Goal: Information Seeking & Learning: Learn about a topic

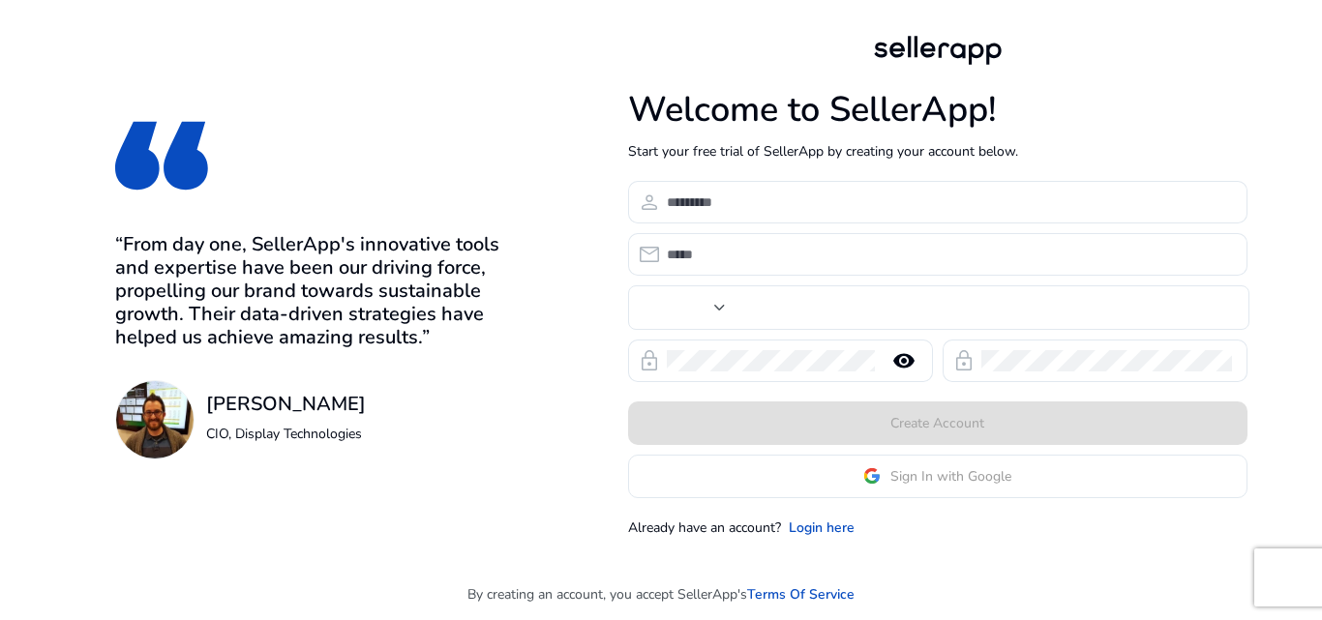
type input "***"
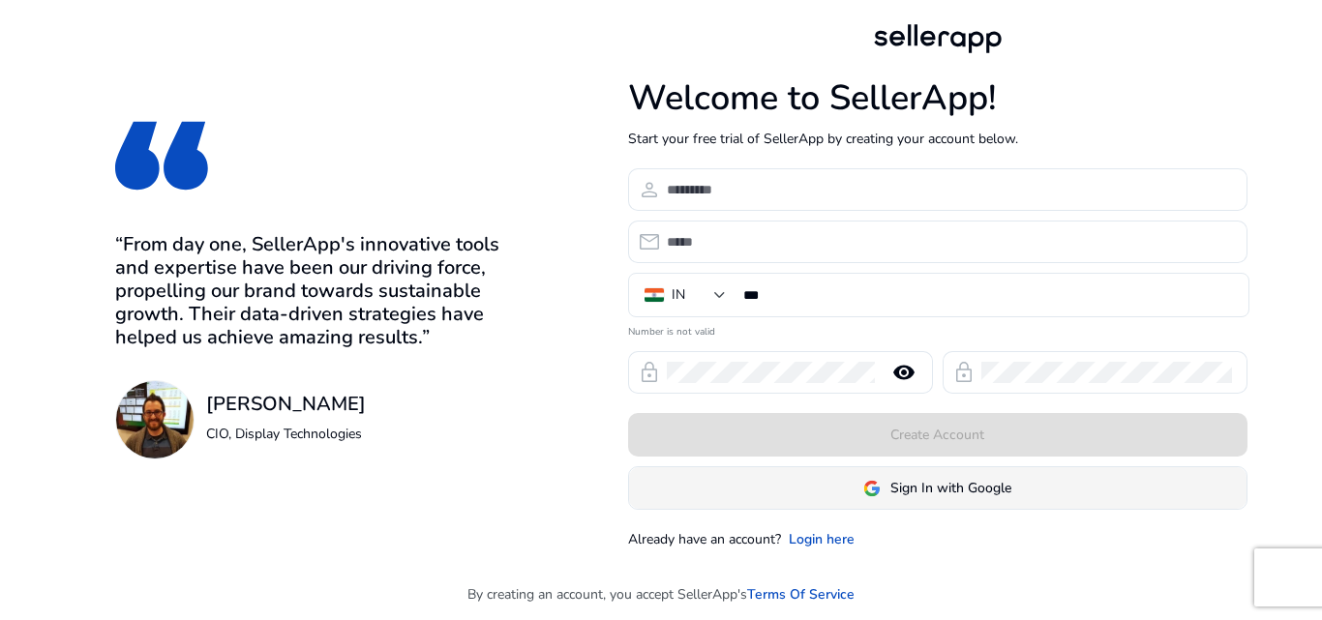
click at [977, 491] on span "Sign In with Google" at bounding box center [950, 488] width 121 height 20
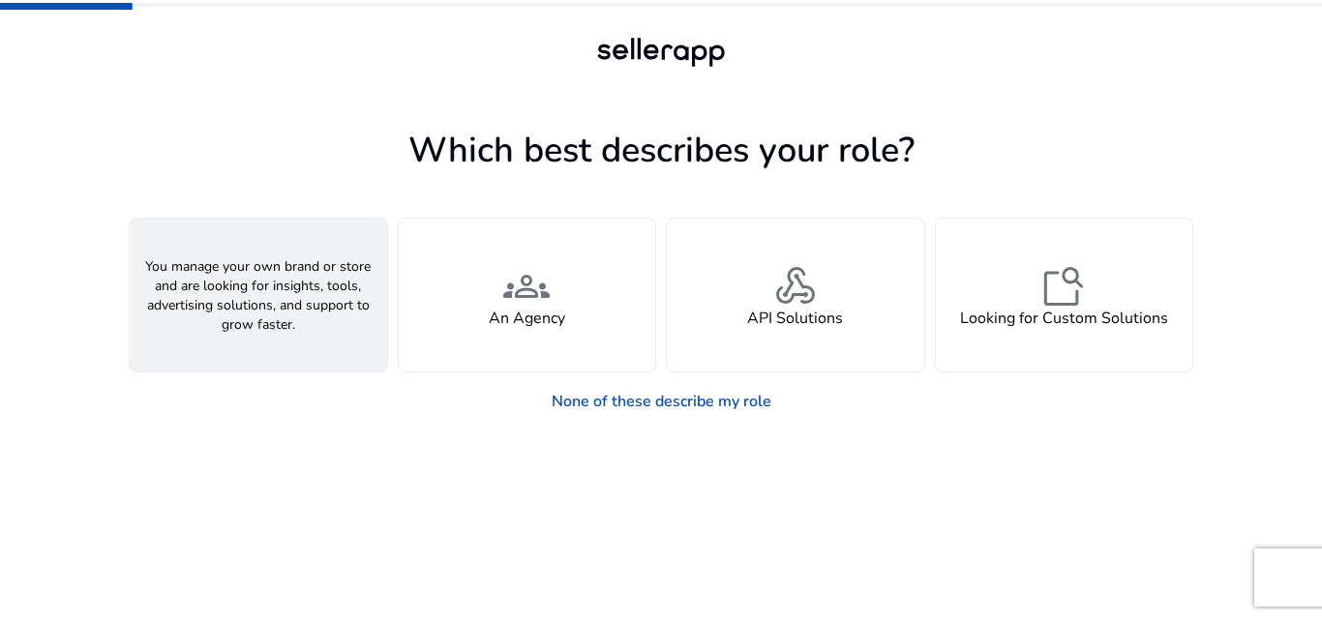
click at [271, 287] on span "person" at bounding box center [258, 286] width 46 height 46
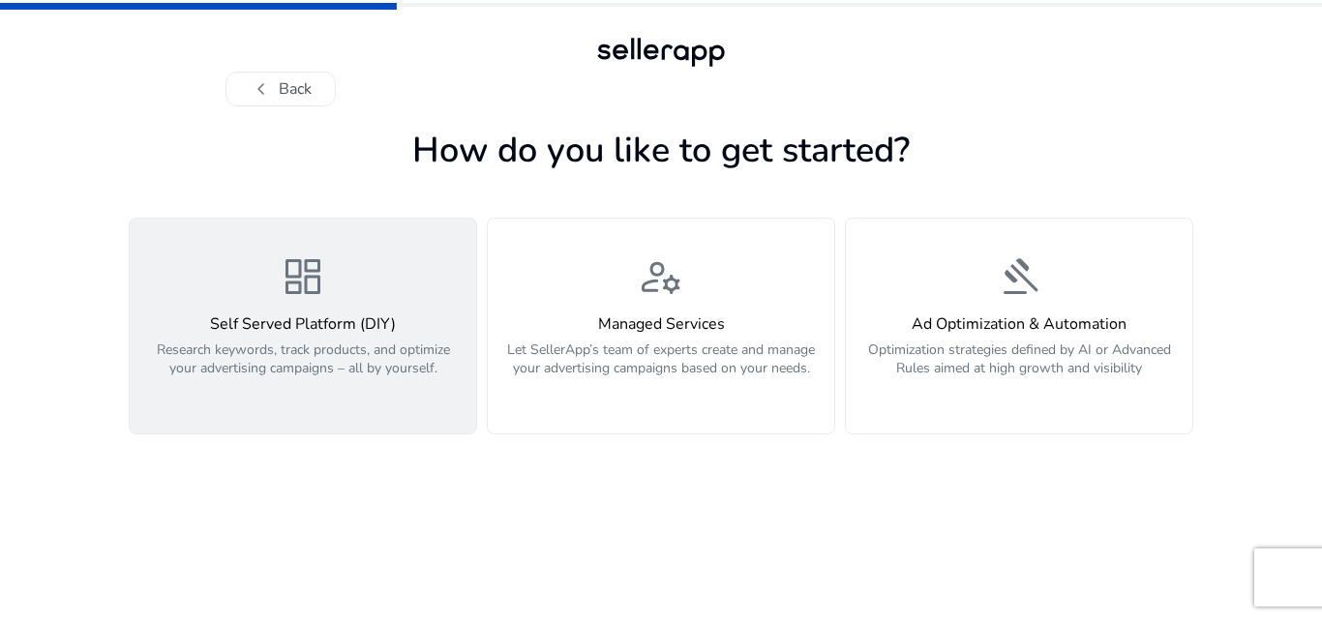
click at [370, 356] on p "Research keywords, track products, and optimize your advertising campaigns – al…" at bounding box center [302, 370] width 323 height 58
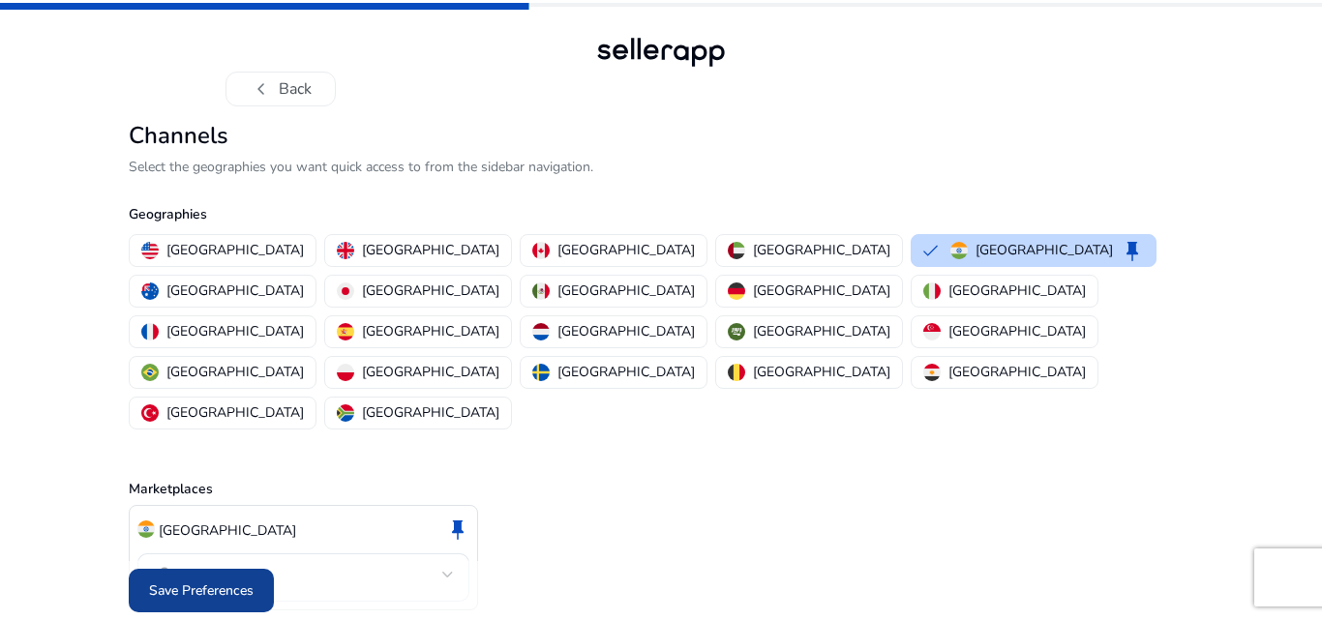
click at [239, 584] on span "Save Preferences" at bounding box center [201, 591] width 105 height 20
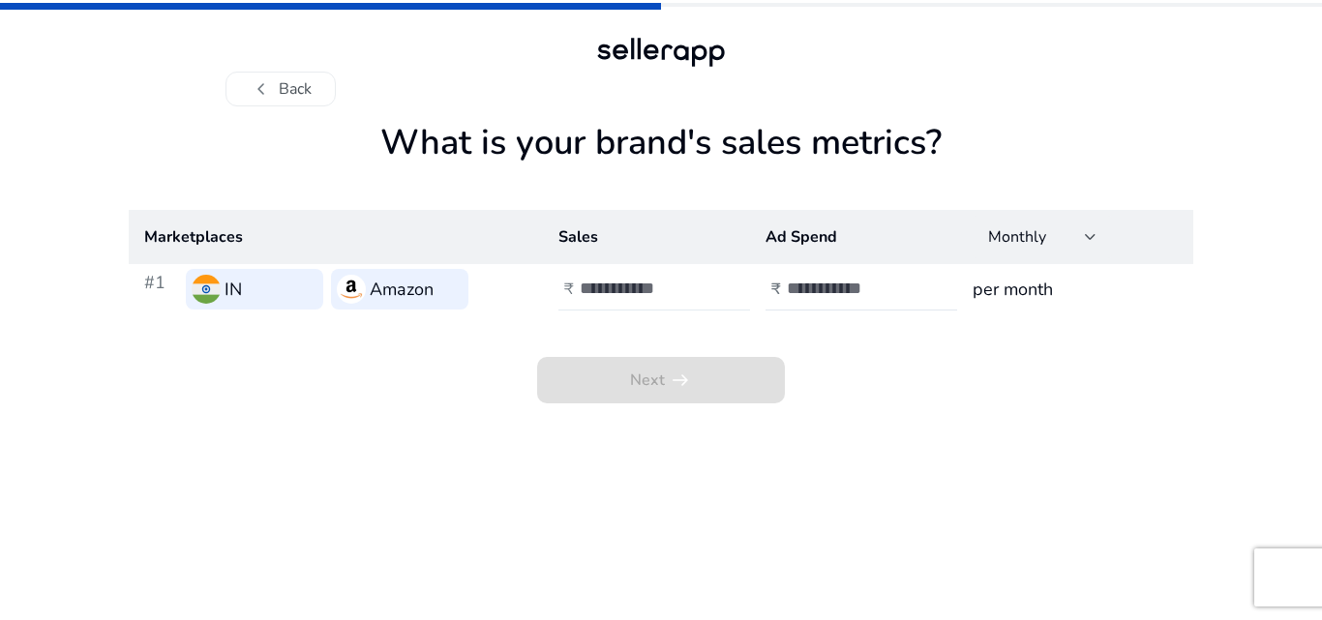
click at [669, 286] on input "number" at bounding box center [645, 288] width 131 height 21
type input "****"
click at [846, 306] on div at bounding box center [874, 289] width 174 height 43
click at [849, 301] on div at bounding box center [874, 289] width 174 height 43
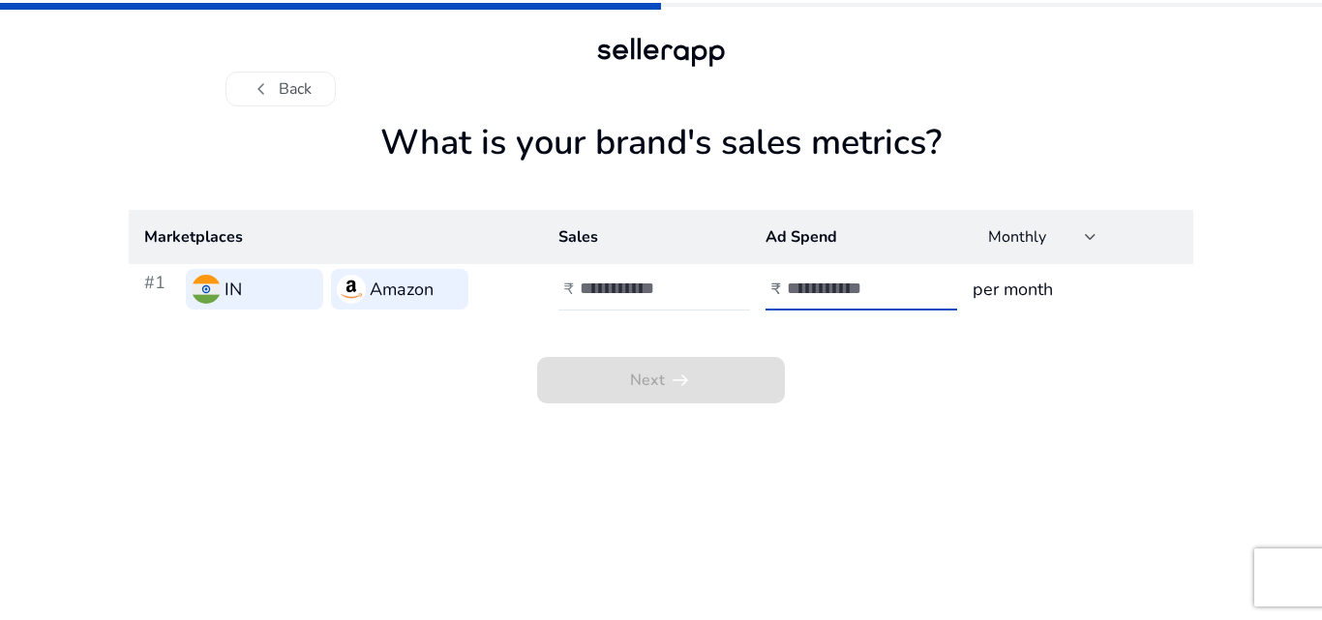
click at [1008, 292] on h3 "per month" at bounding box center [1075, 289] width 205 height 27
click at [663, 382] on span "Next arrow_right_alt" at bounding box center [661, 380] width 248 height 46
click at [309, 66] on div "chevron_left Back" at bounding box center [660, 70] width 871 height 74
click at [309, 87] on button "chevron_left Back" at bounding box center [280, 89] width 110 height 35
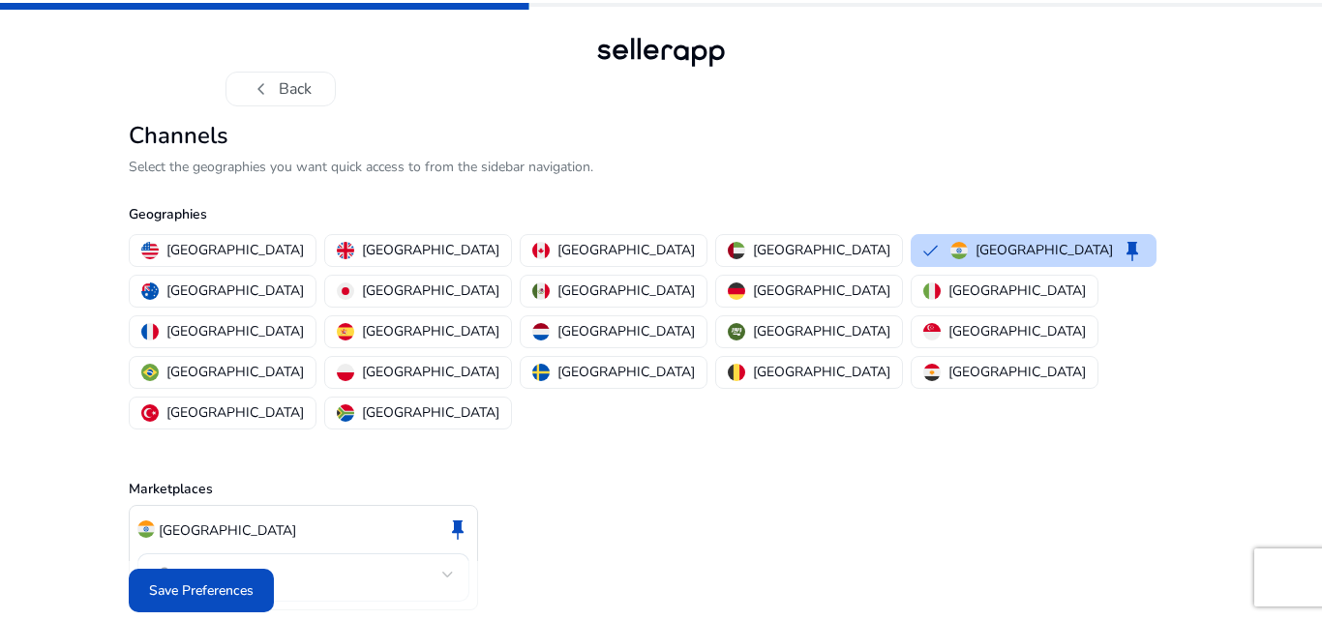
click at [309, 87] on button "chevron_left Back" at bounding box center [280, 89] width 110 height 35
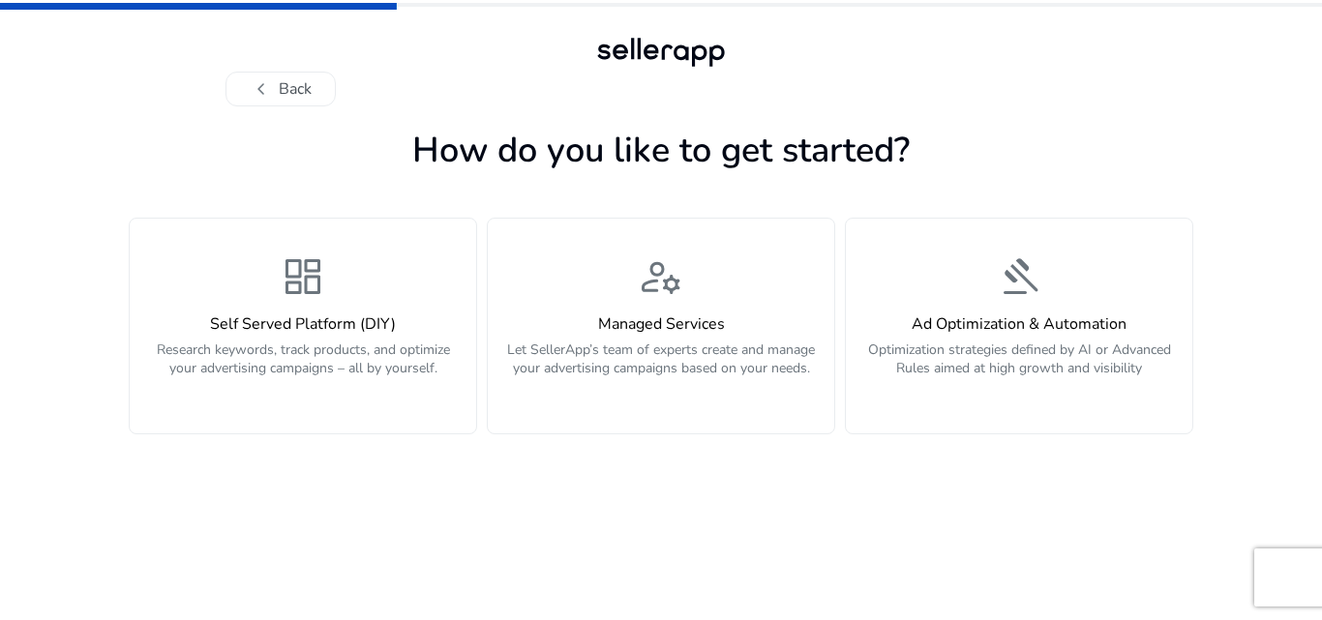
click at [309, 87] on button "chevron_left Back" at bounding box center [280, 89] width 110 height 35
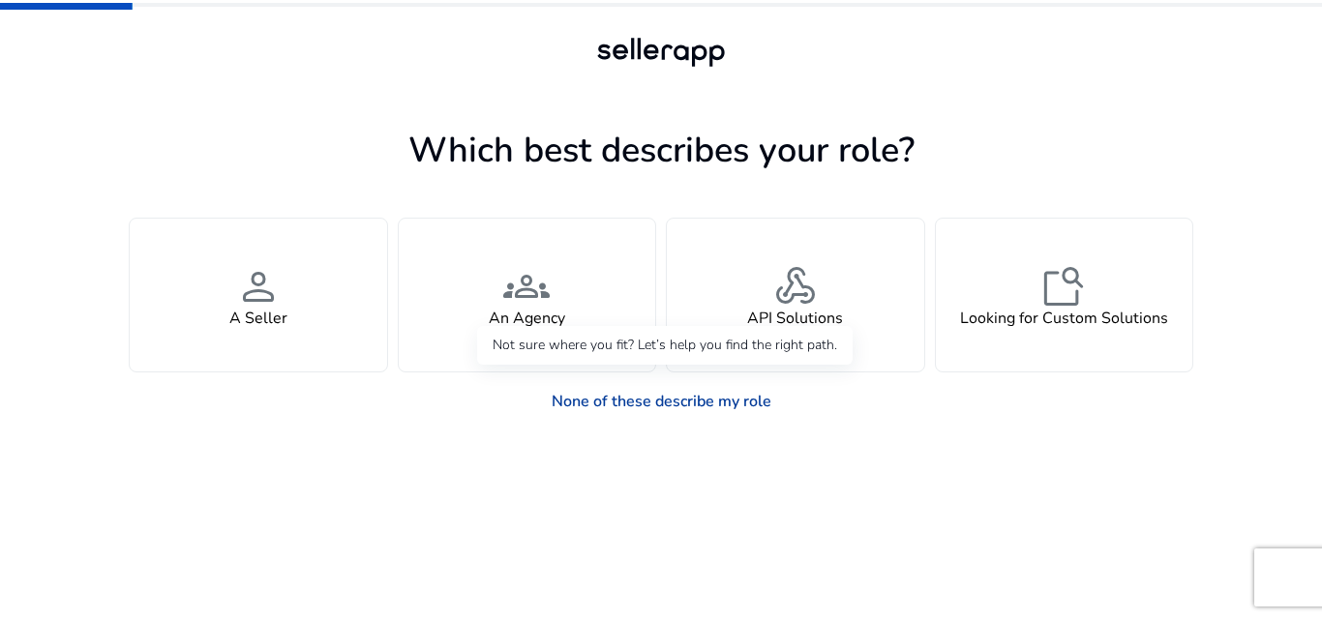
click at [685, 405] on link "None of these describe my role" at bounding box center [661, 401] width 251 height 39
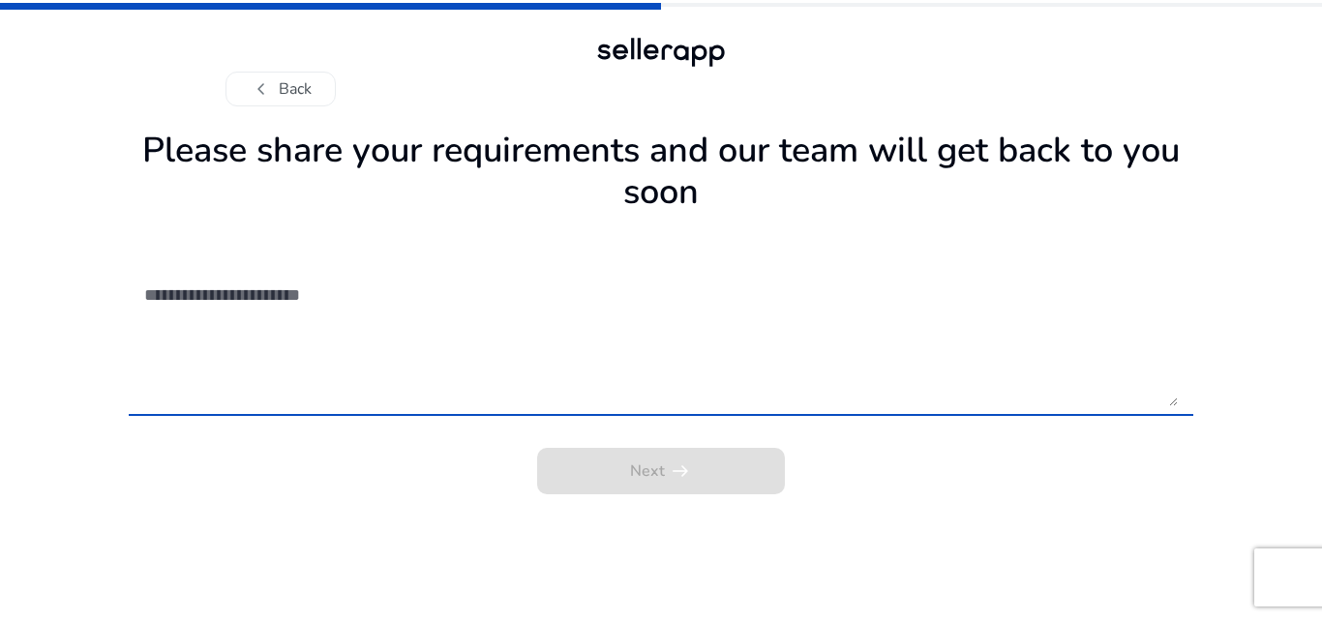
click at [301, 306] on textarea at bounding box center [661, 337] width 1034 height 137
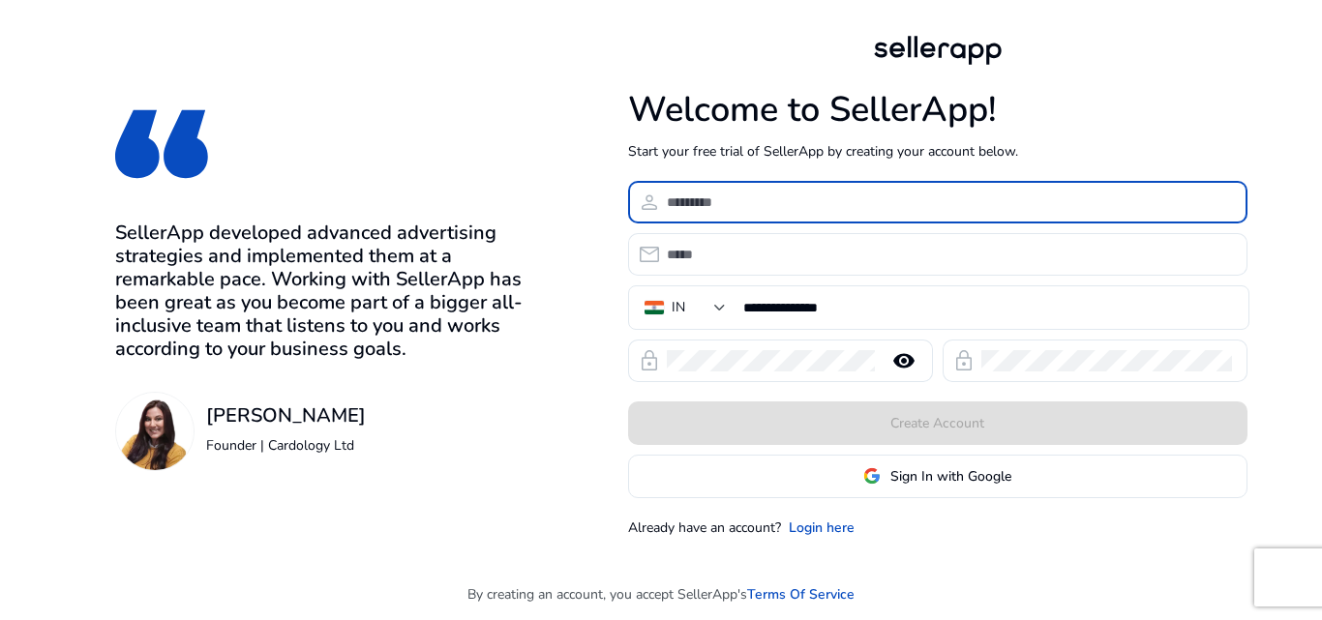
click at [783, 207] on input at bounding box center [949, 202] width 565 height 21
click at [726, 207] on input at bounding box center [949, 202] width 565 height 21
type input "********"
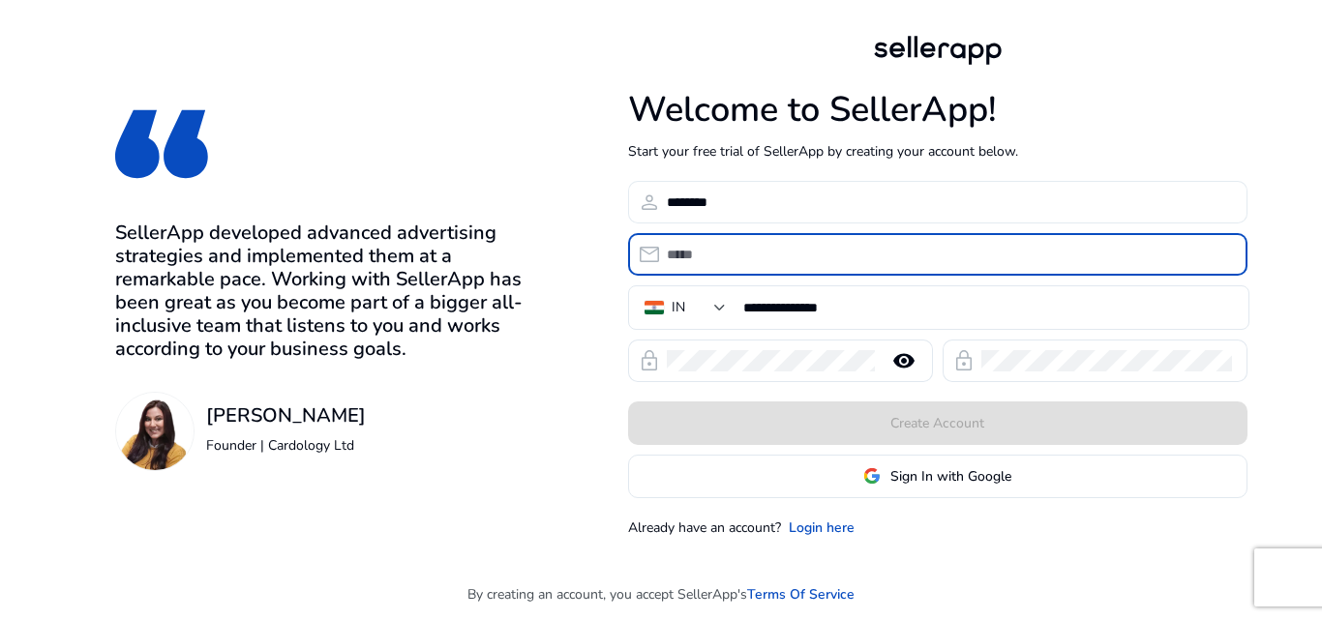
type input "*"
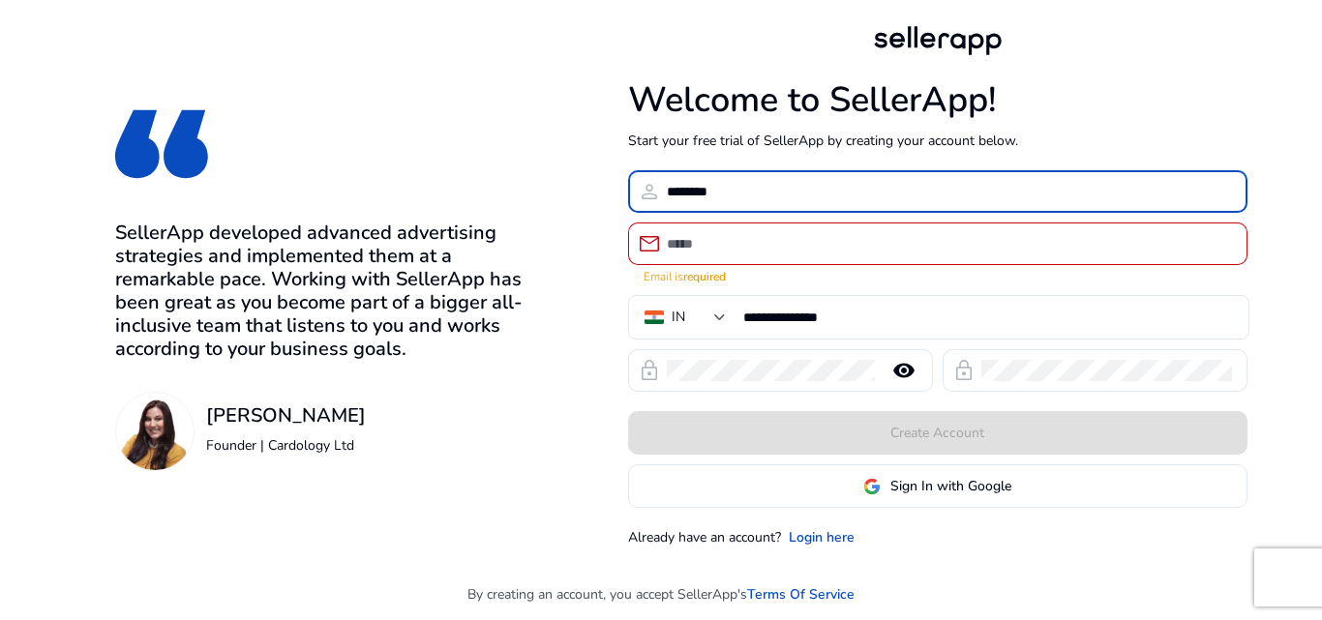
click at [726, 202] on input "********" at bounding box center [949, 191] width 565 height 21
click at [717, 194] on input "**********" at bounding box center [949, 191] width 565 height 21
type input "**********"
click at [715, 247] on input "email" at bounding box center [949, 243] width 565 height 21
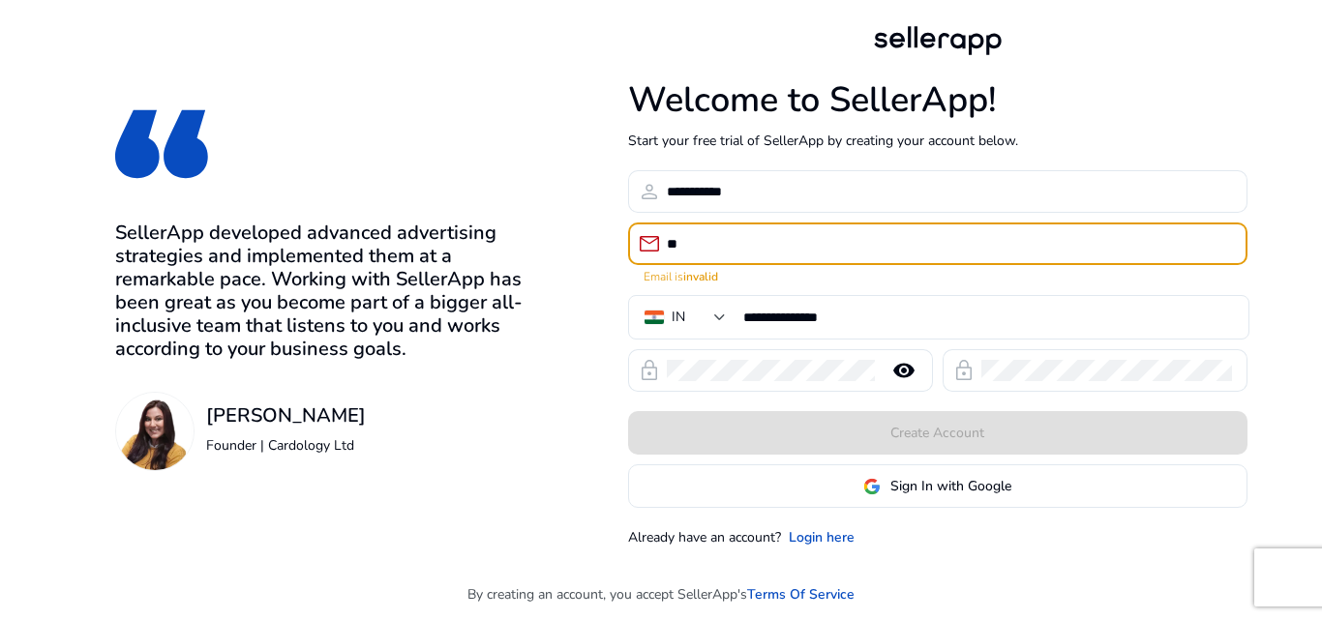
type input "*"
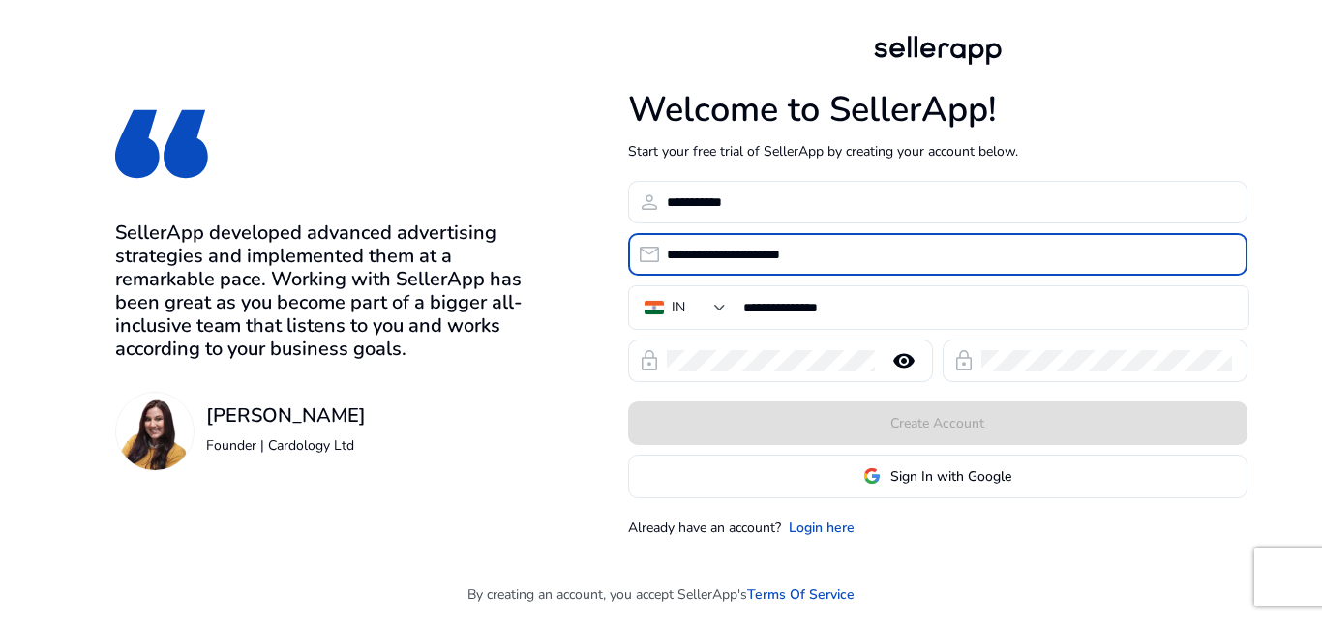
type input "**********"
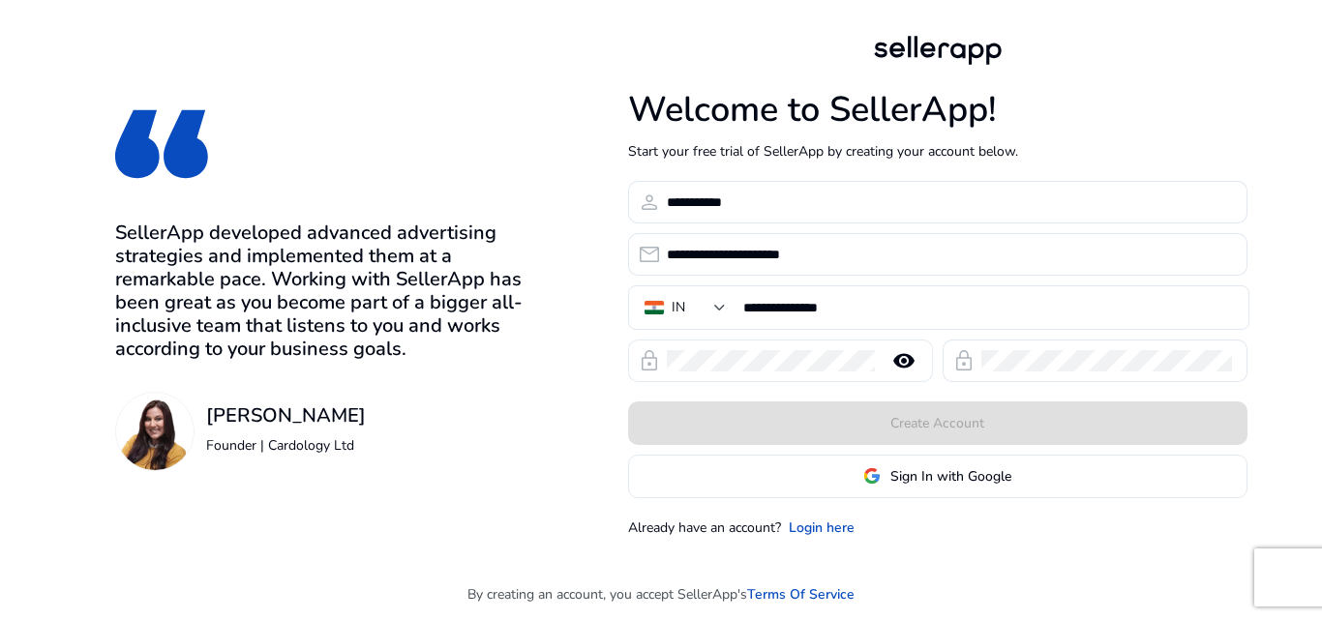
click at [787, 374] on div at bounding box center [771, 361] width 208 height 43
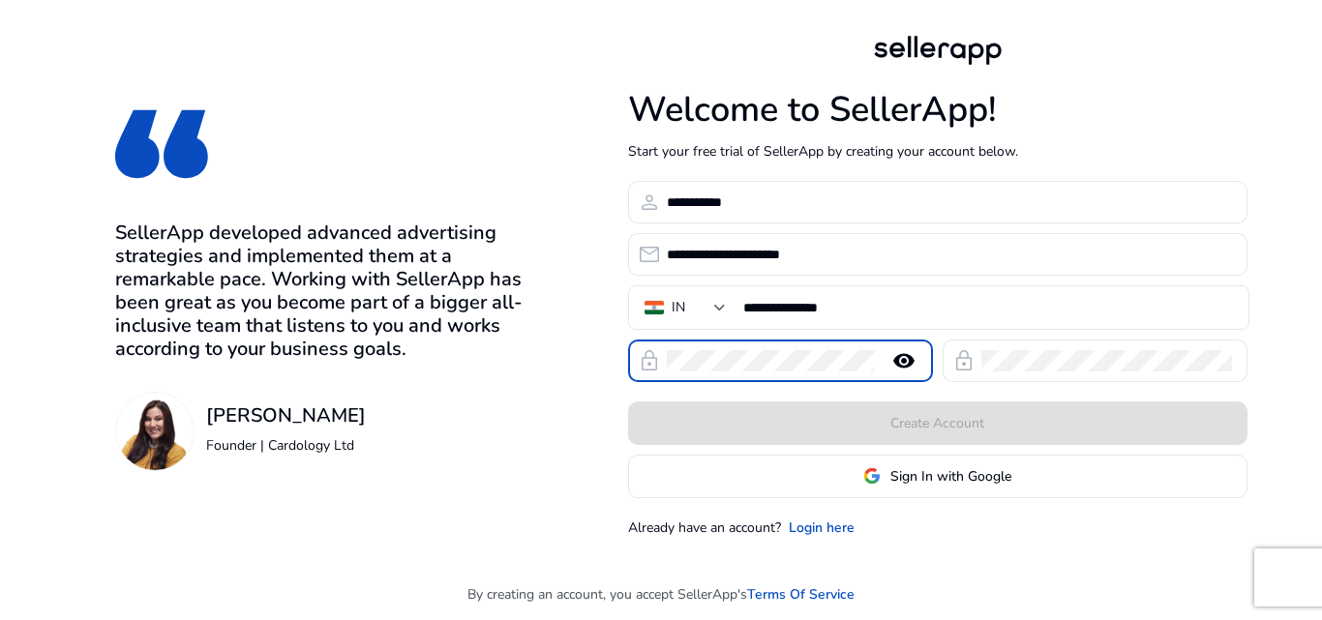
click at [916, 363] on mat-icon "remove_red_eye" at bounding box center [904, 360] width 46 height 23
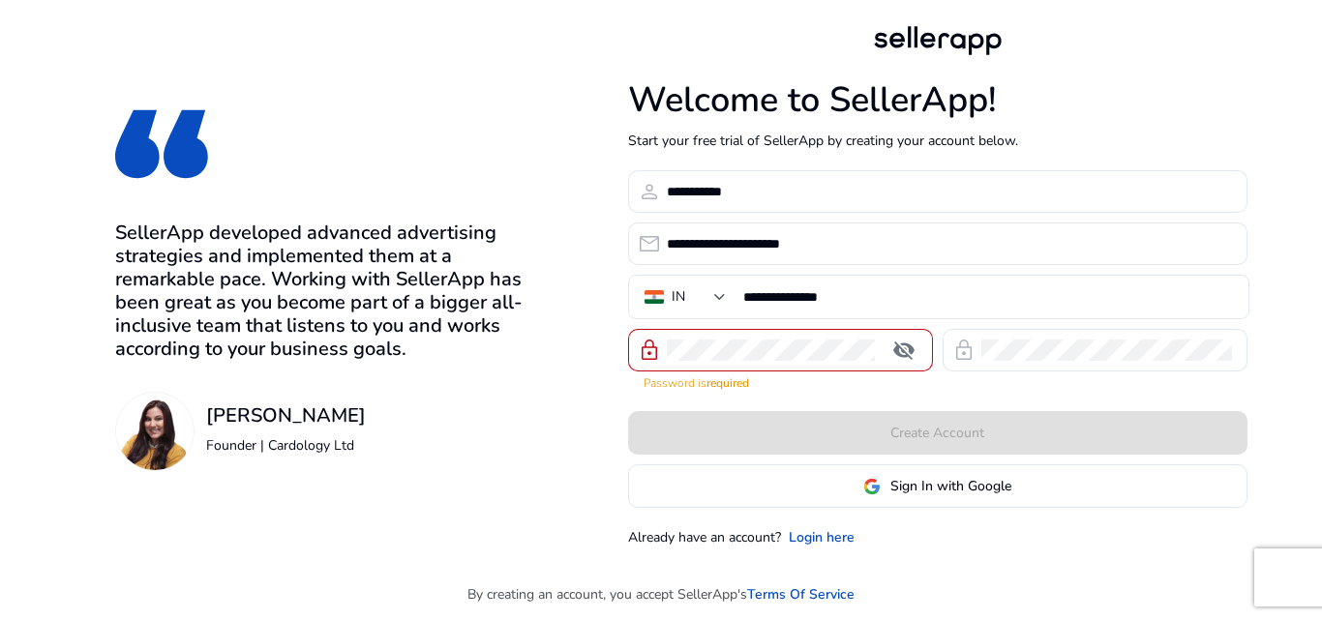
click at [912, 351] on mat-icon "visibility_off" at bounding box center [904, 350] width 46 height 23
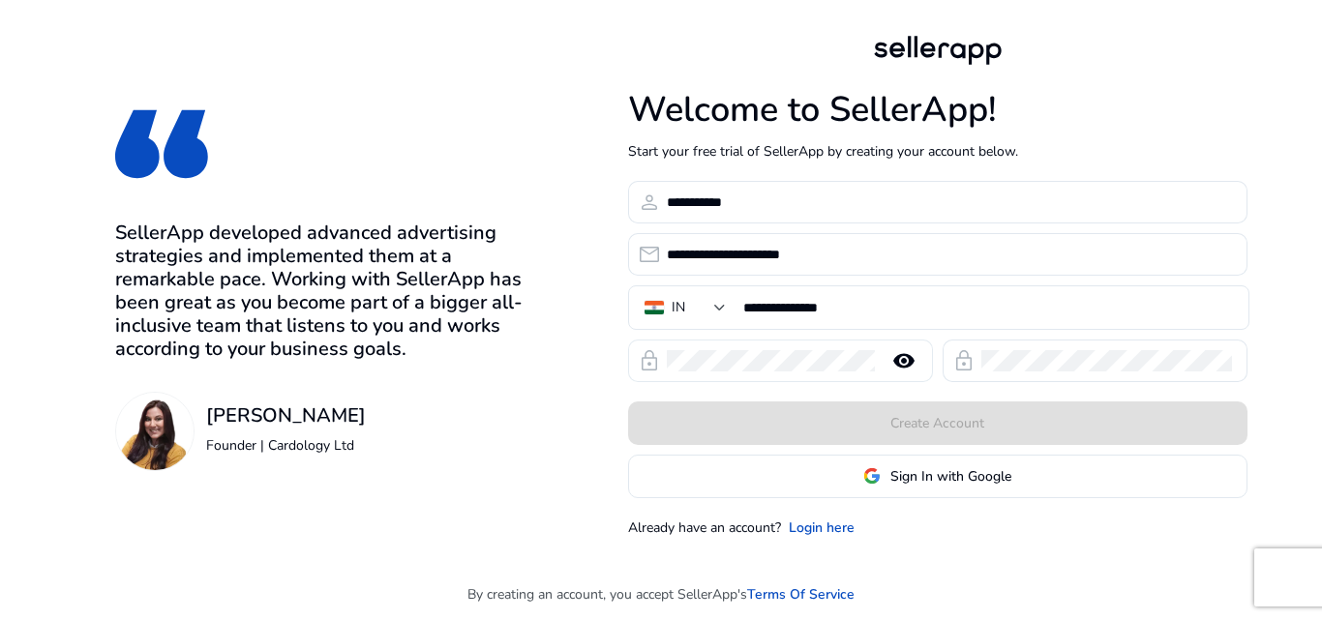
click at [919, 362] on mat-icon "remove_red_eye" at bounding box center [904, 360] width 46 height 23
click at [903, 353] on mat-icon "visibility_off" at bounding box center [904, 360] width 46 height 23
click at [938, 422] on div "Create Account" at bounding box center [937, 424] width 619 height 44
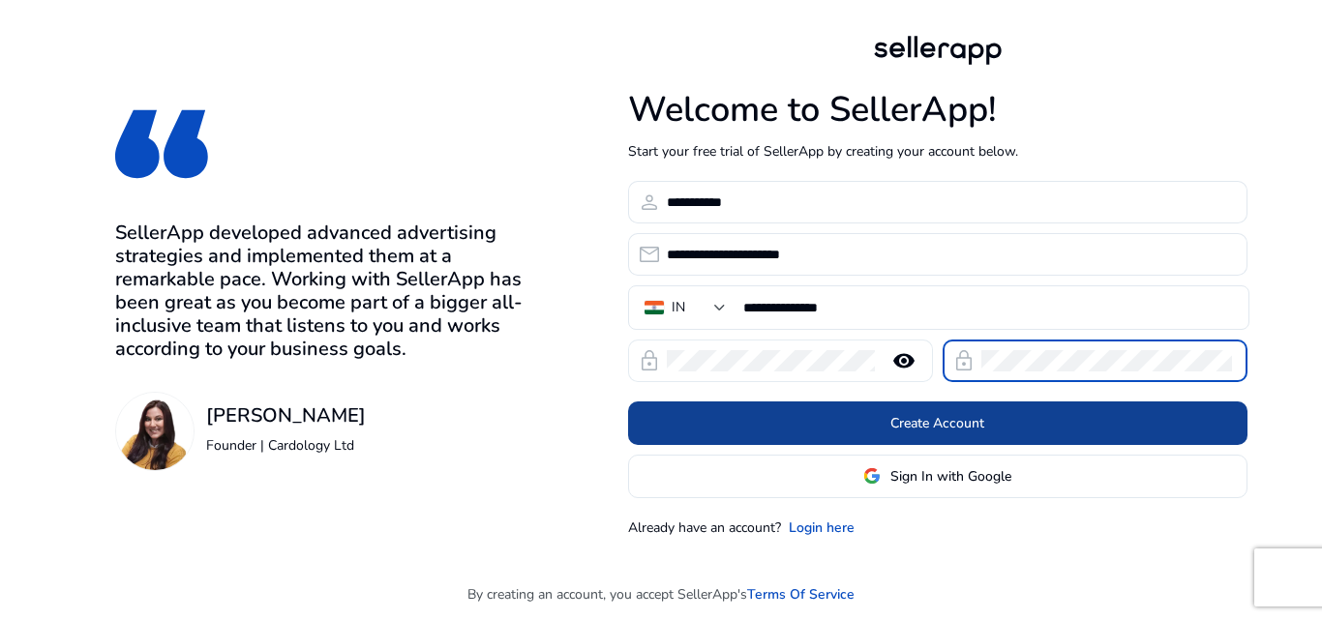
click at [1010, 432] on span at bounding box center [937, 423] width 619 height 46
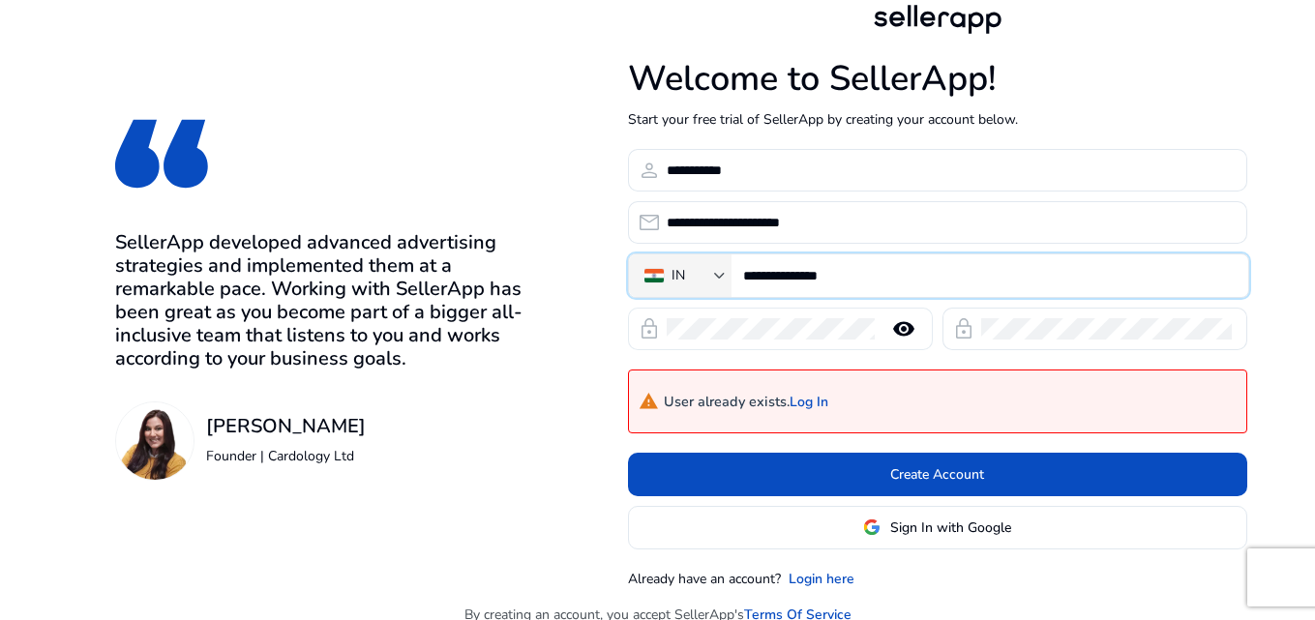
drag, startPoint x: 927, startPoint y: 284, endPoint x: 718, endPoint y: 284, distance: 209.0
click at [718, 284] on div "**********" at bounding box center [938, 276] width 621 height 45
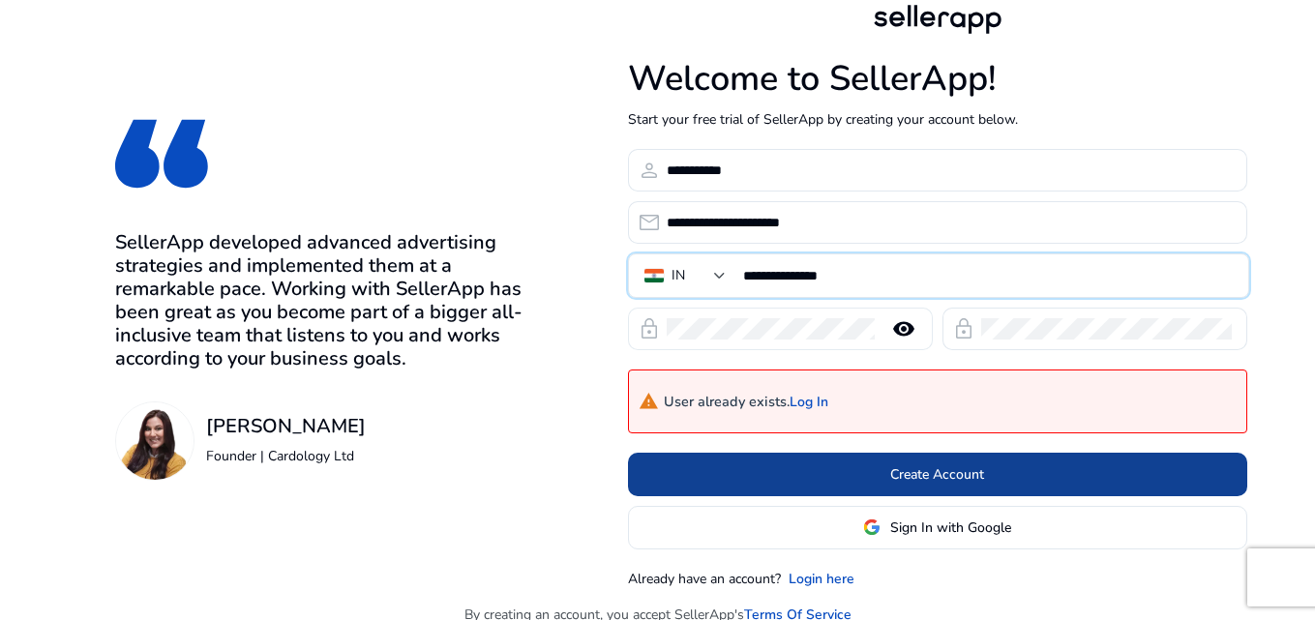
type input "**********"
click at [953, 468] on span "Create Account" at bounding box center [937, 475] width 94 height 20
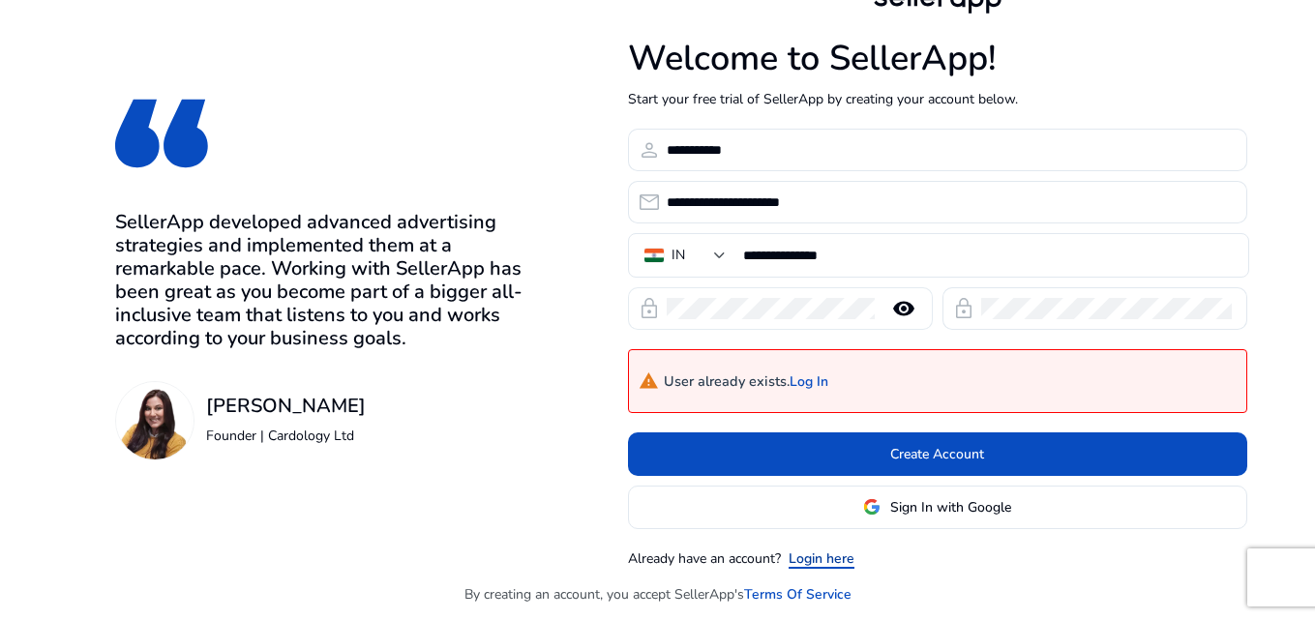
click at [833, 557] on link "Login here" at bounding box center [822, 559] width 66 height 20
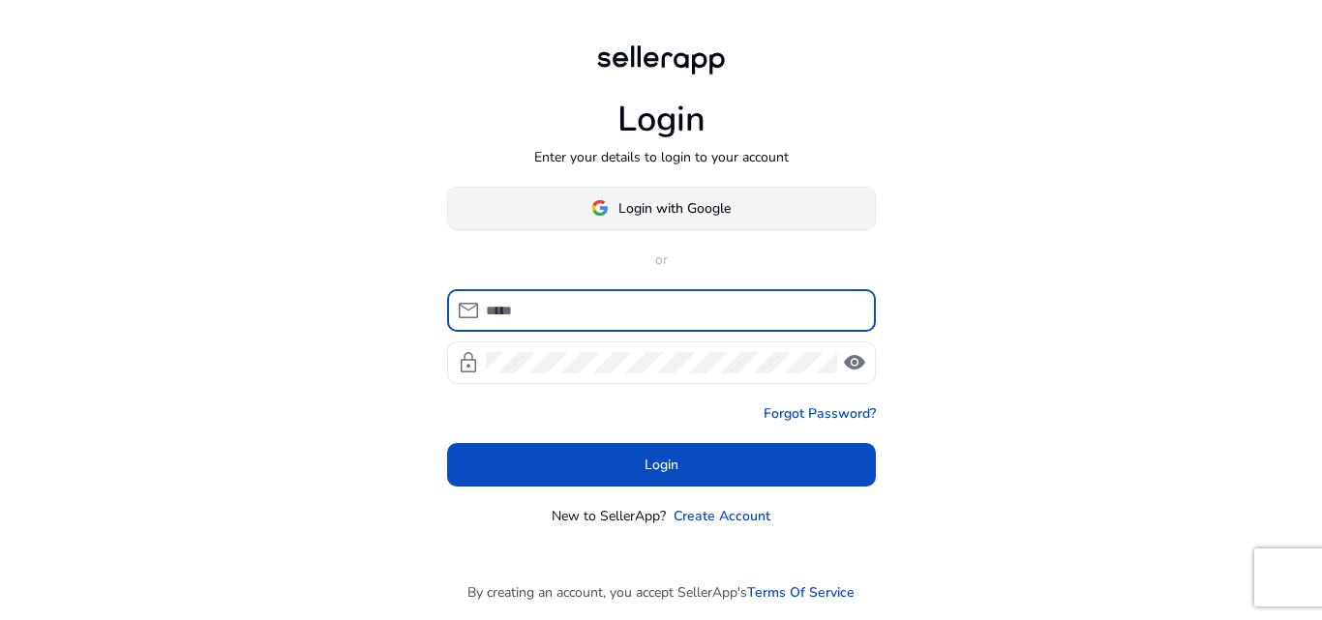
click at [706, 202] on span "Login with Google" at bounding box center [674, 208] width 112 height 20
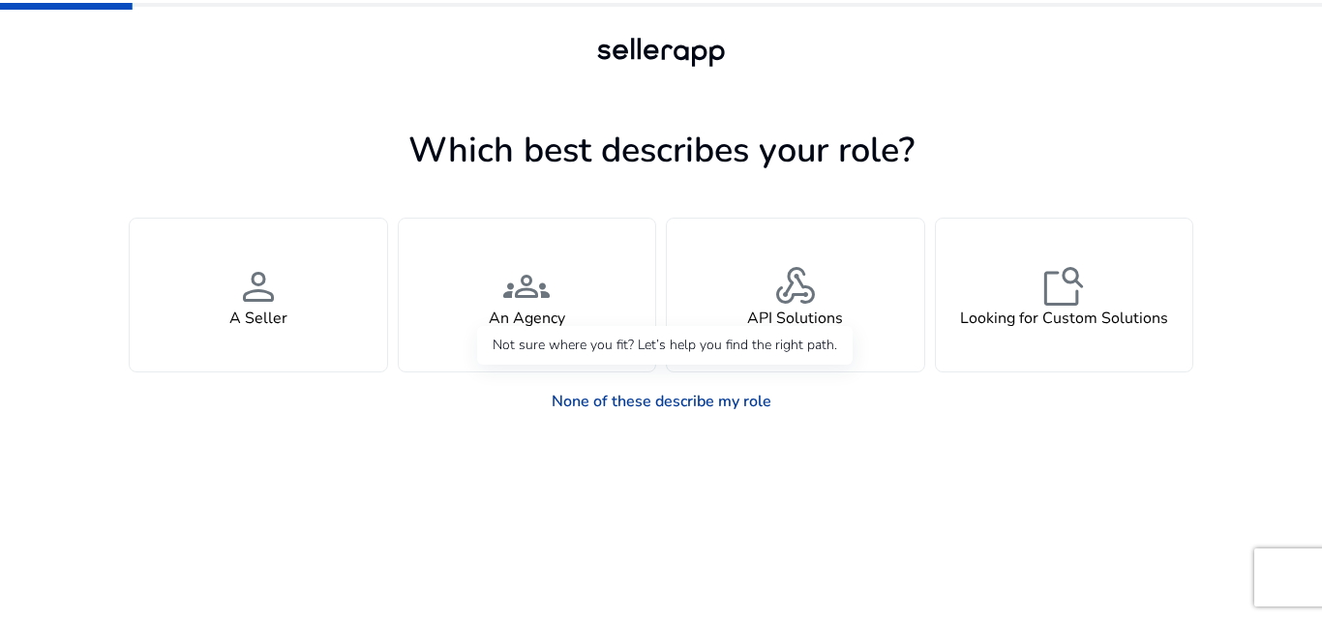
click at [726, 408] on link "None of these describe my role" at bounding box center [661, 401] width 251 height 39
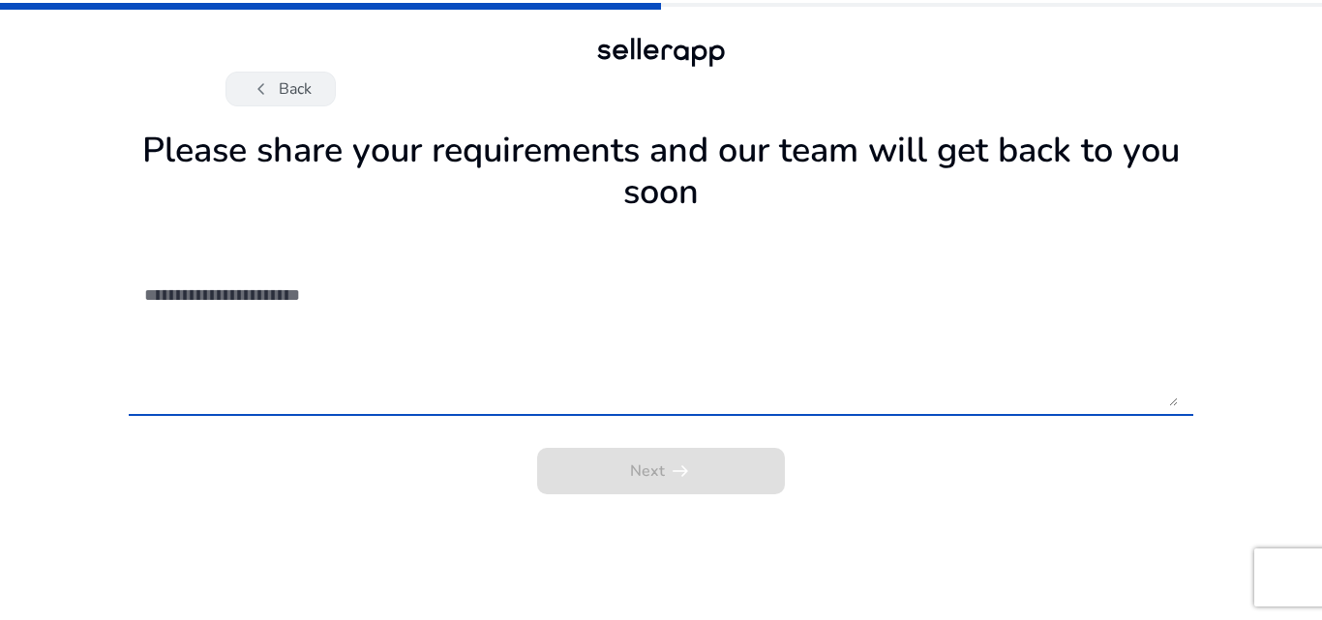
click at [299, 85] on button "chevron_left Back" at bounding box center [280, 89] width 110 height 35
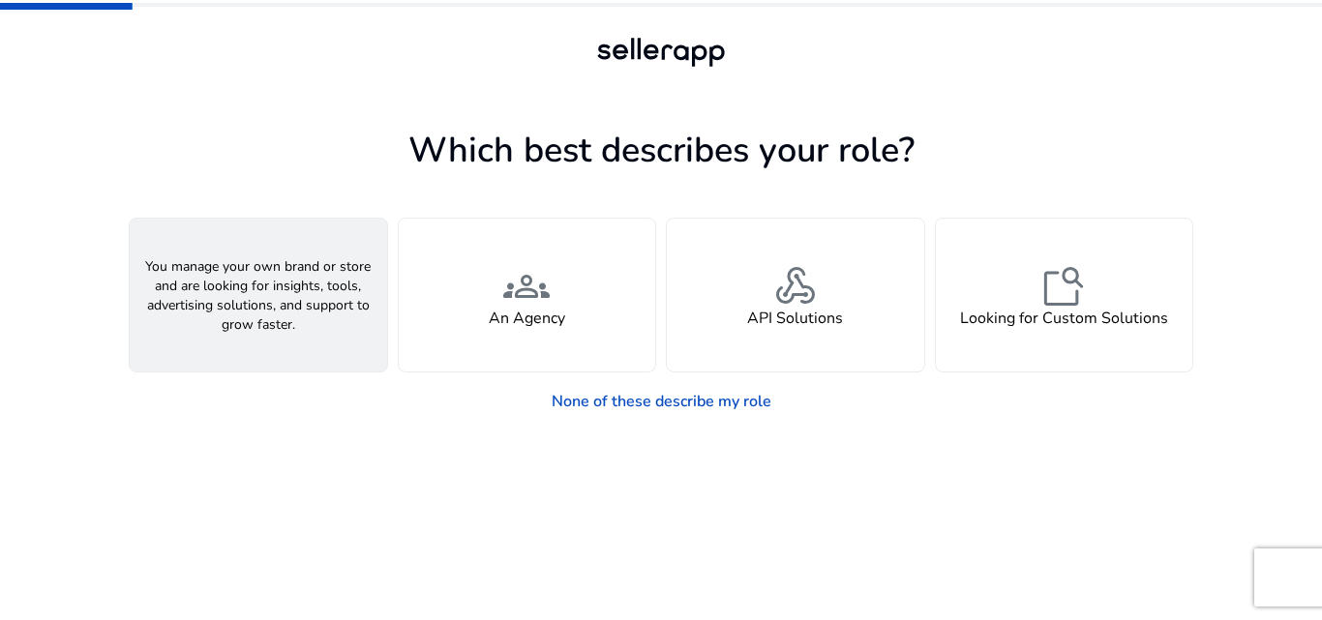
click at [268, 296] on span "person" at bounding box center [258, 286] width 46 height 46
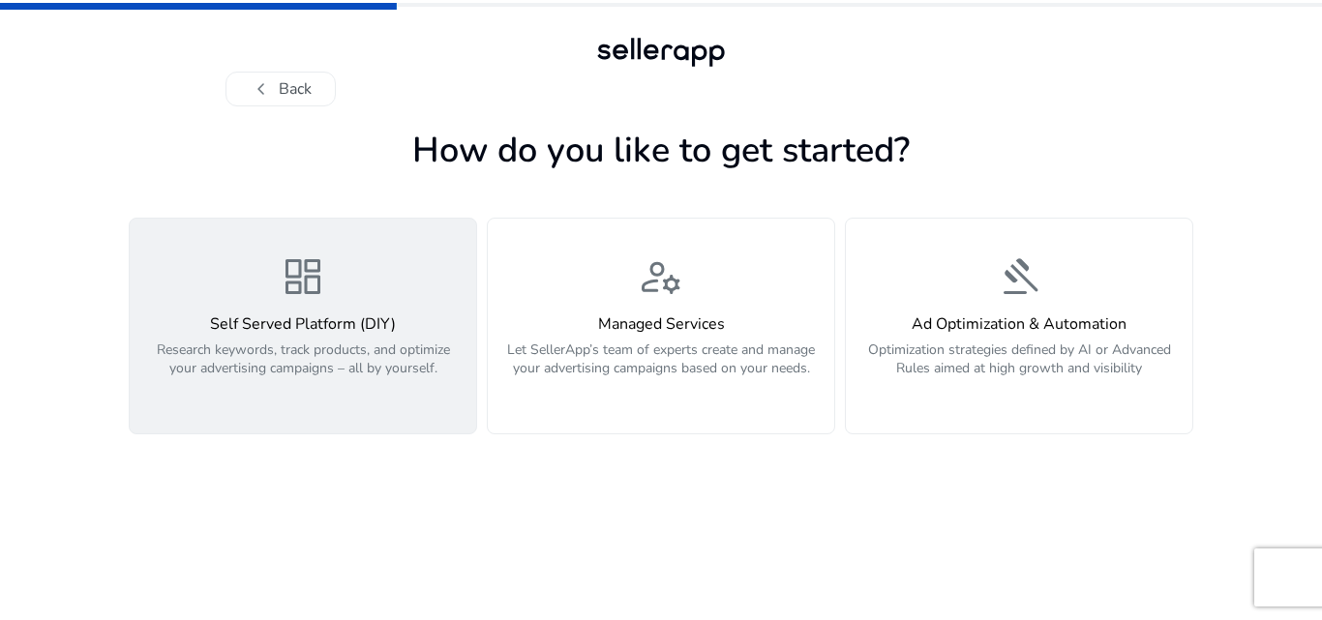
click at [285, 277] on span "dashboard" at bounding box center [303, 277] width 46 height 46
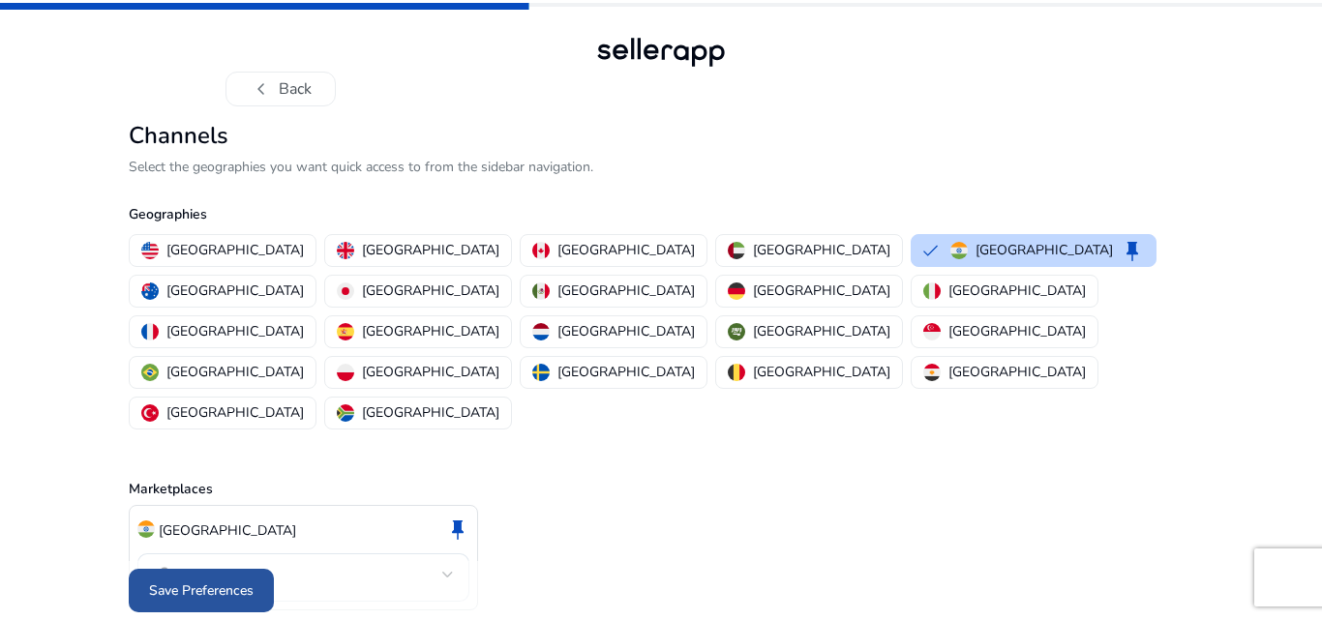
click at [236, 591] on span at bounding box center [201, 591] width 145 height 46
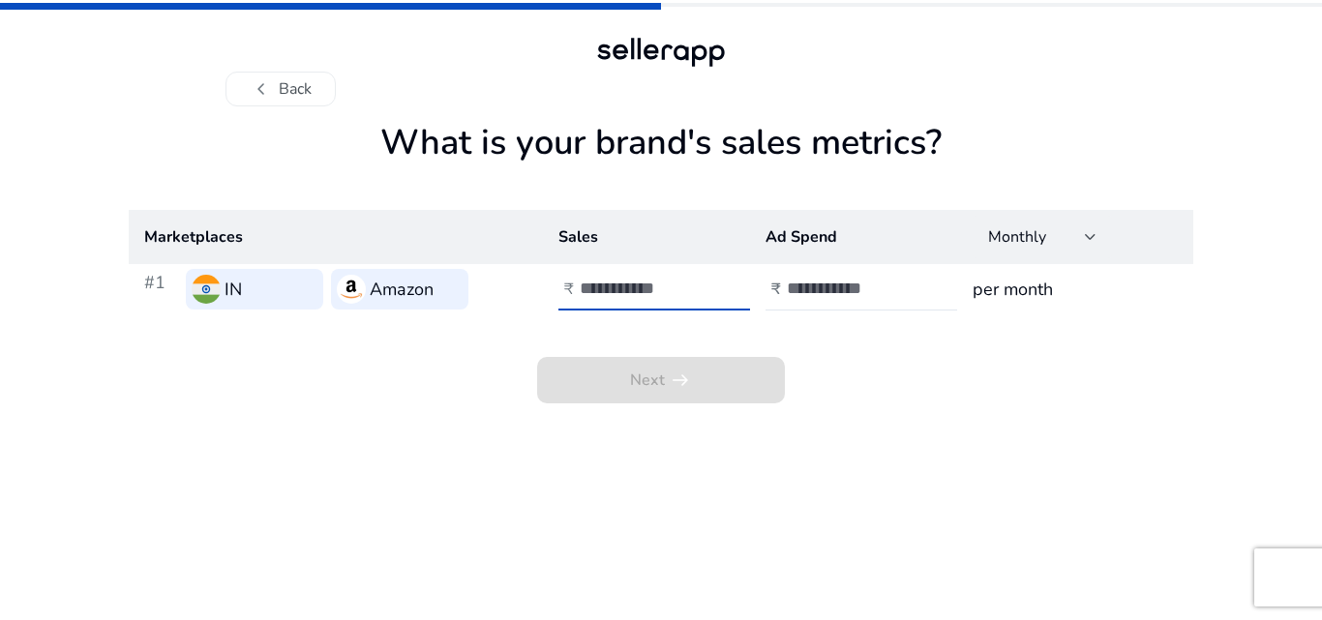
click at [658, 292] on input "number" at bounding box center [645, 288] width 131 height 21
type input "*****"
click at [783, 287] on div "₹" at bounding box center [775, 290] width 21 height 18
click at [855, 315] on div "Next arrow_right_alt" at bounding box center [661, 359] width 1065 height 89
drag, startPoint x: 856, startPoint y: 312, endPoint x: 869, endPoint y: 299, distance: 17.8
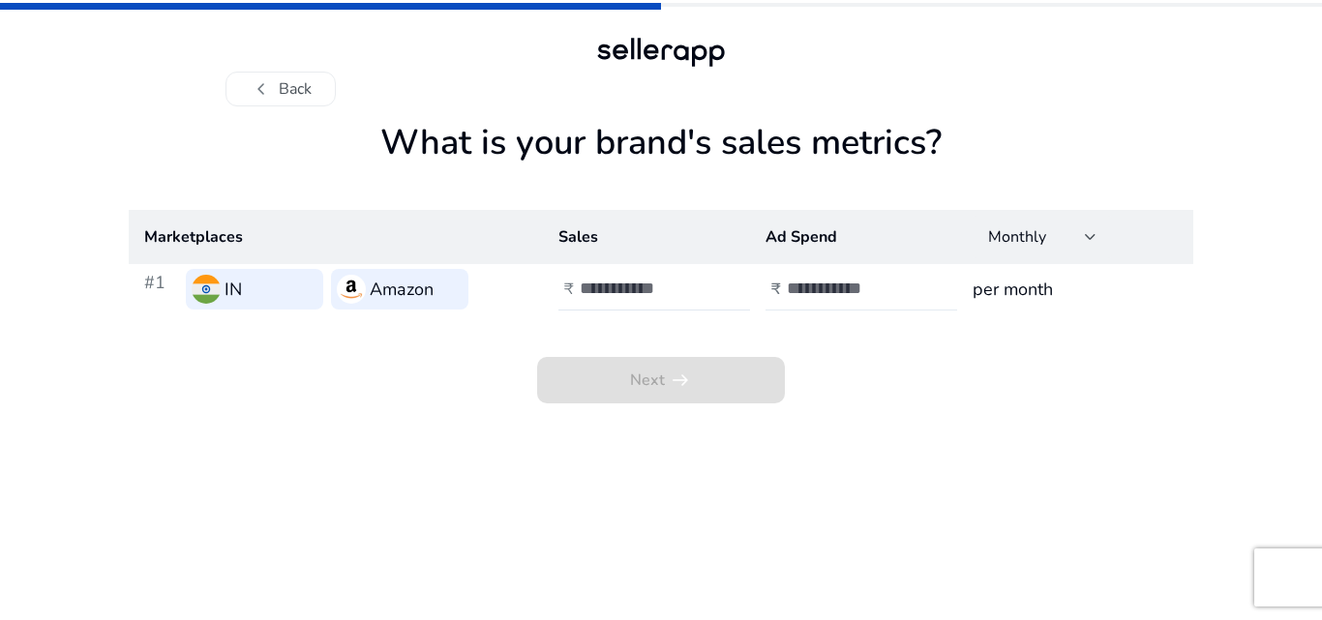
click at [868, 301] on td "₹" at bounding box center [853, 289] width 207 height 50
click at [875, 288] on input "number" at bounding box center [852, 288] width 131 height 21
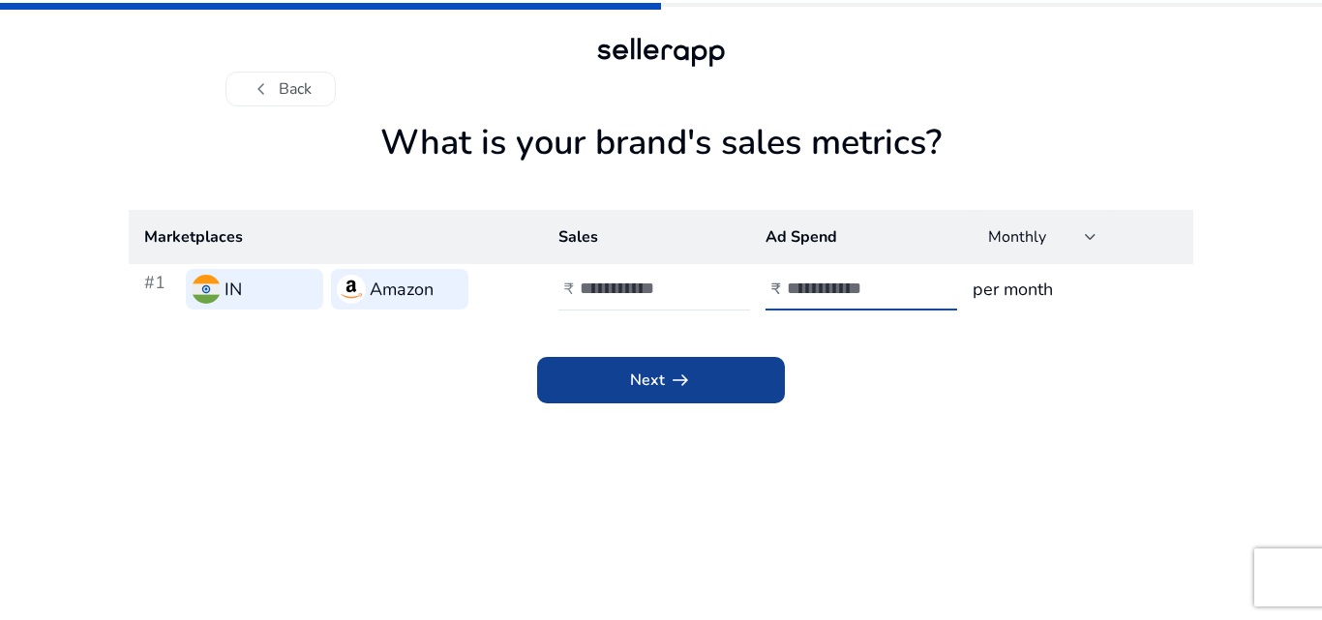
type input "****"
click at [704, 378] on span at bounding box center [661, 380] width 248 height 46
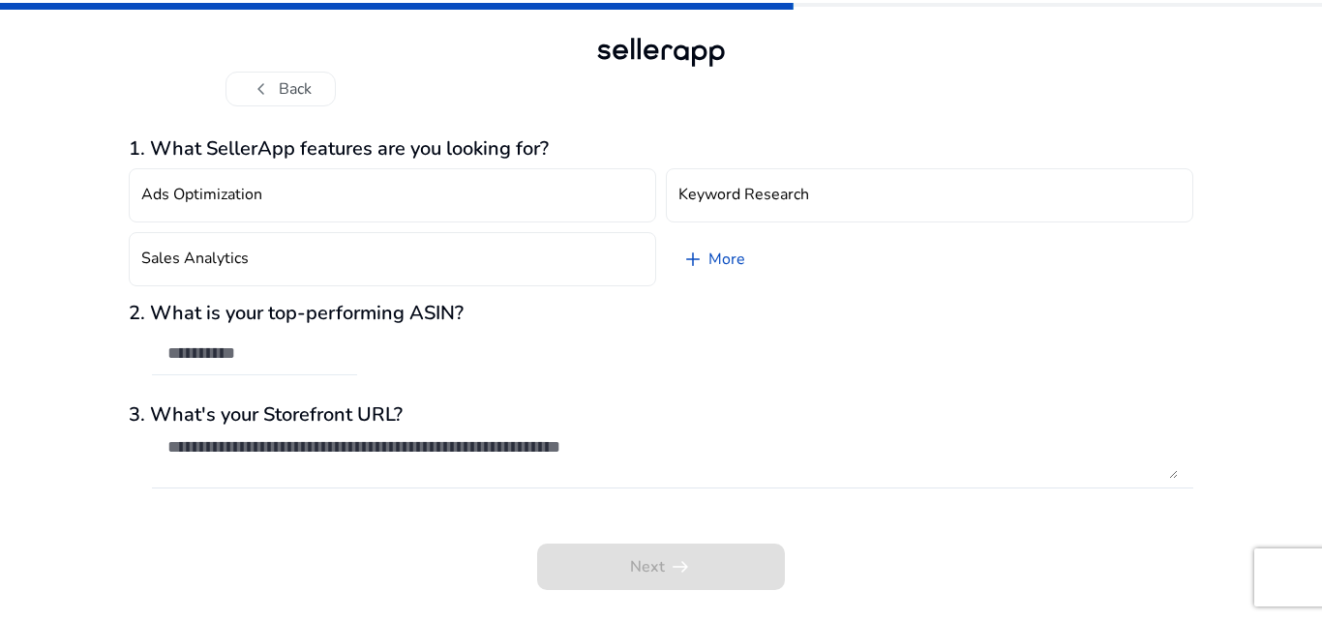
click at [288, 339] on div at bounding box center [254, 354] width 174 height 43
click at [288, 356] on input "text" at bounding box center [254, 353] width 174 height 21
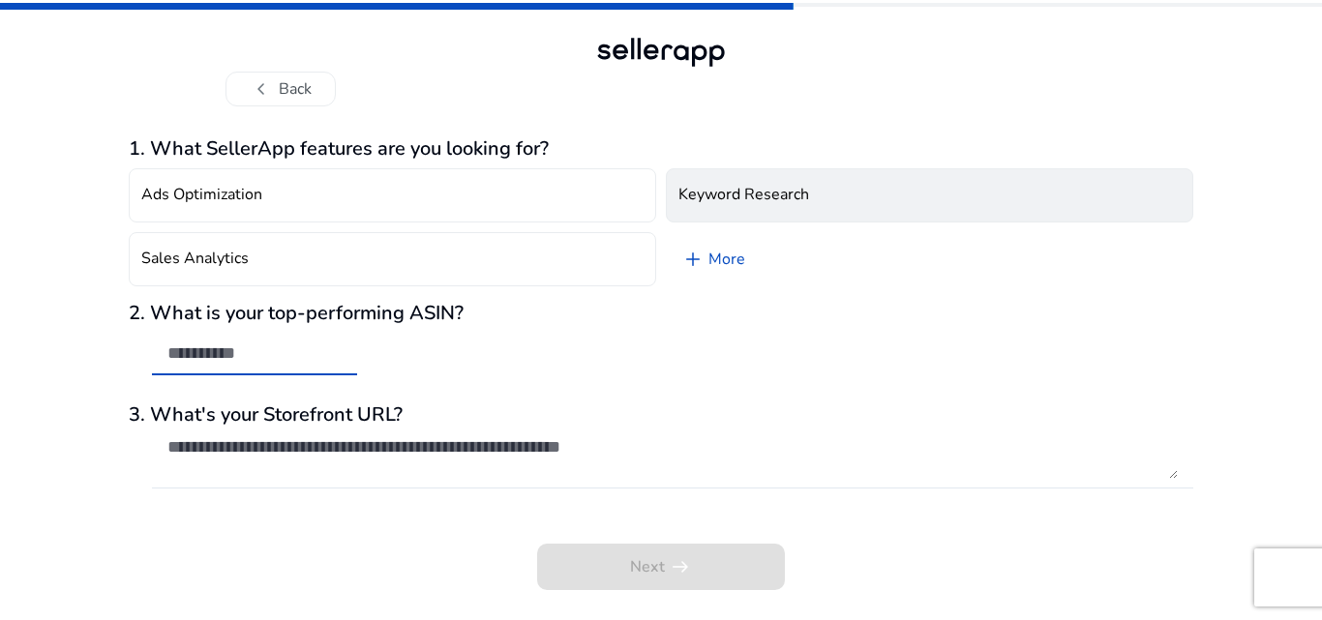
click at [803, 201] on h4 "Keyword Research" at bounding box center [743, 195] width 131 height 18
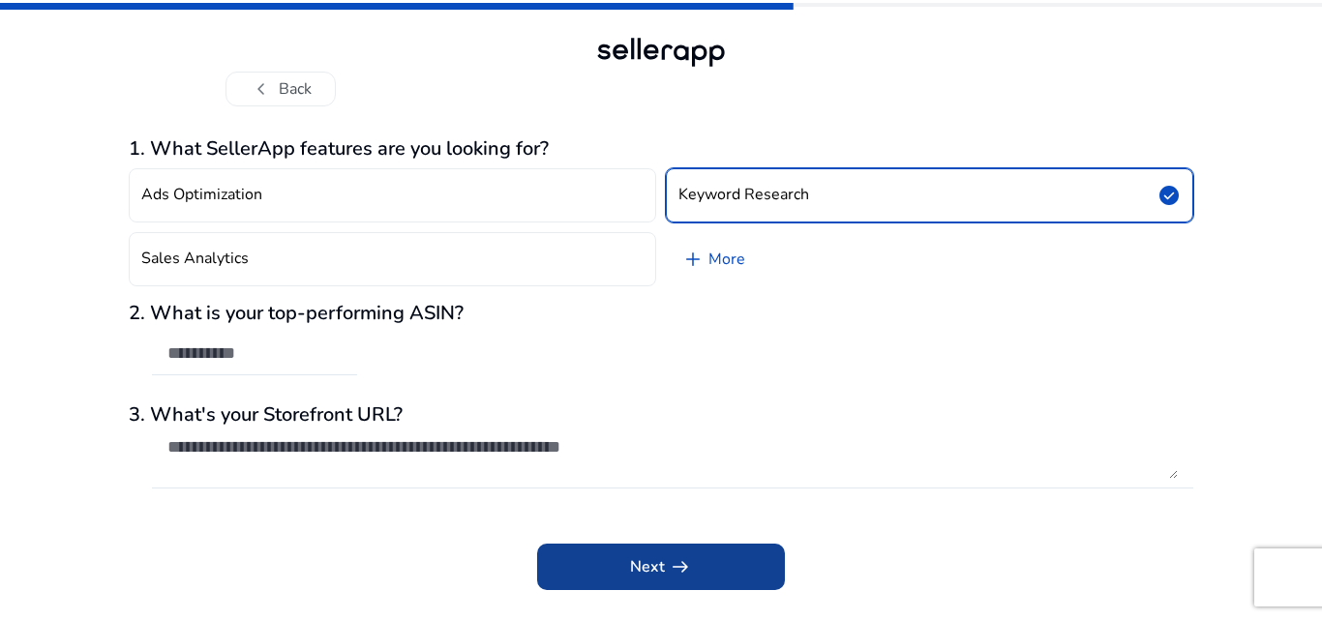
click at [665, 549] on span at bounding box center [661, 567] width 248 height 46
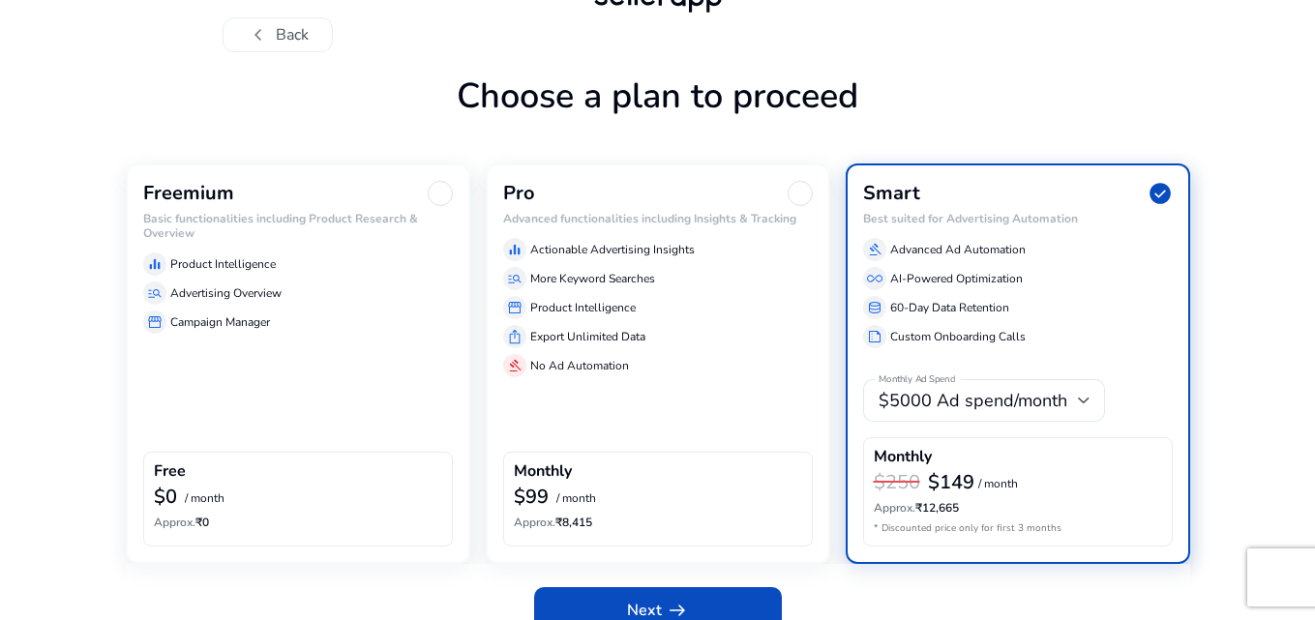
scroll to position [83, 0]
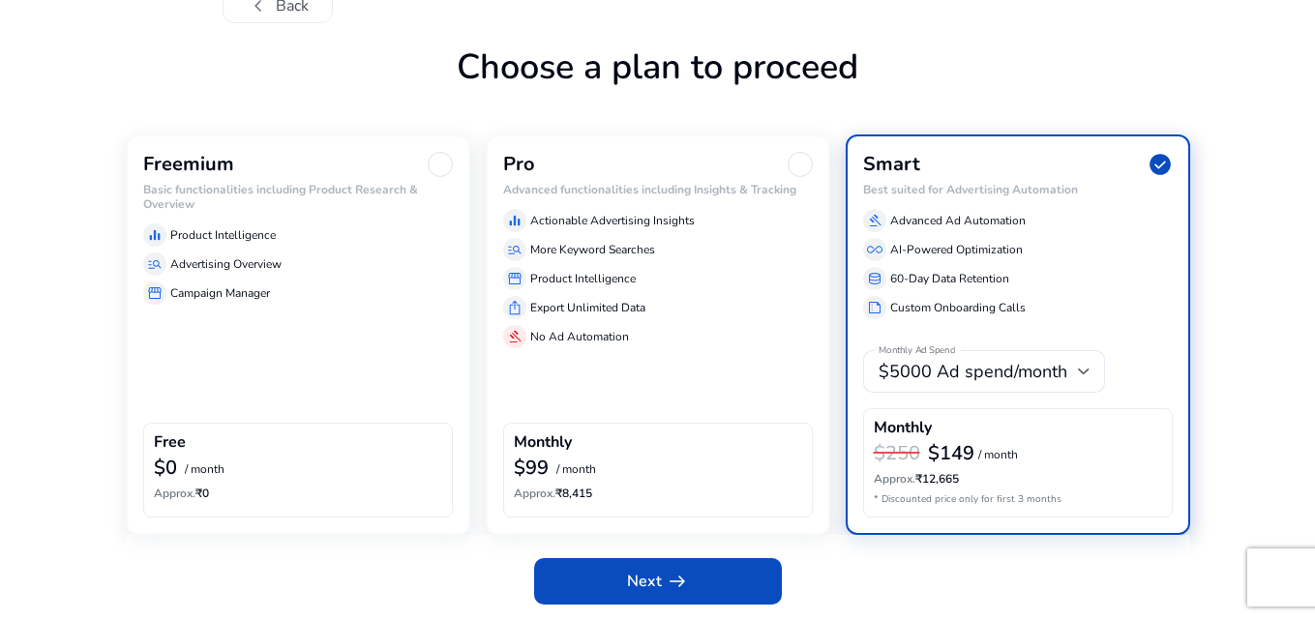
click at [231, 247] on div "equalizer Product Intelligence manage_search Advertising Overview storefront Ca…" at bounding box center [298, 260] width 310 height 89
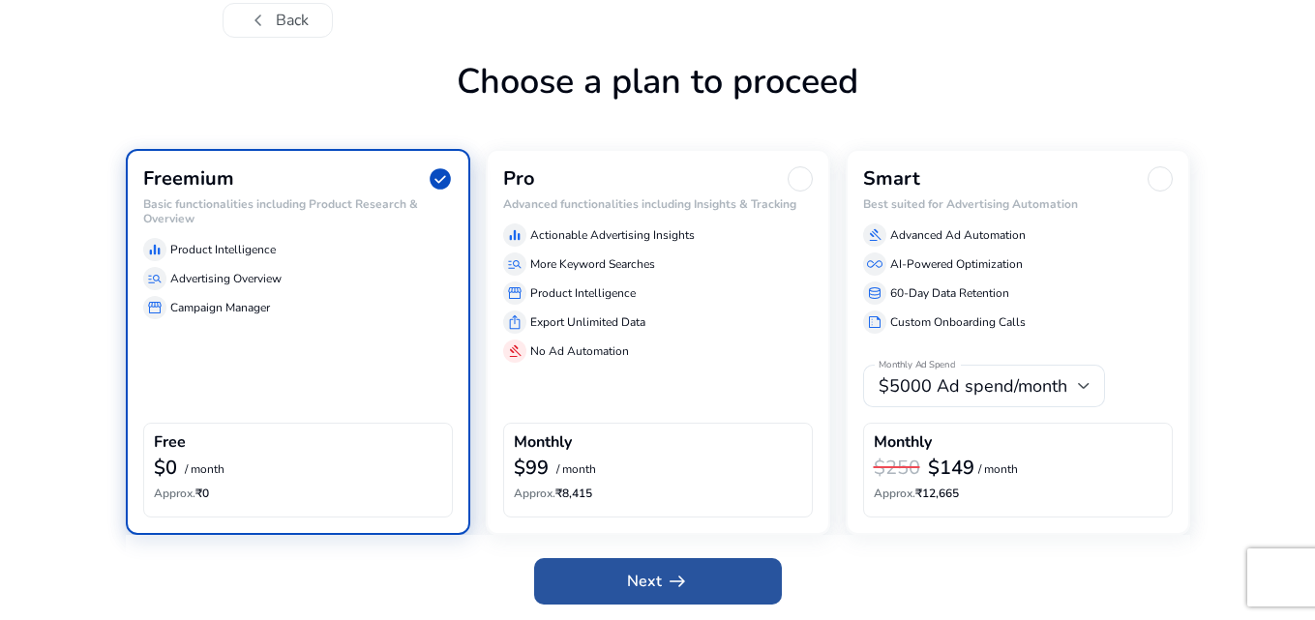
click at [672, 588] on span "arrow_right_alt" at bounding box center [677, 581] width 23 height 23
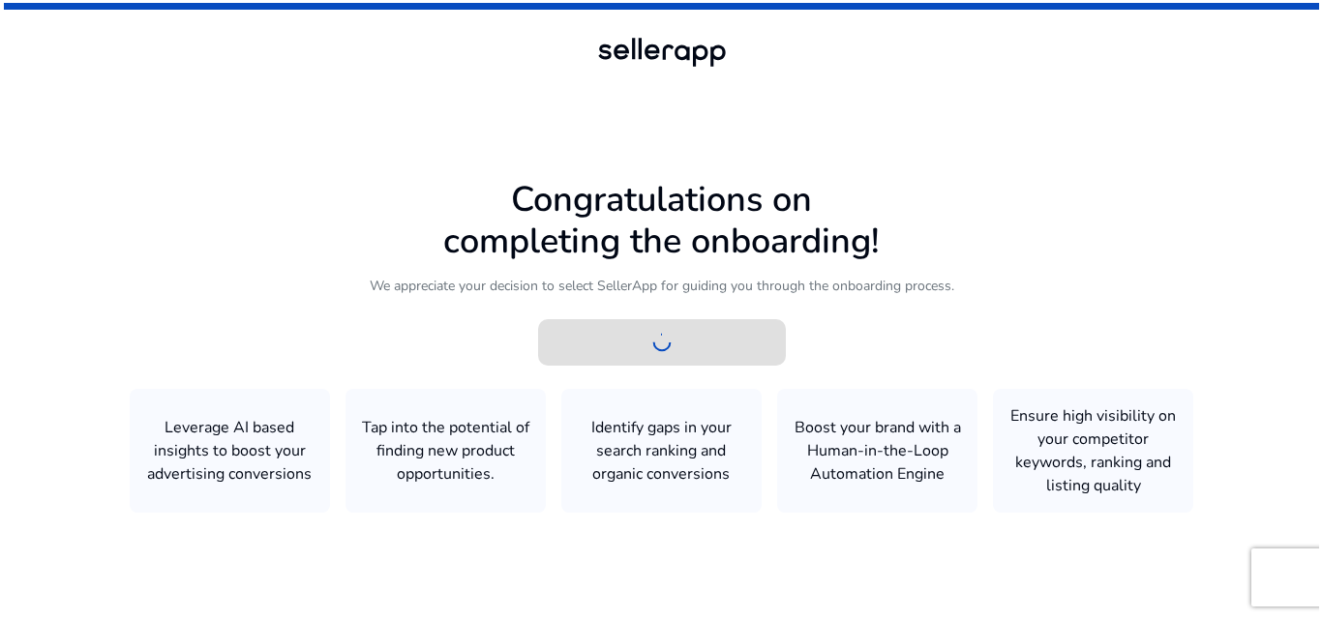
scroll to position [0, 0]
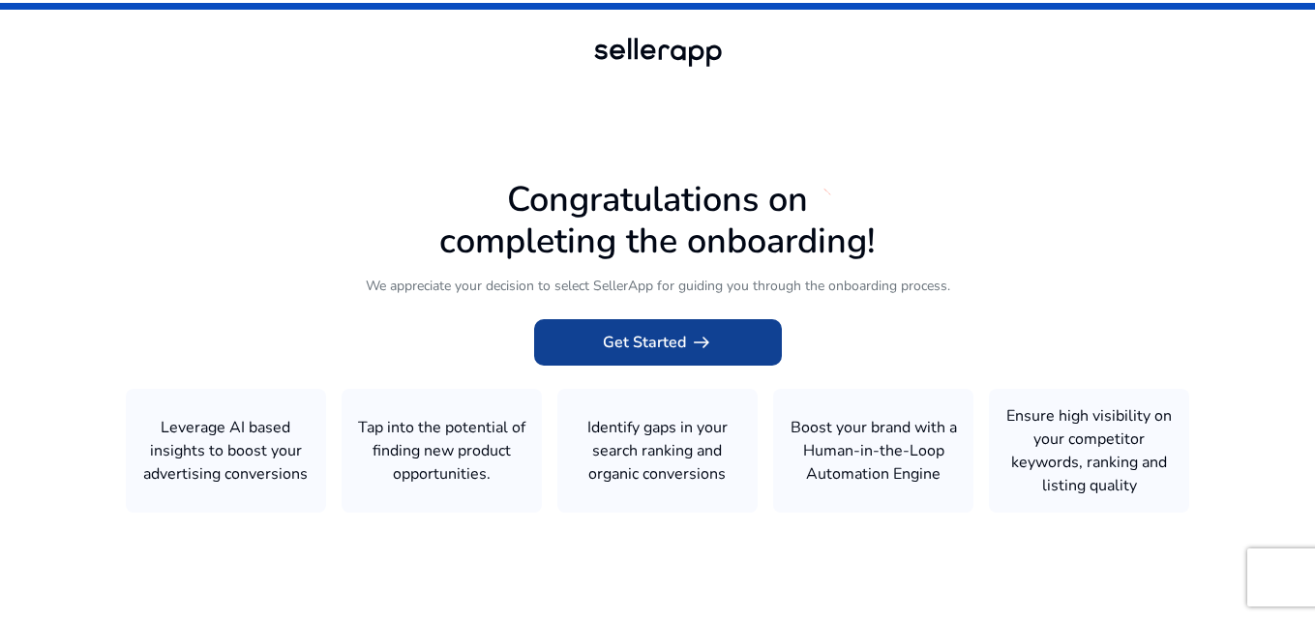
click at [663, 351] on span "Get Started arrow_right_alt" at bounding box center [658, 342] width 110 height 23
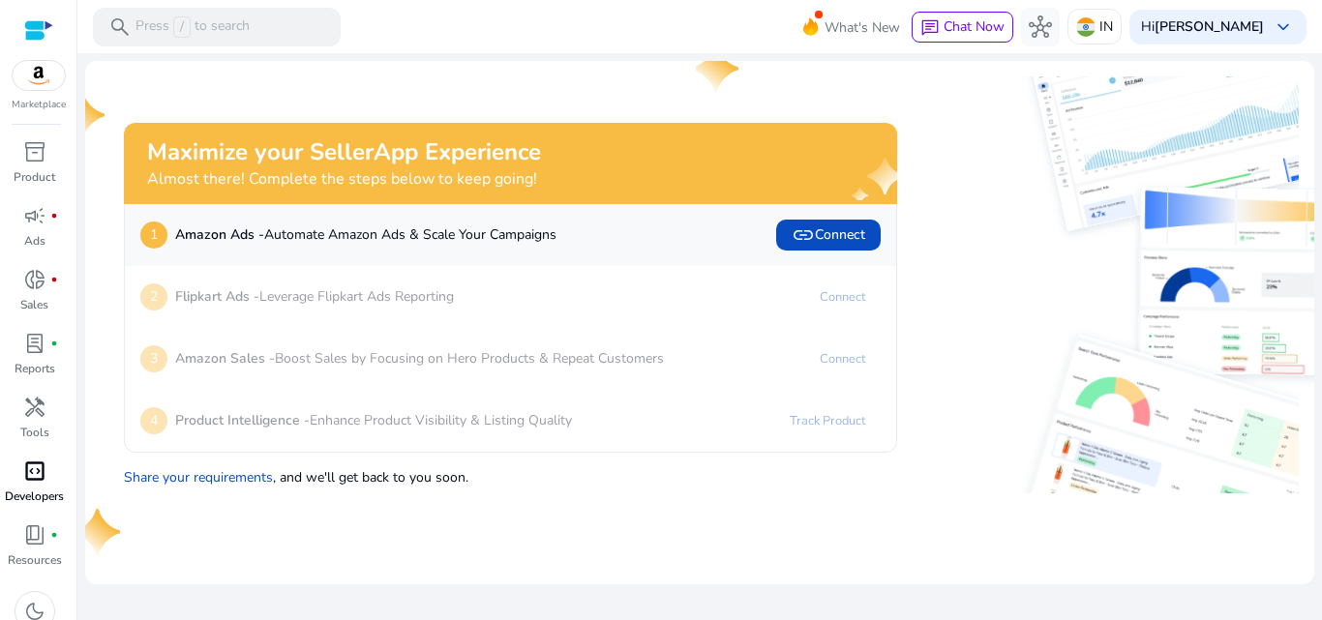
scroll to position [19, 0]
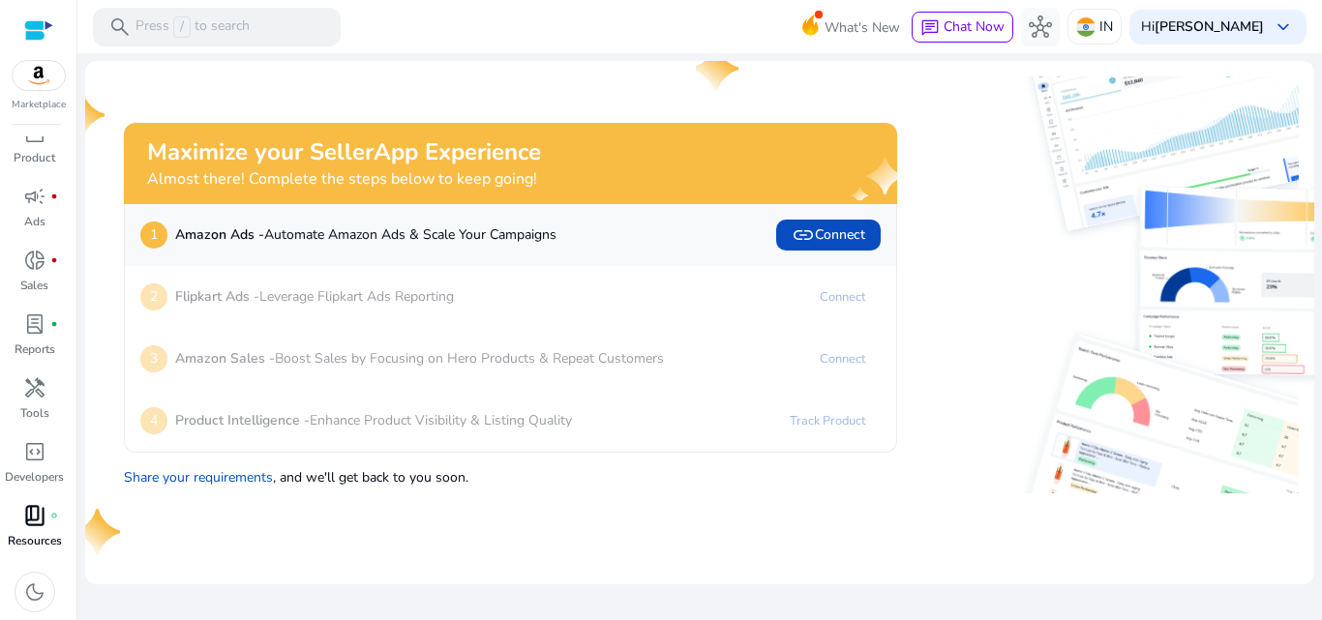
click at [31, 537] on p "Resources" at bounding box center [35, 540] width 54 height 17
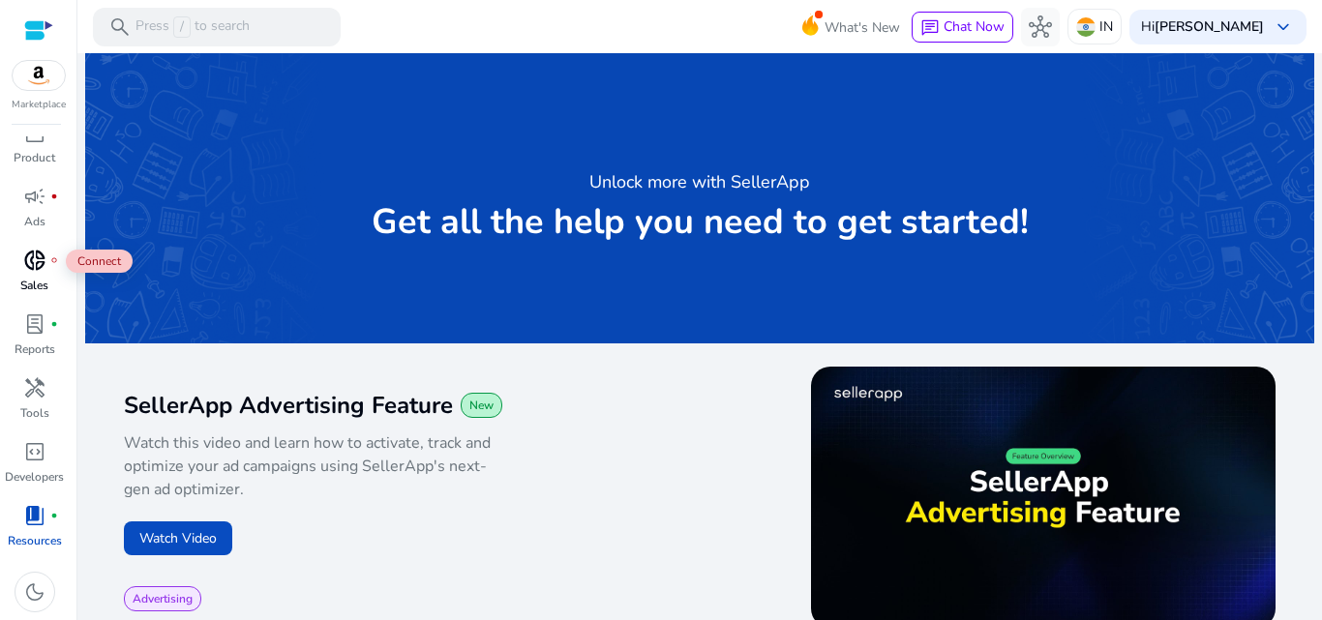
click at [45, 266] on span "donut_small" at bounding box center [34, 260] width 23 height 23
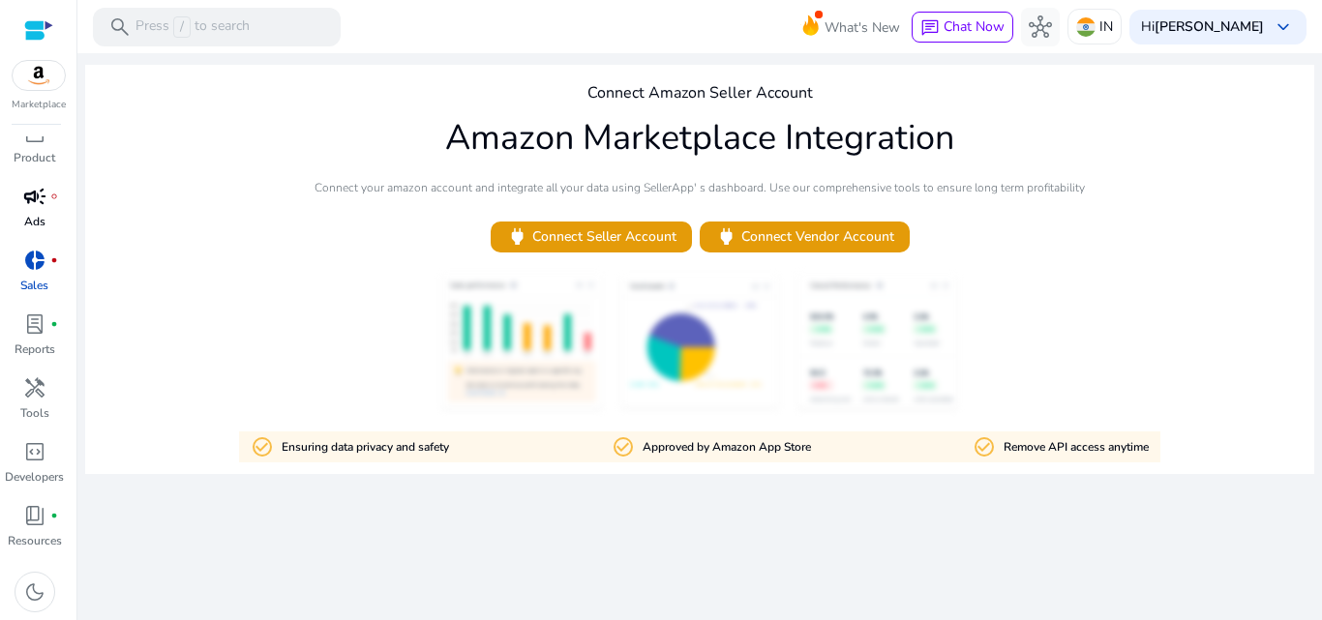
click at [62, 208] on link "campaign fiber_manual_record Ads" at bounding box center [34, 213] width 69 height 64
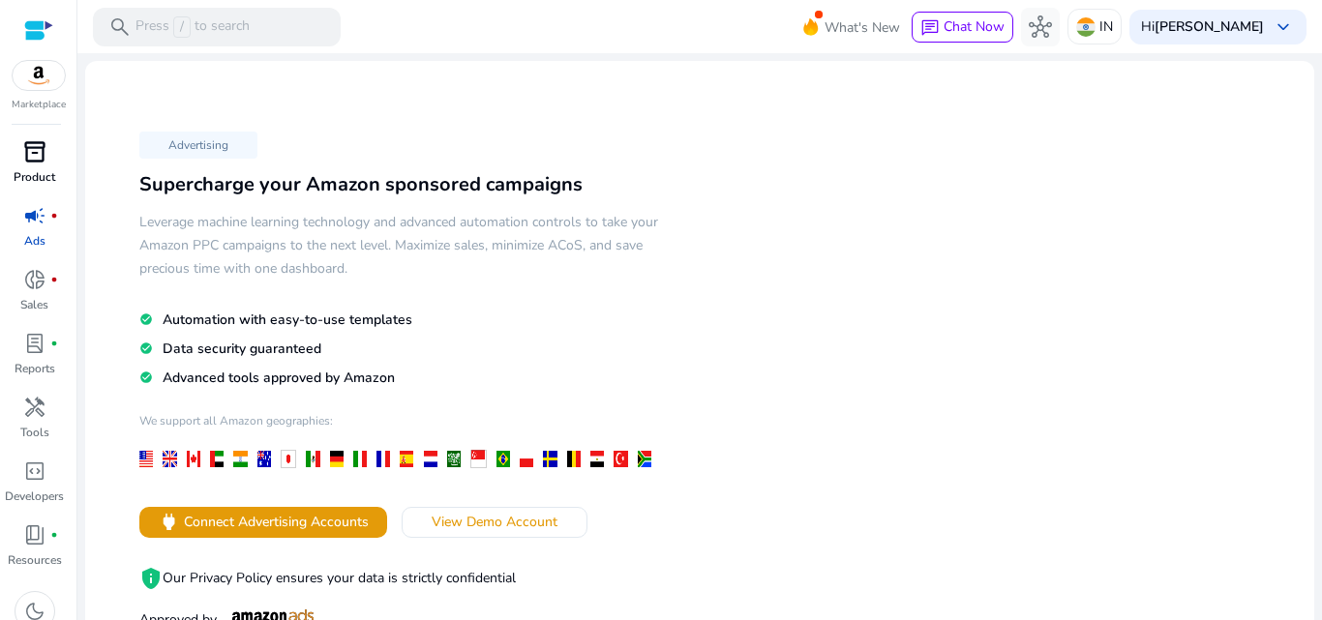
click at [44, 164] on span "inventory_2" at bounding box center [34, 151] width 23 height 23
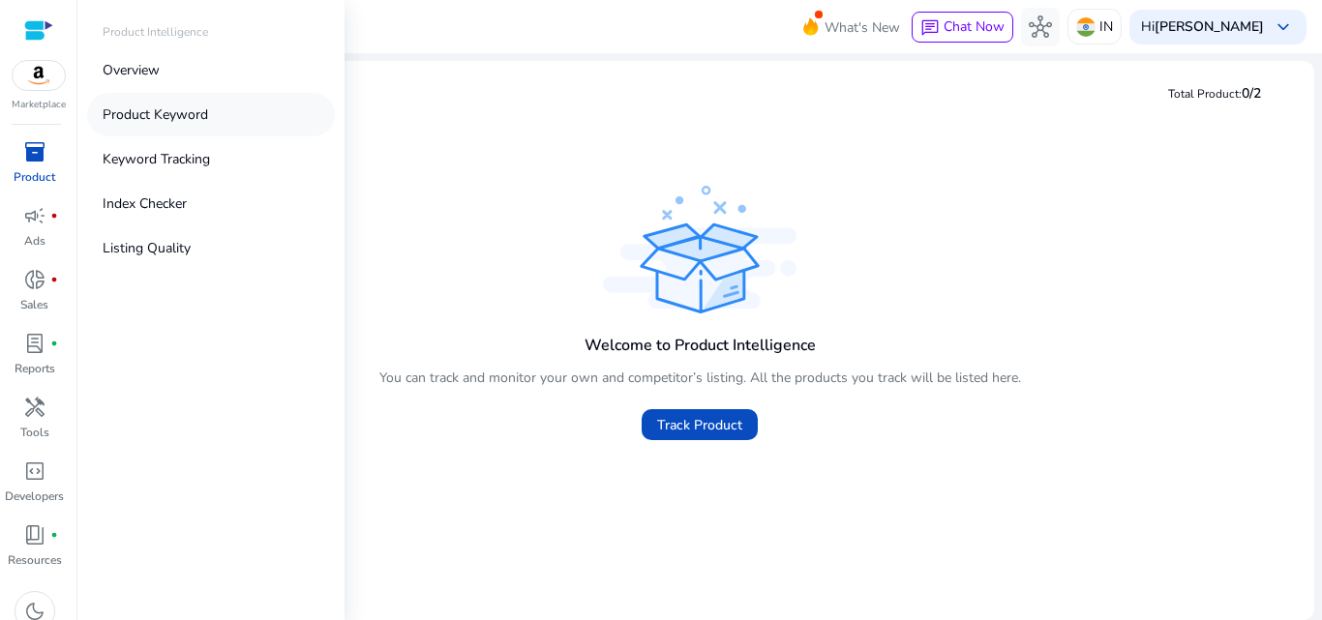
click at [129, 113] on p "Product Keyword" at bounding box center [155, 115] width 105 height 20
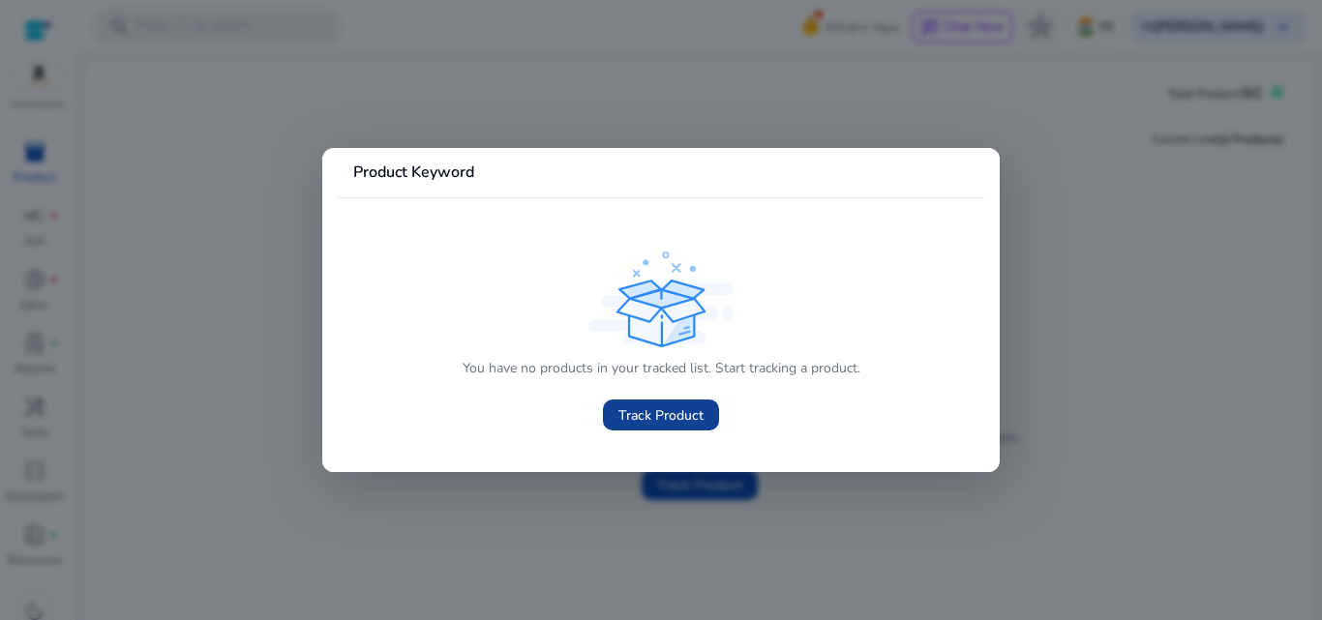
click at [680, 415] on span "Track Product" at bounding box center [660, 415] width 85 height 20
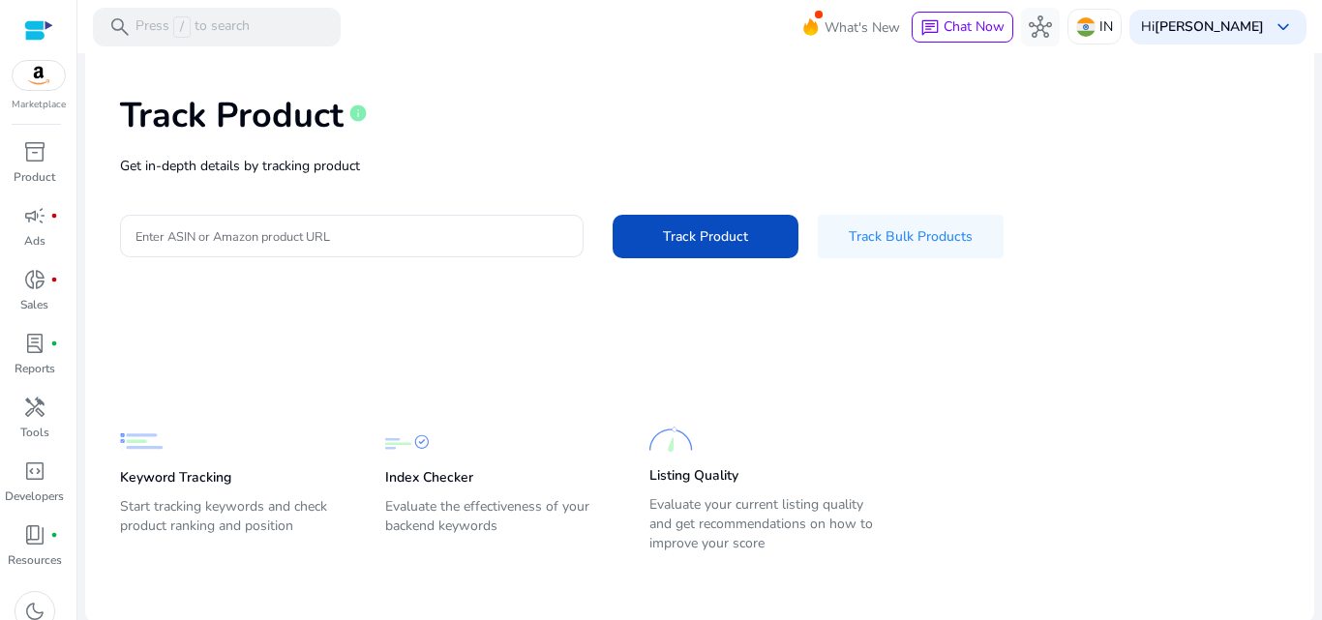
scroll to position [19, 0]
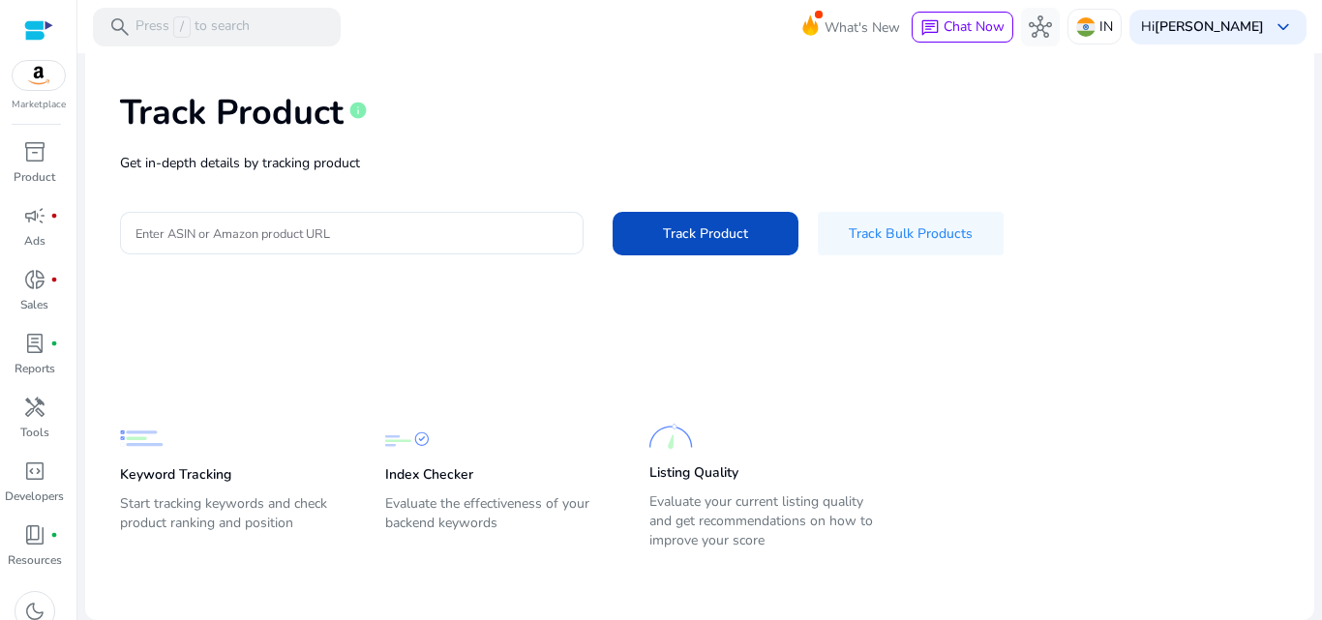
click at [196, 496] on div "Keyword Tracking Start tracking keywords and check product ranking and position" at bounding box center [233, 485] width 226 height 137
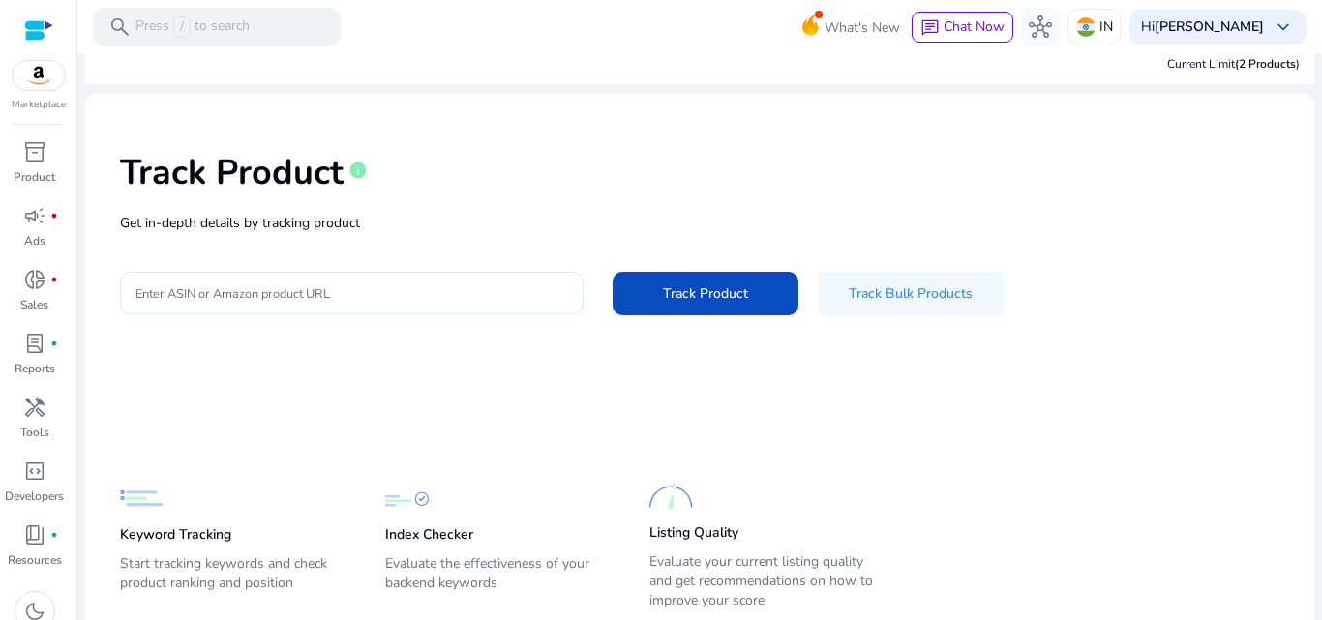
click at [274, 269] on div "Track Product info Get in-depth details by tracking product Enter ASIN or Amazo…" at bounding box center [700, 231] width 1198 height 245
click at [285, 289] on input "Enter ASIN or Amazon product URL" at bounding box center [351, 293] width 433 height 21
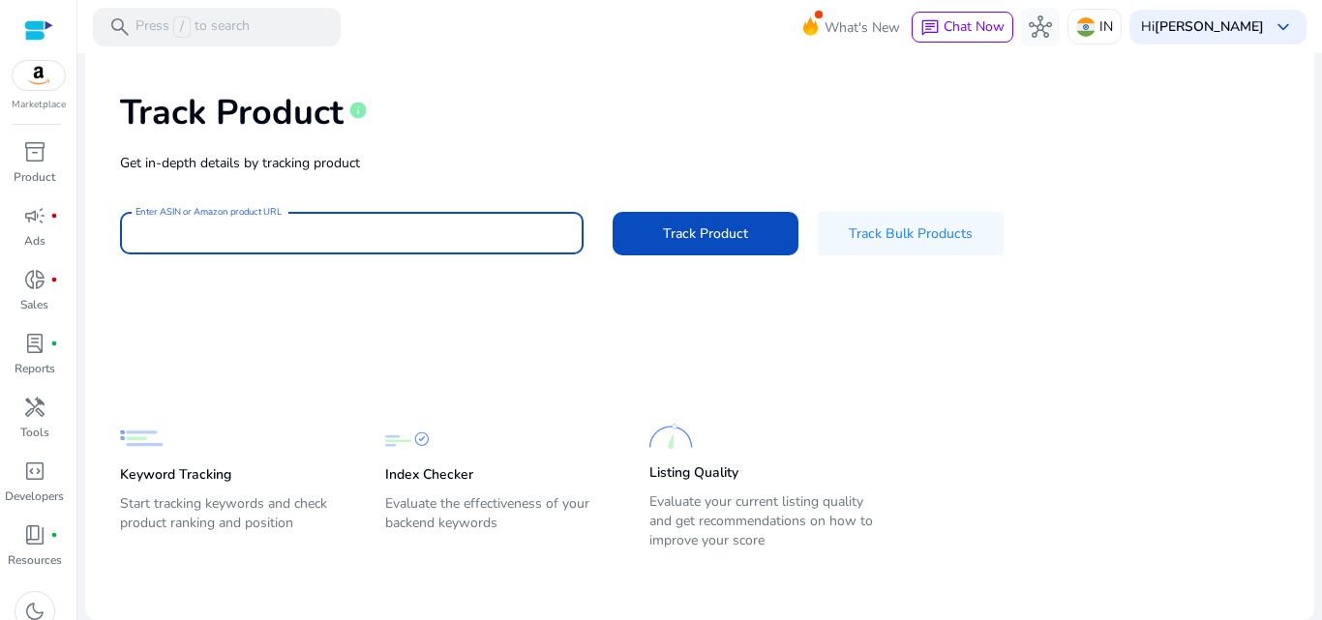
scroll to position [0, 0]
click at [294, 219] on div at bounding box center [351, 233] width 433 height 43
click at [295, 240] on input "Enter ASIN or Amazon product URL" at bounding box center [351, 233] width 433 height 21
click at [319, 225] on input "Enter ASIN or Amazon product URL" at bounding box center [351, 233] width 433 height 21
paste input "**********"
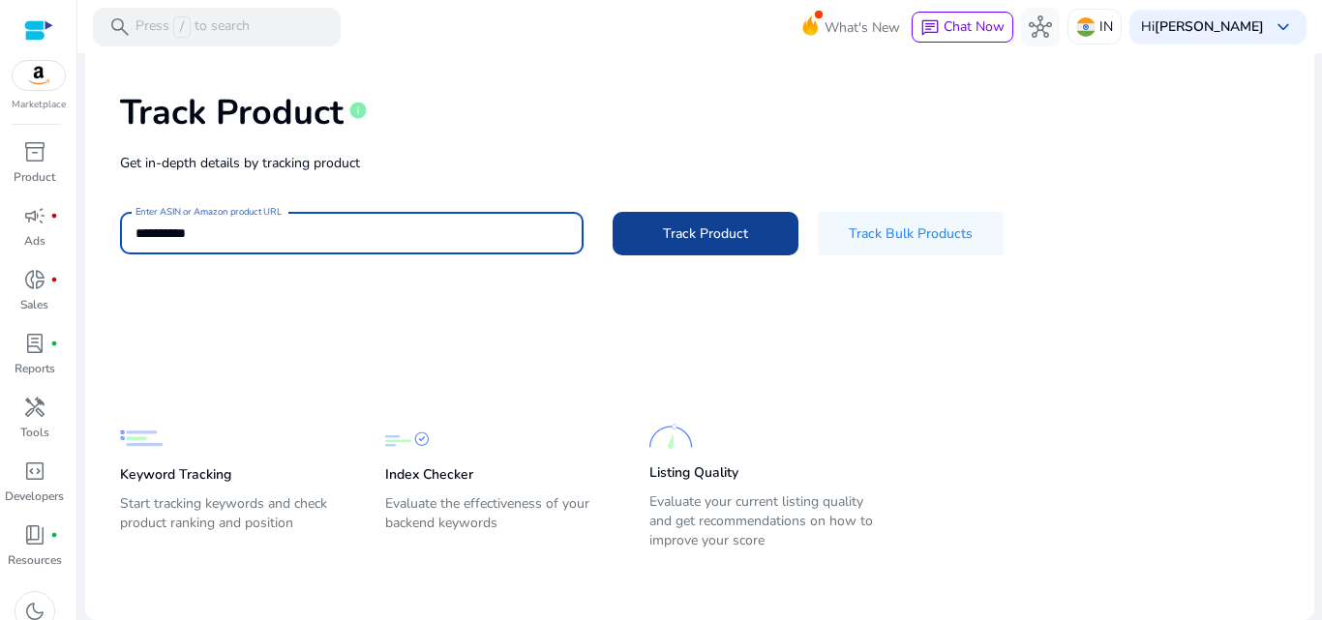
type input "**********"
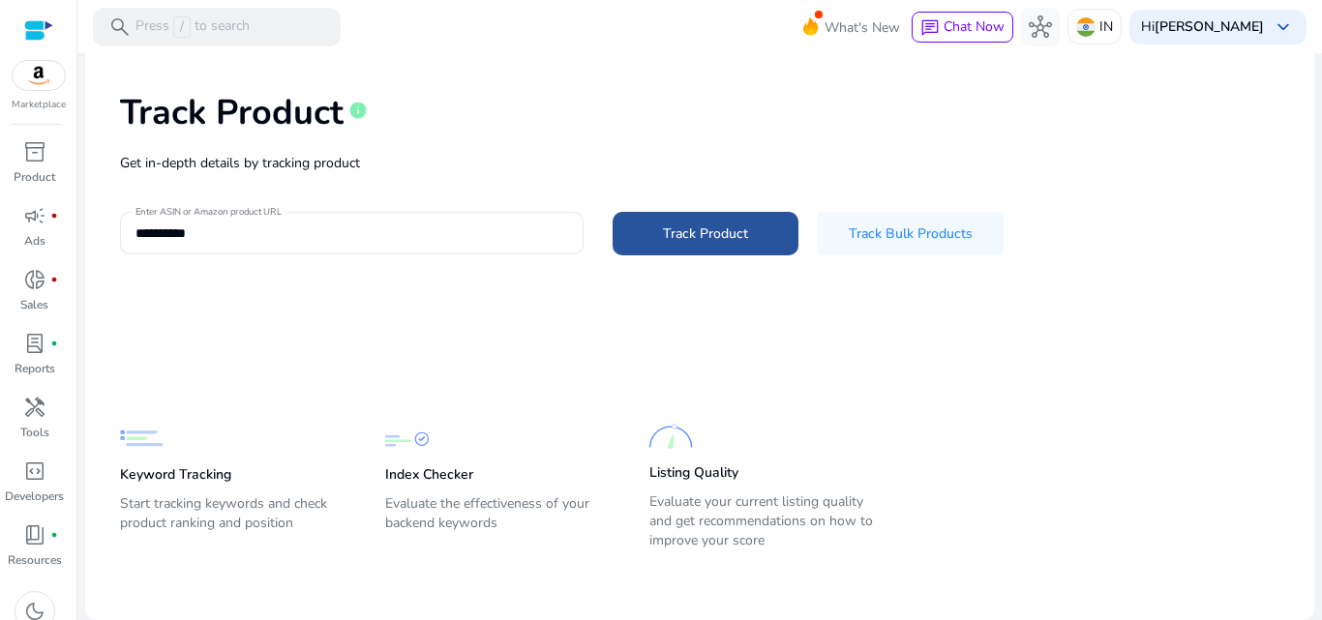
click at [682, 240] on span "Track Product" at bounding box center [705, 234] width 85 height 20
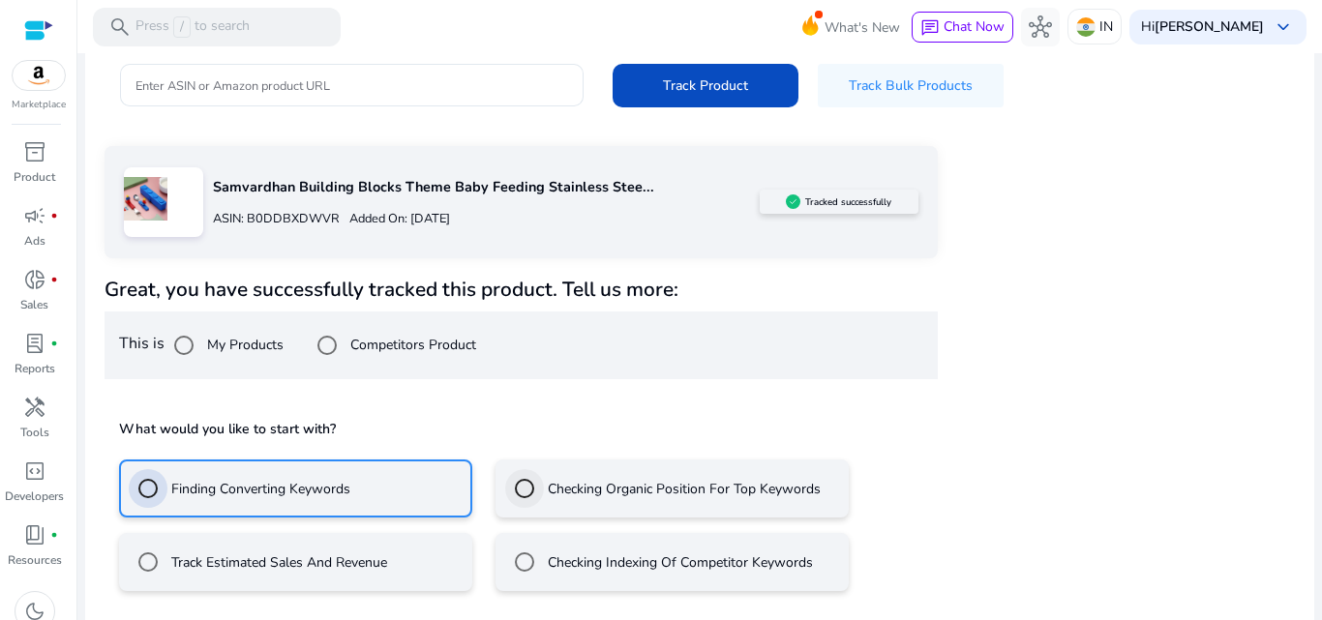
scroll to position [314, 0]
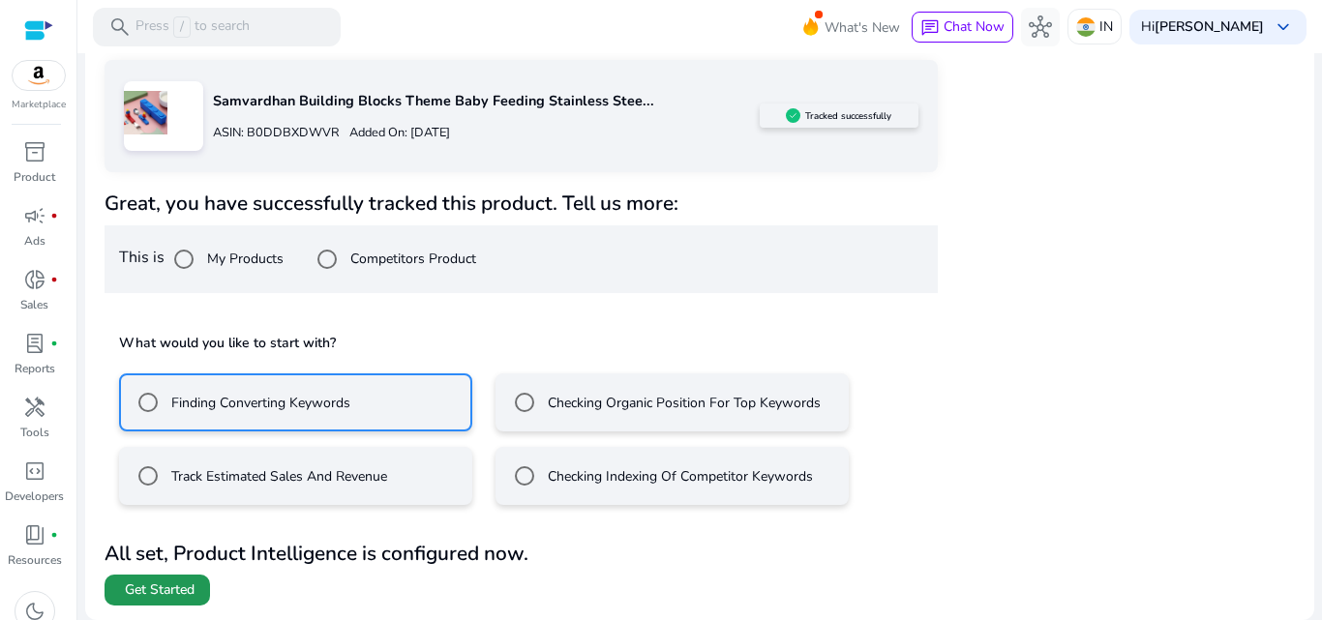
click at [185, 585] on span "Get Started" at bounding box center [160, 590] width 70 height 19
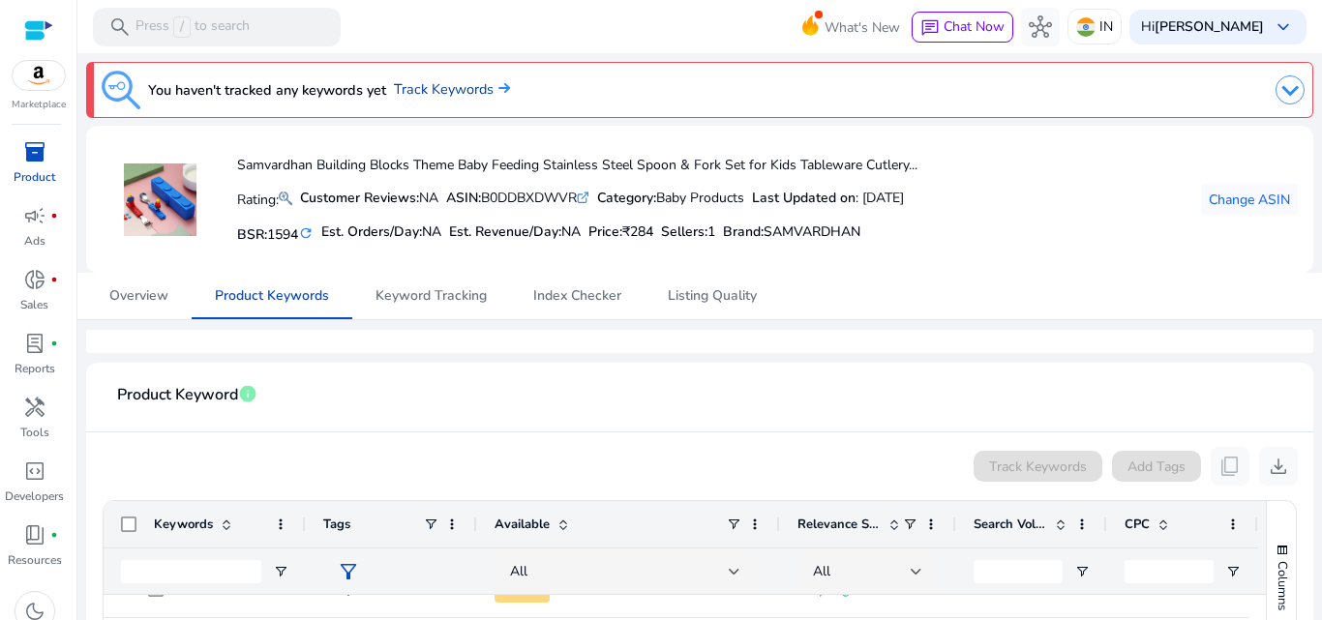
click at [428, 96] on link "Track Keywords" at bounding box center [452, 89] width 116 height 21
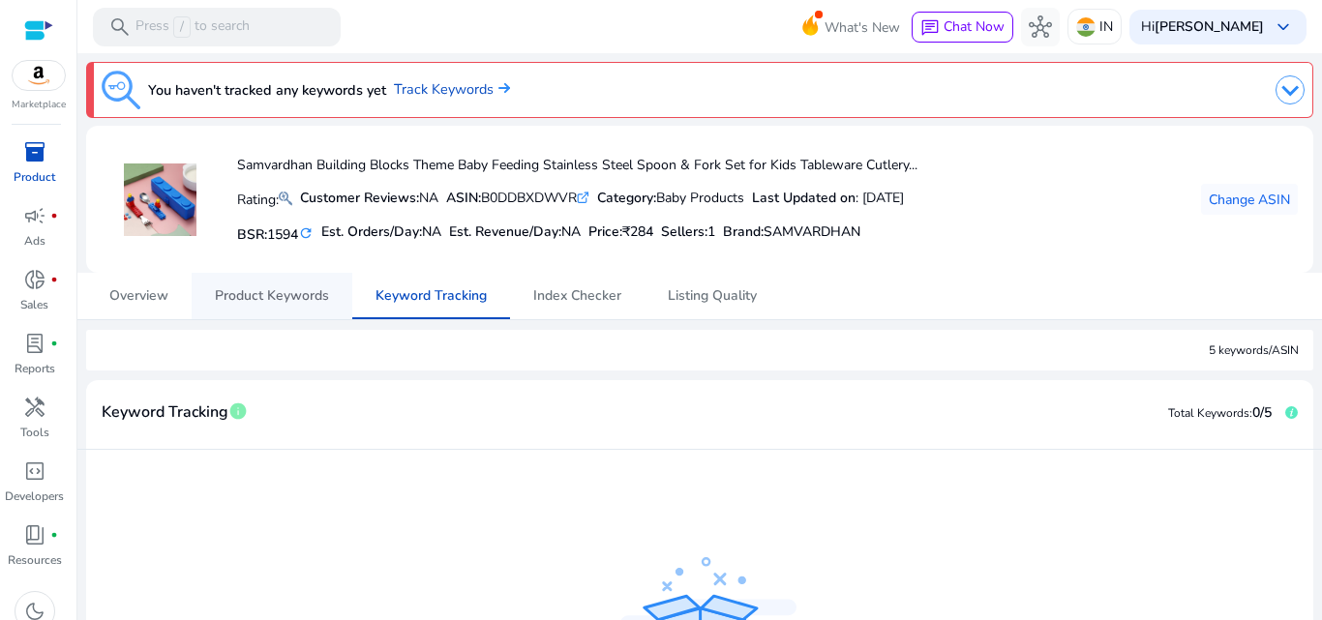
click at [268, 310] on span "Product Keywords" at bounding box center [272, 296] width 114 height 46
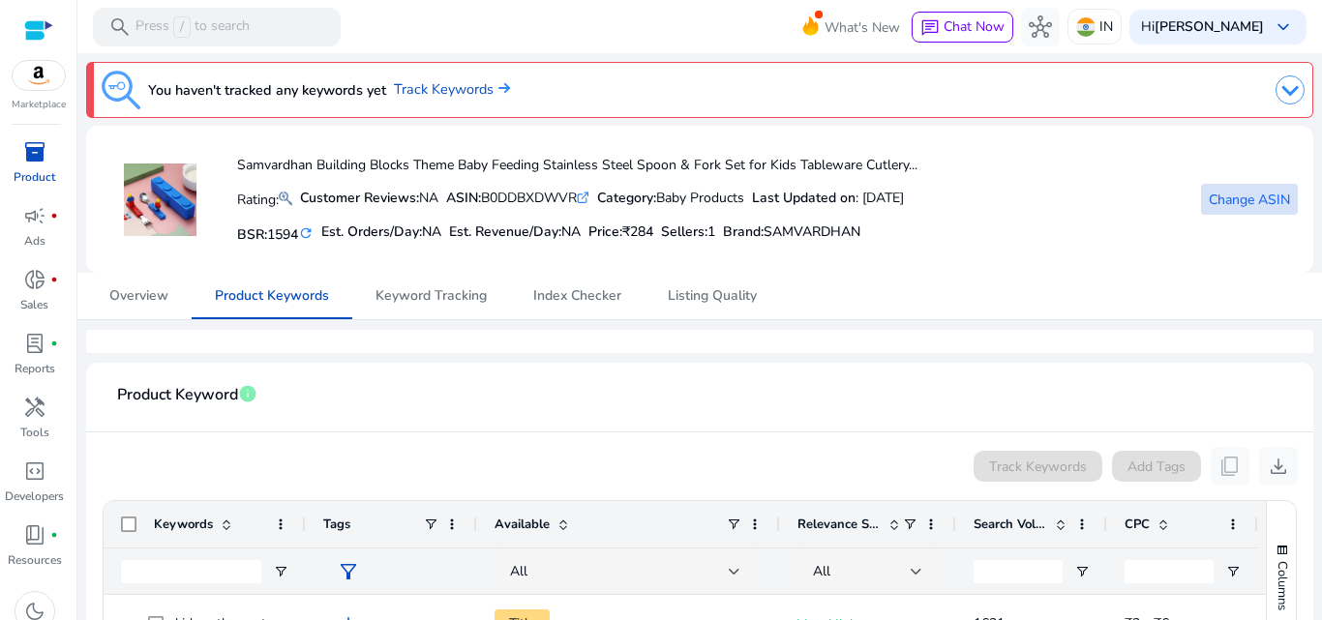
click at [1236, 198] on span "Change ASIN" at bounding box center [1249, 200] width 81 height 20
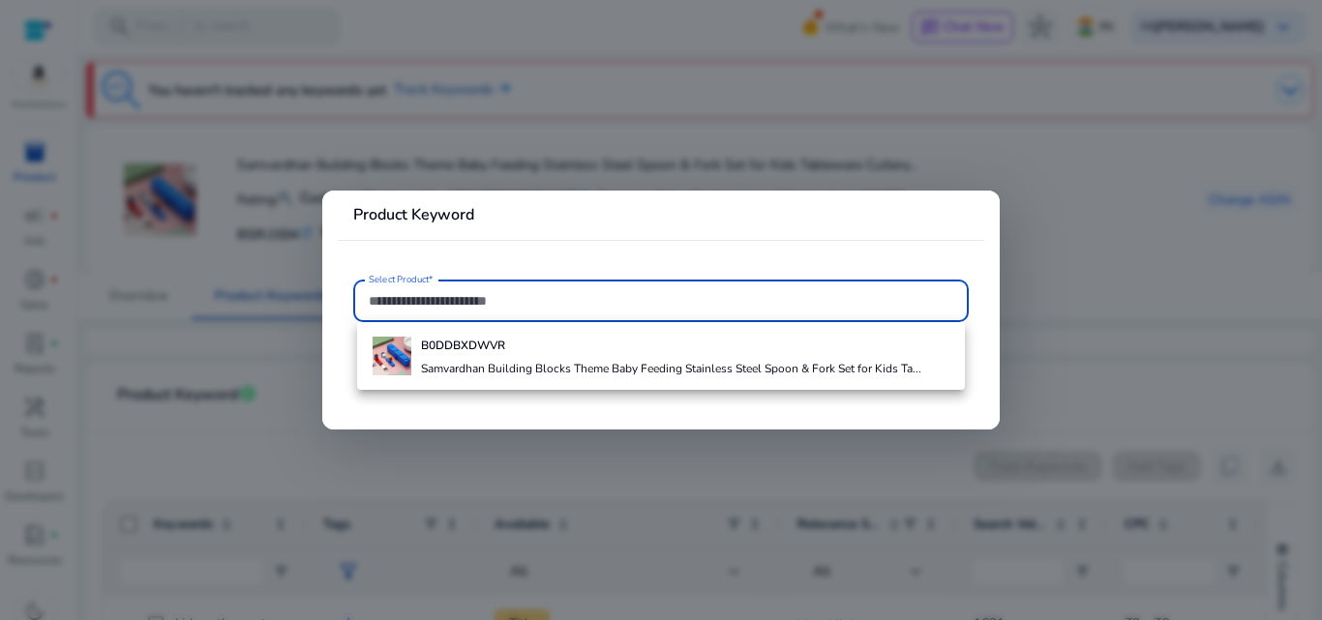
click at [484, 297] on input "Select Product*" at bounding box center [661, 300] width 585 height 21
paste input "**********"
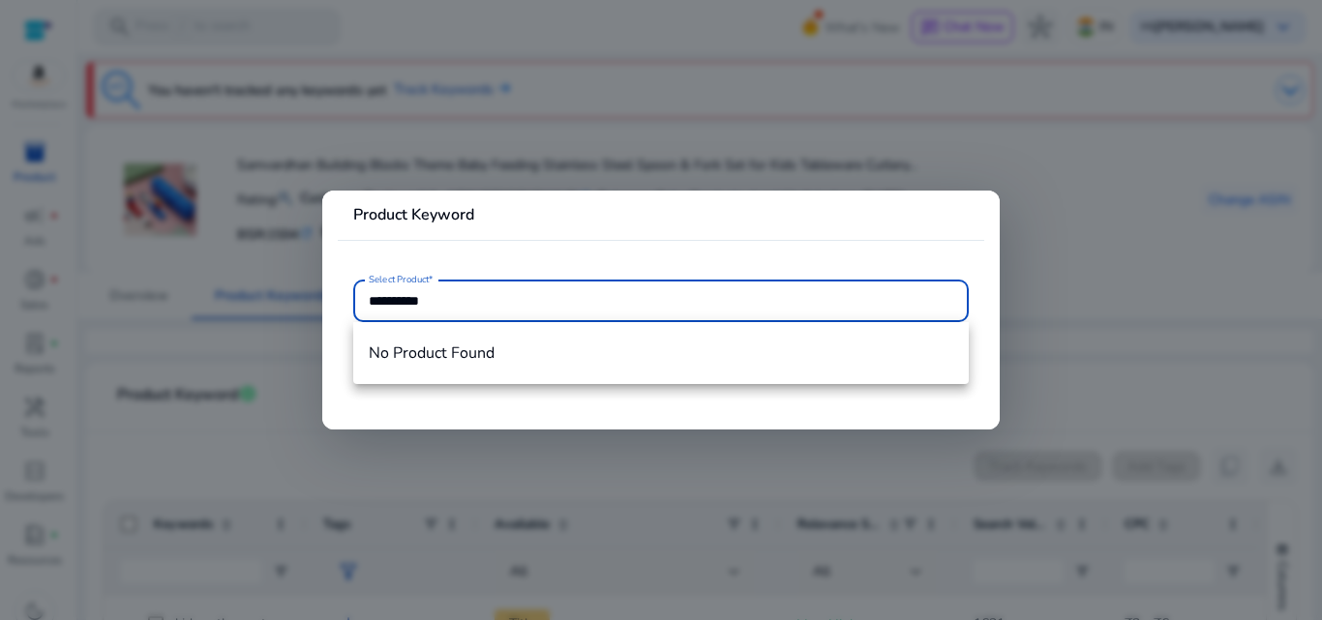
type input "**********"
click at [484, 296] on input "**********" at bounding box center [661, 300] width 585 height 21
click at [1109, 280] on div at bounding box center [661, 310] width 1322 height 620
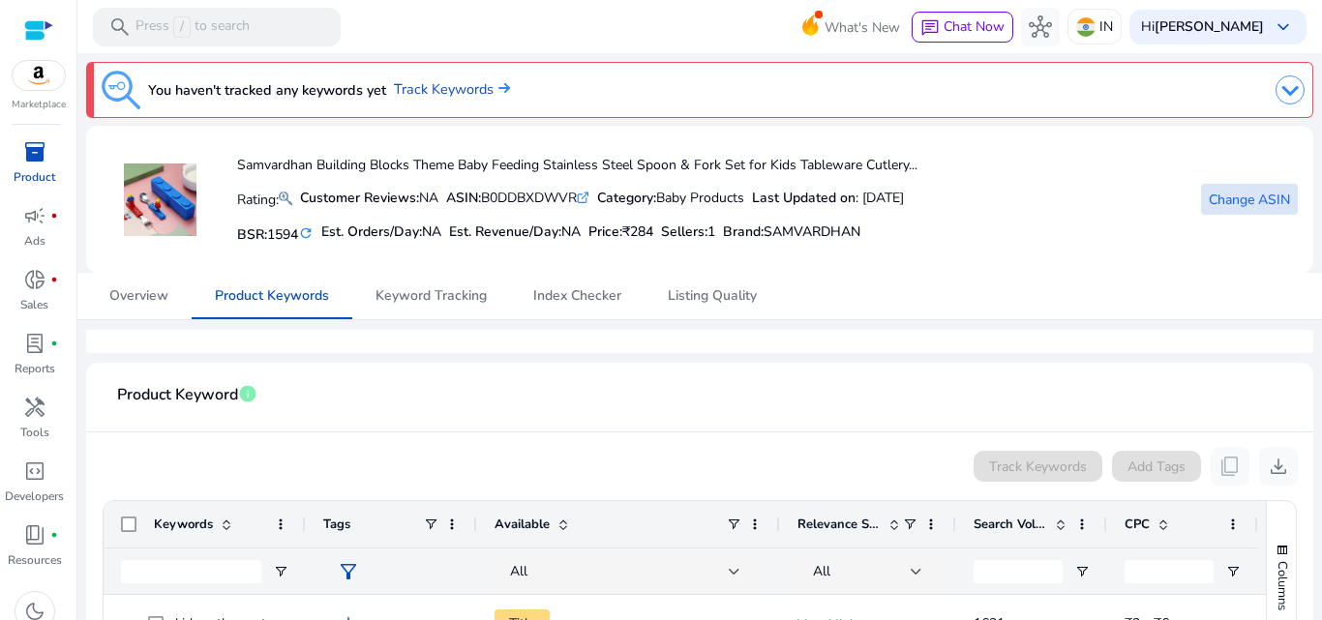
click at [29, 161] on span "inventory_2" at bounding box center [34, 151] width 23 height 23
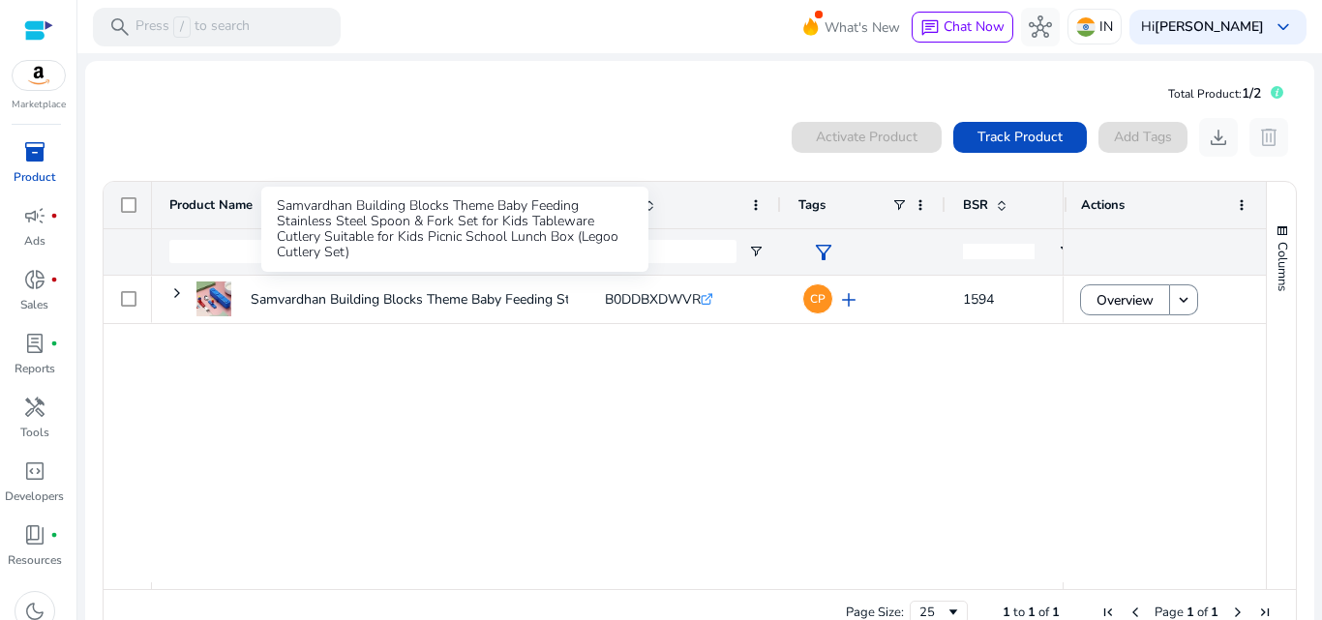
click at [311, 219] on div "Samvardhan Building Blocks Theme Baby Feeding Stainless Steel Spoon & Fork Set …" at bounding box center [454, 229] width 387 height 85
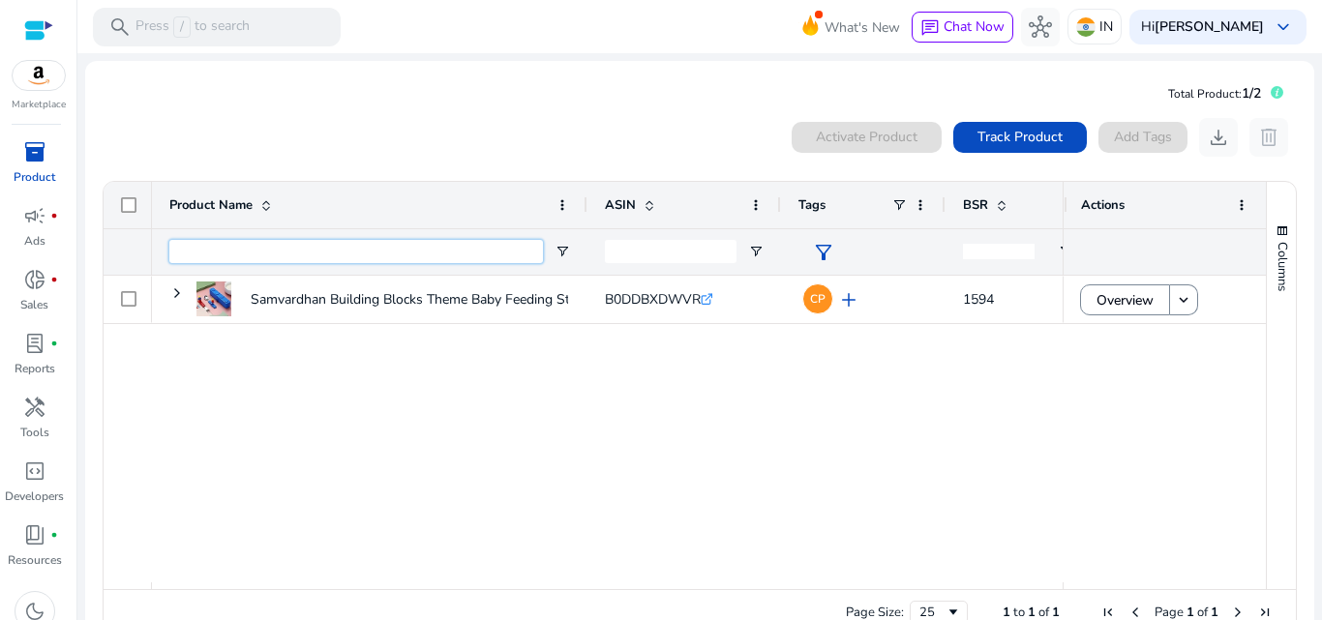
click at [232, 247] on input "Product Name Filter Input" at bounding box center [356, 251] width 374 height 23
paste input "**********"
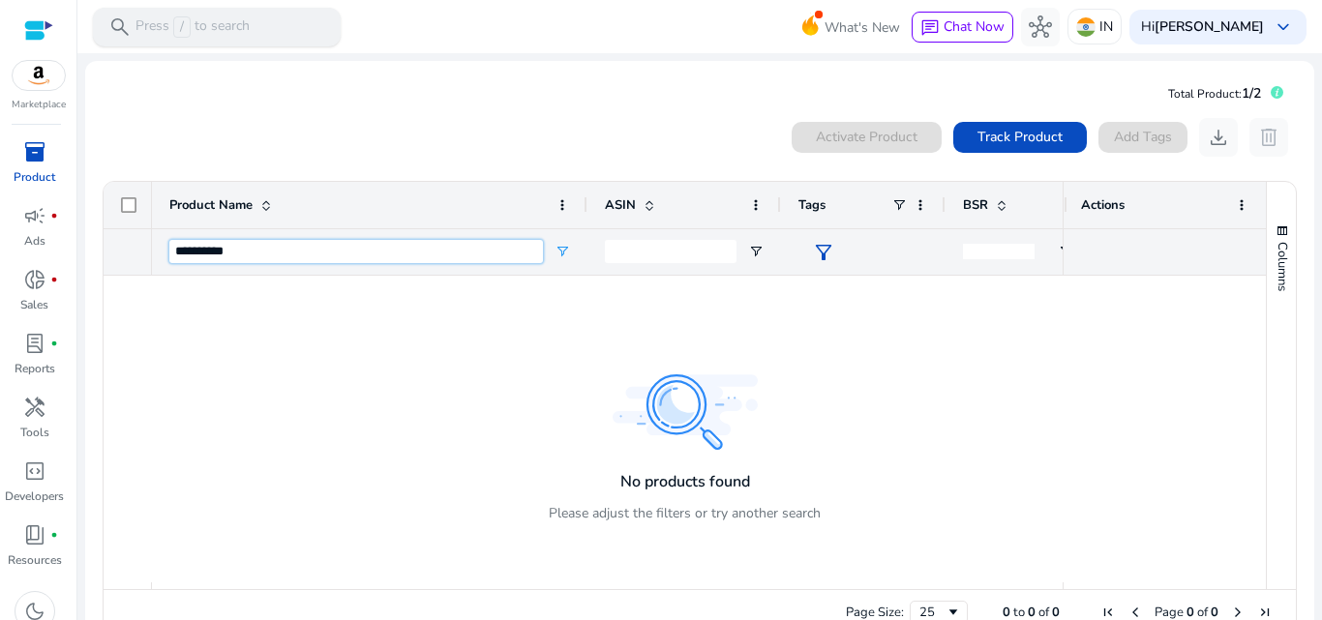
type input "**********"
click at [284, 25] on div "search Press / to search" at bounding box center [217, 27] width 248 height 39
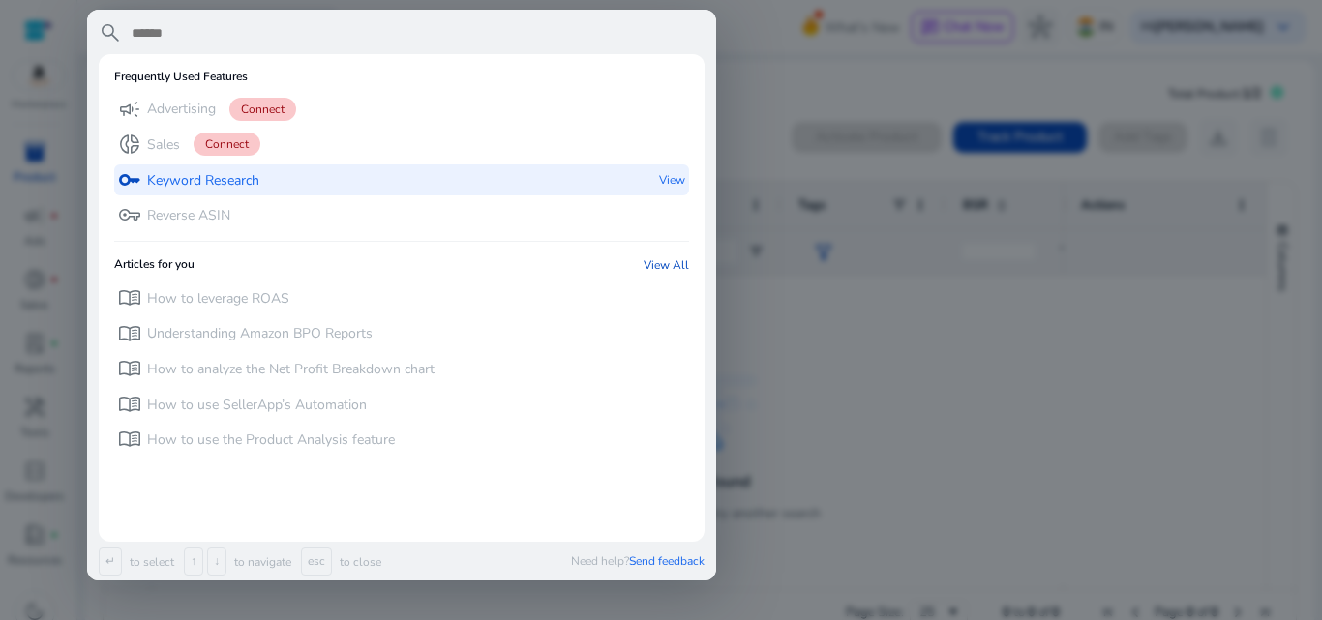
click at [248, 176] on p "Keyword Research" at bounding box center [203, 180] width 112 height 19
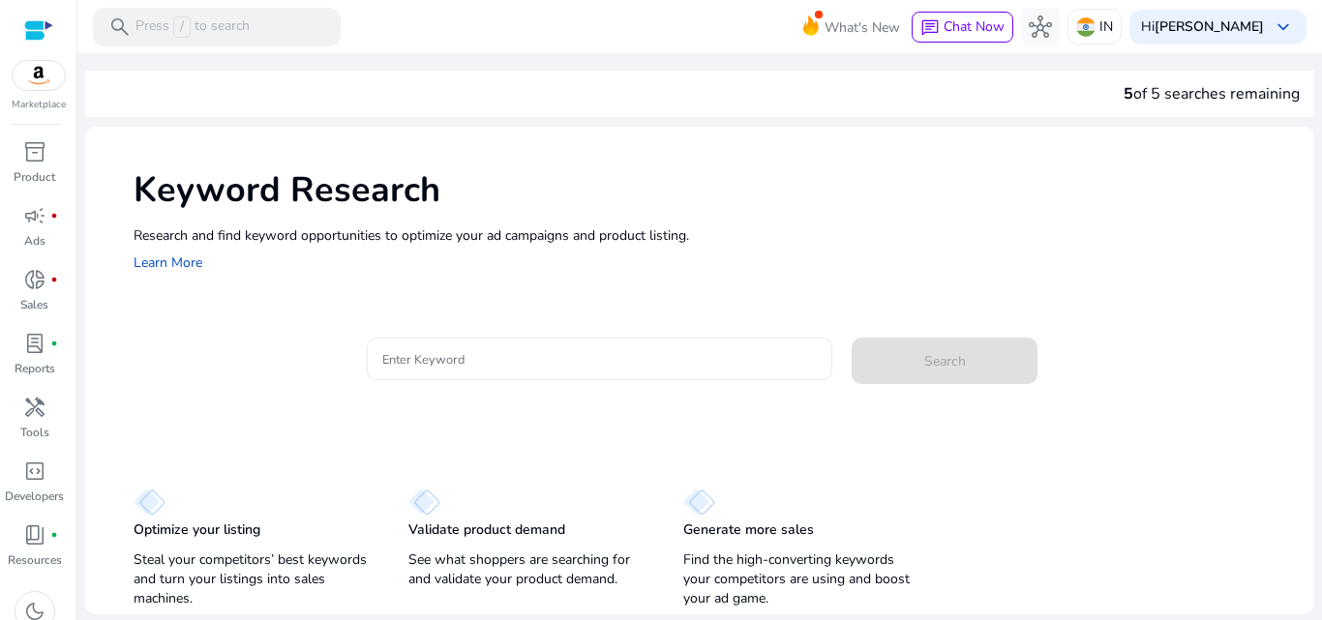
click at [513, 356] on input "Enter Keyword" at bounding box center [599, 358] width 435 height 21
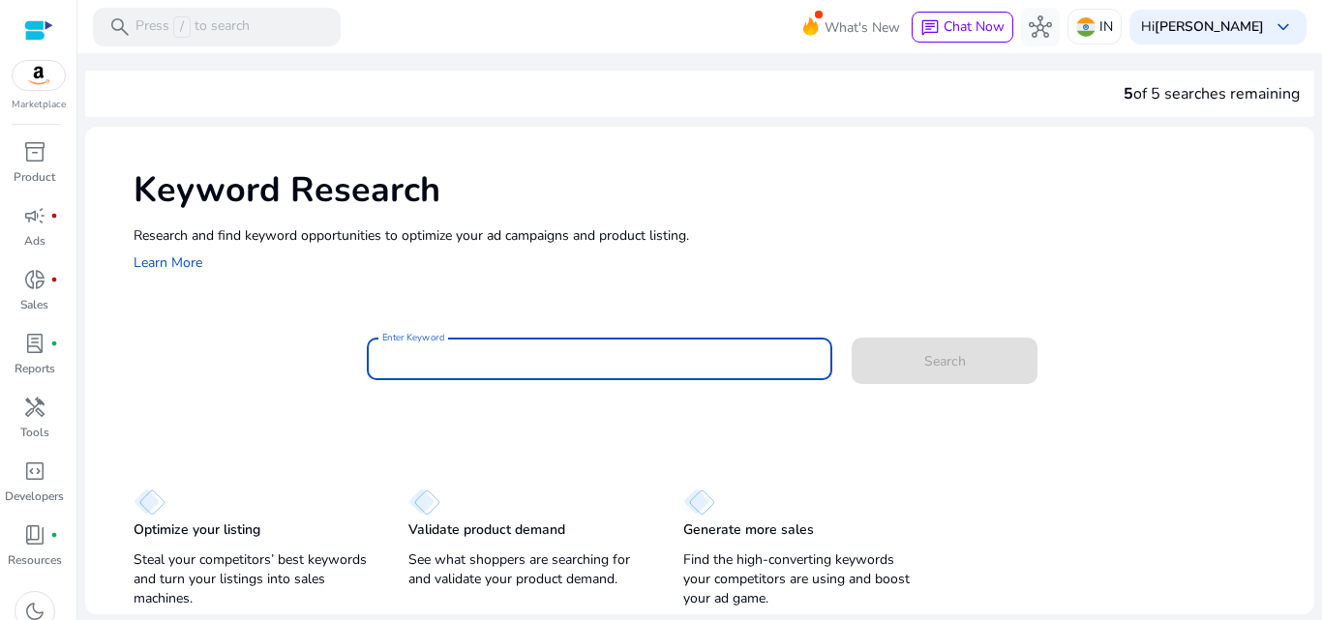
click at [658, 222] on div "Keyword Research Research and find keyword opportunities to optimize your [PERS…" at bounding box center [699, 220] width 1229 height 186
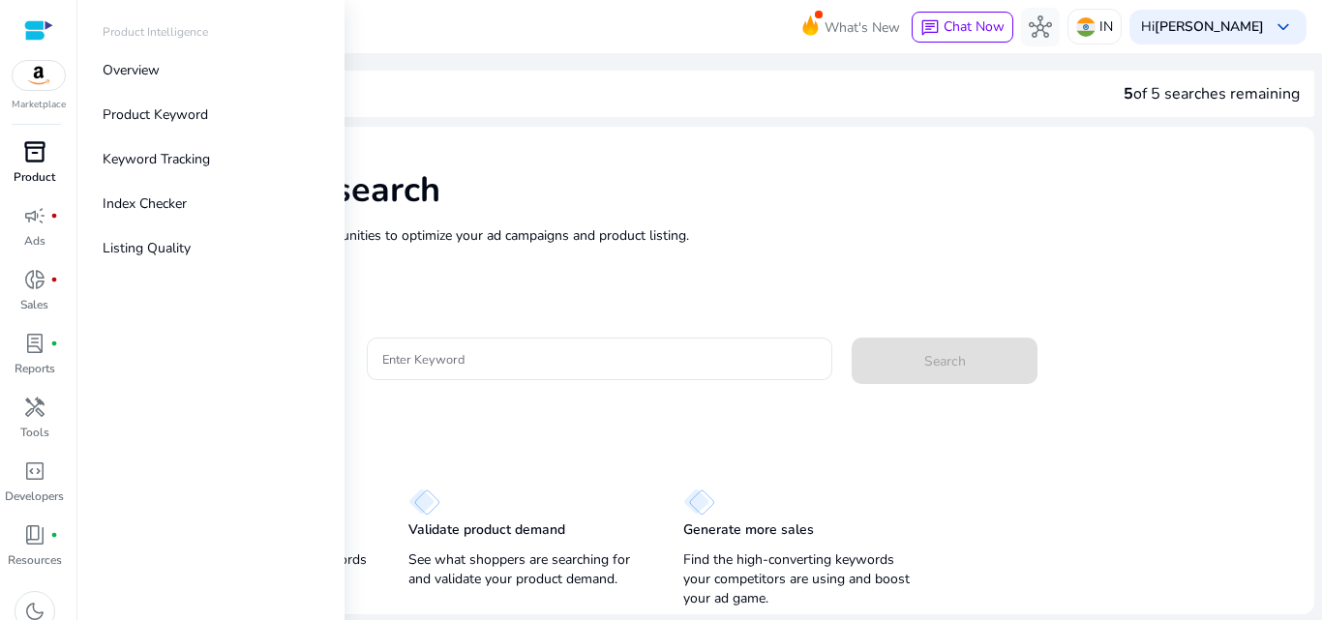
click at [37, 165] on div "inventory_2" at bounding box center [35, 151] width 54 height 31
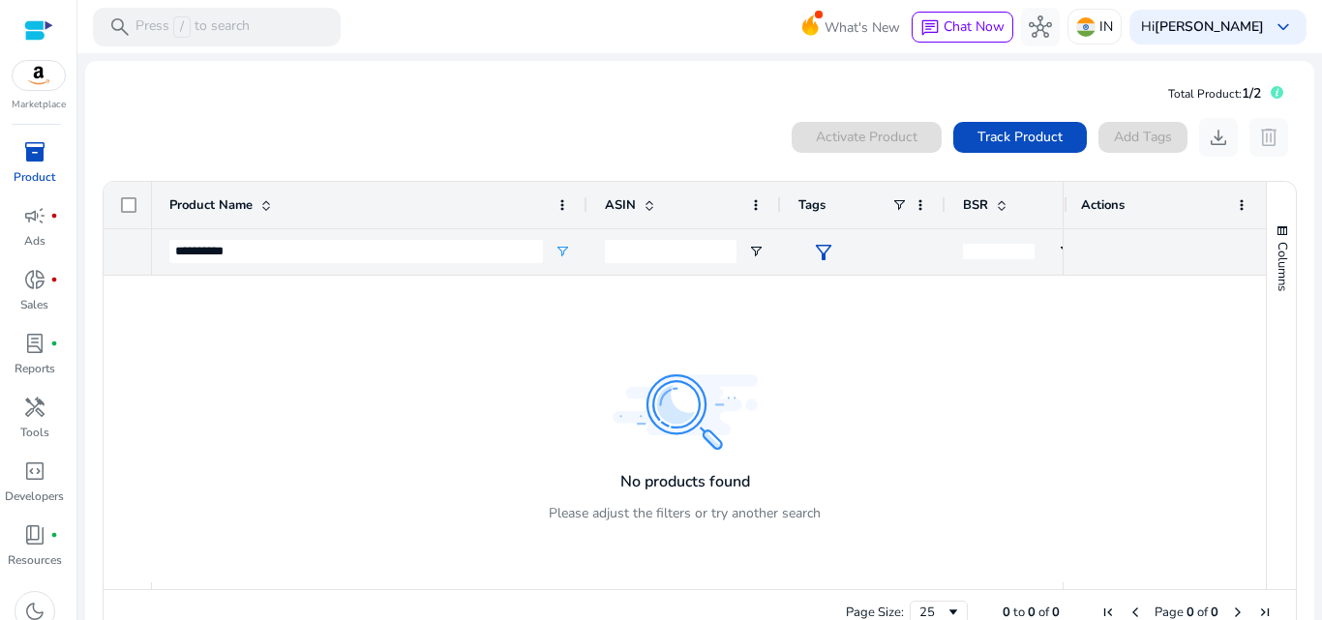
click at [38, 156] on span "inventory_2" at bounding box center [34, 151] width 23 height 23
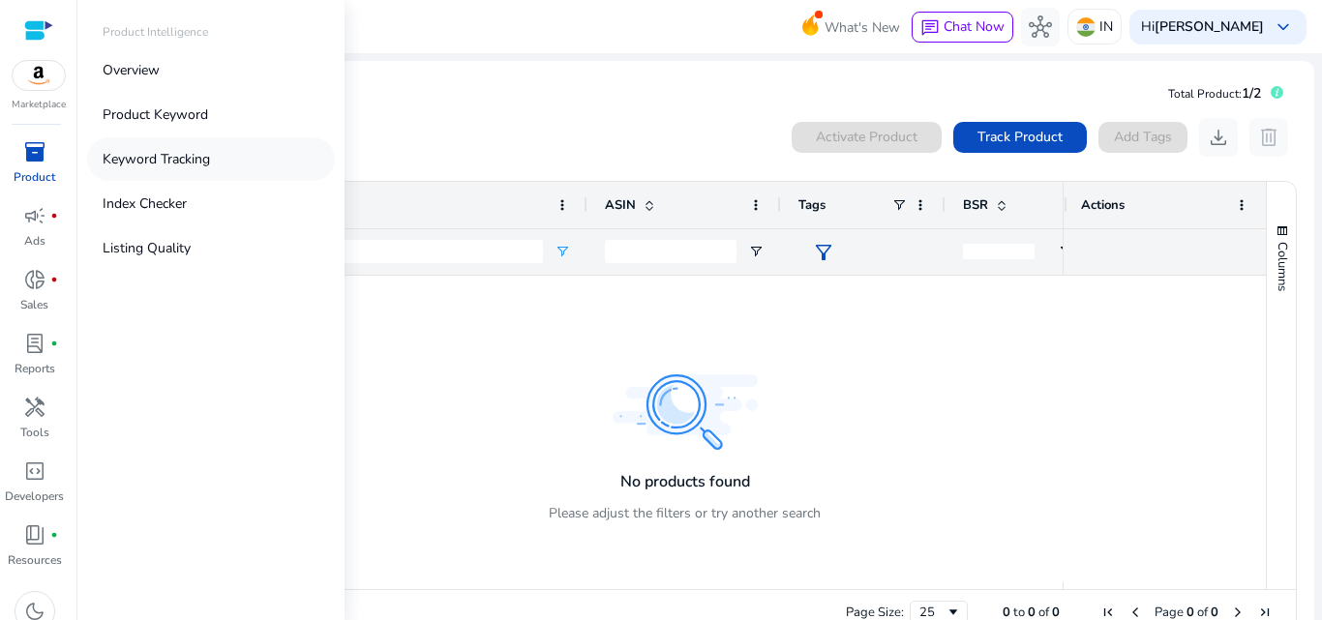
click at [174, 160] on p "Keyword Tracking" at bounding box center [156, 159] width 107 height 20
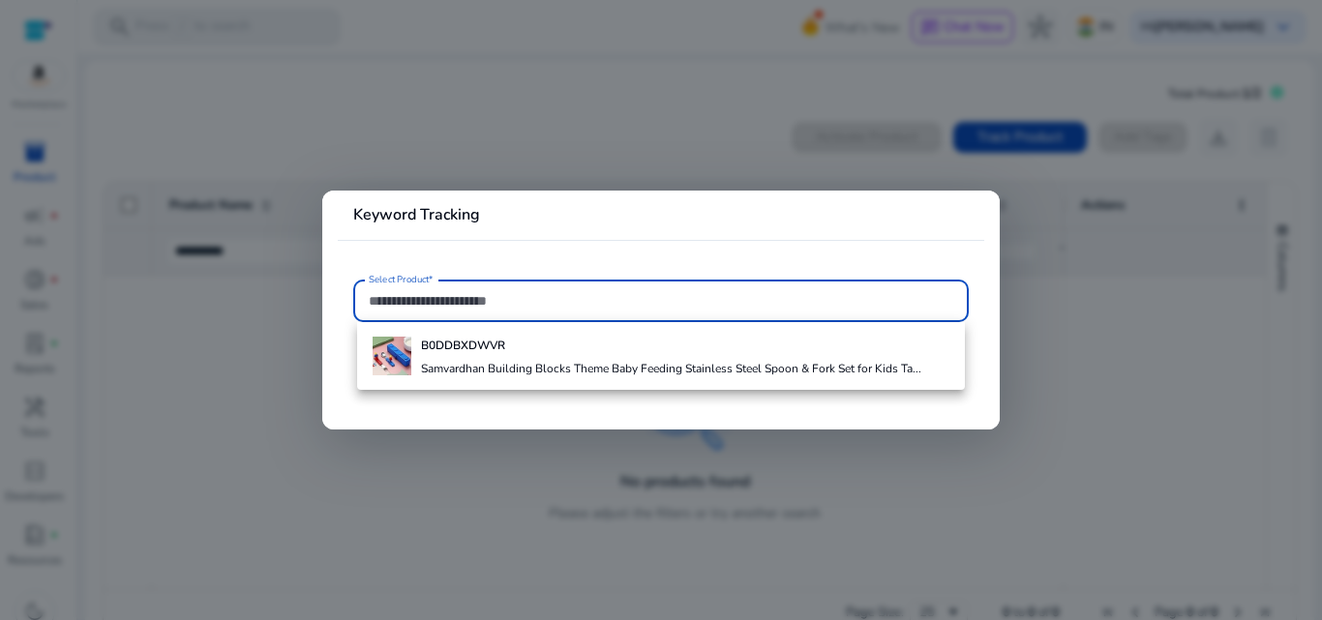
click at [494, 292] on input "Select Product*" at bounding box center [661, 300] width 585 height 21
paste input "**********"
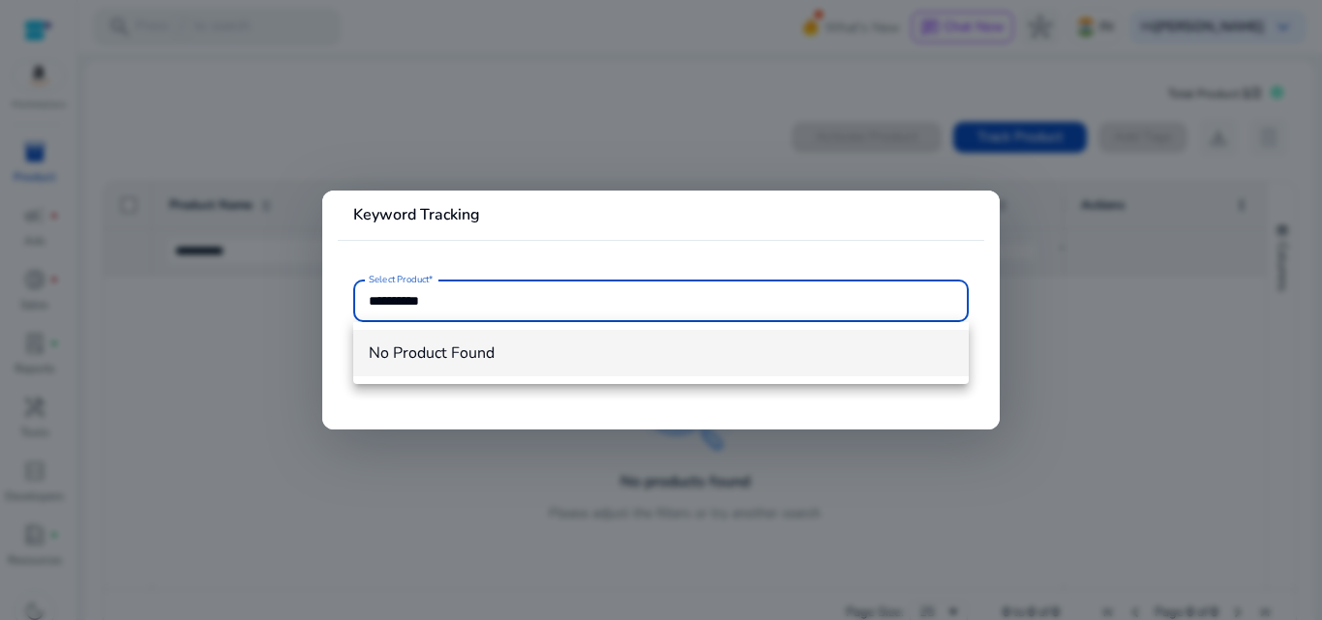
type input "**********"
click at [469, 354] on span "No Product Found" at bounding box center [661, 353] width 585 height 21
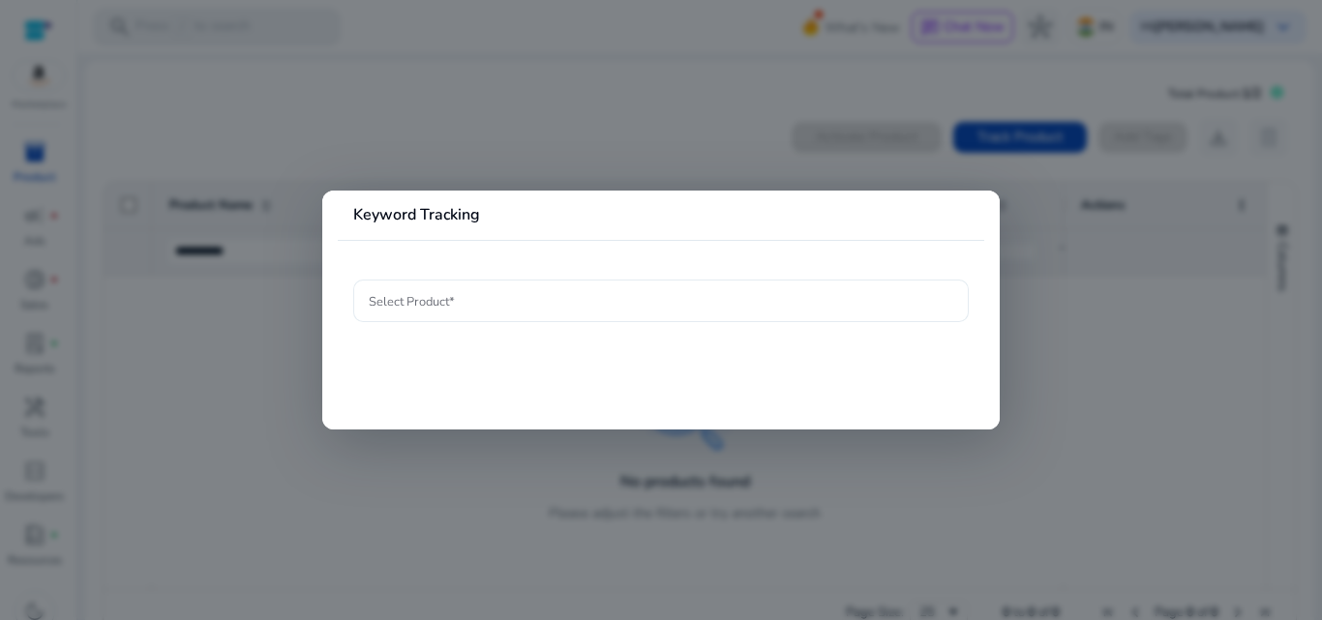
click at [485, 315] on div at bounding box center [661, 301] width 585 height 43
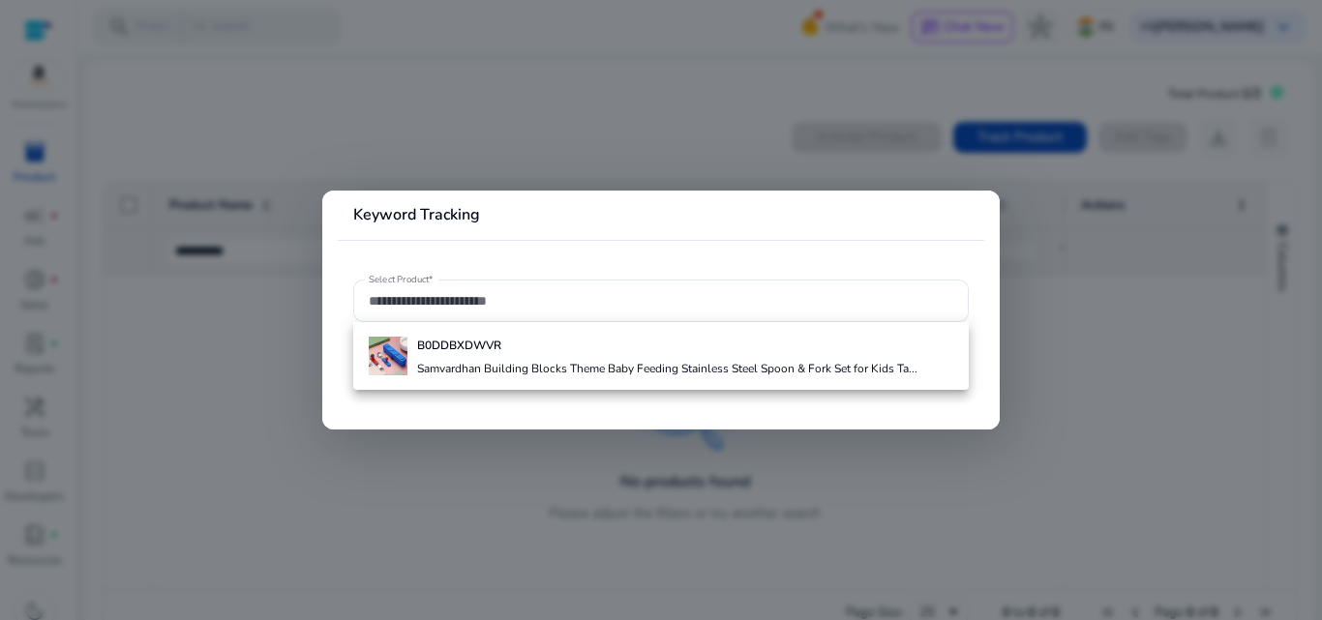
click at [1068, 299] on div at bounding box center [661, 310] width 1322 height 620
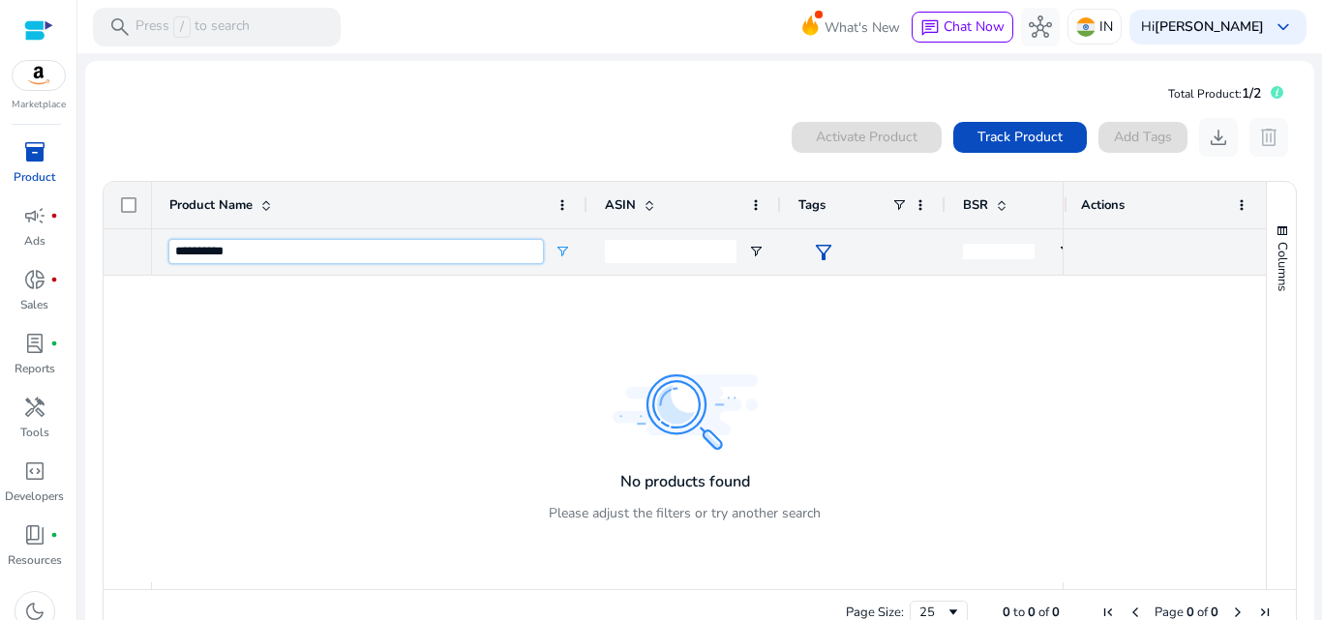
click at [332, 256] on input "**********" at bounding box center [356, 251] width 374 height 23
click at [202, 35] on p "Press / to search" at bounding box center [192, 26] width 114 height 21
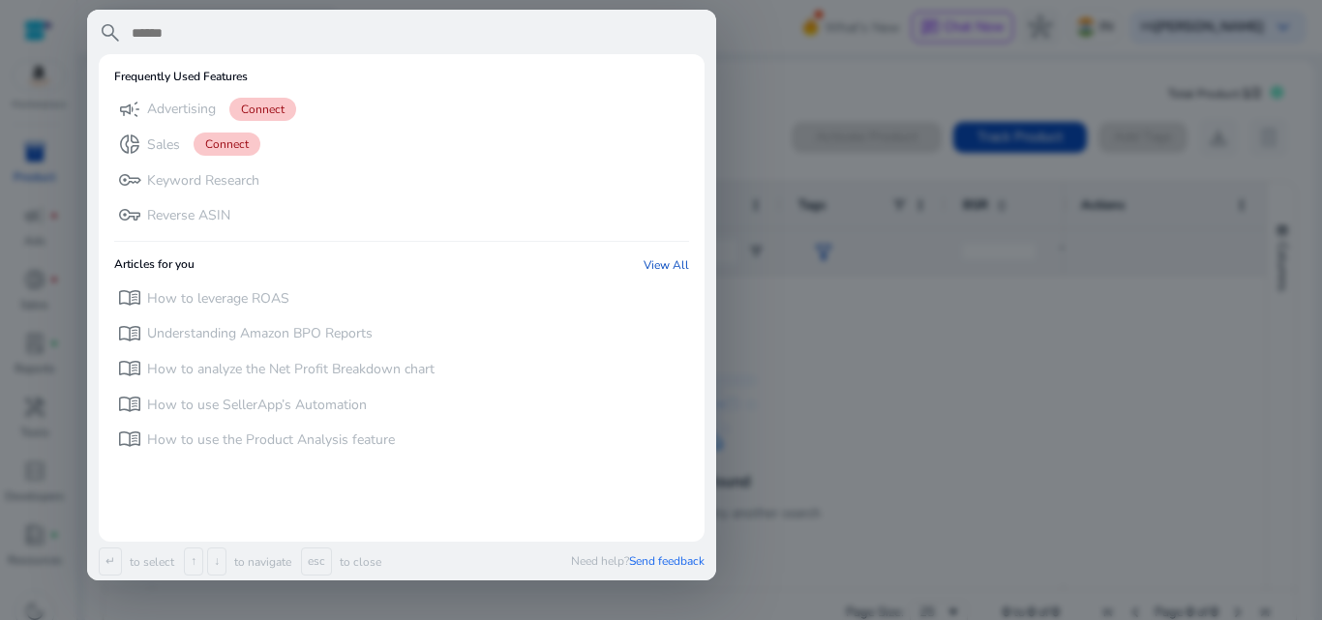
click at [925, 465] on div at bounding box center [661, 310] width 1322 height 620
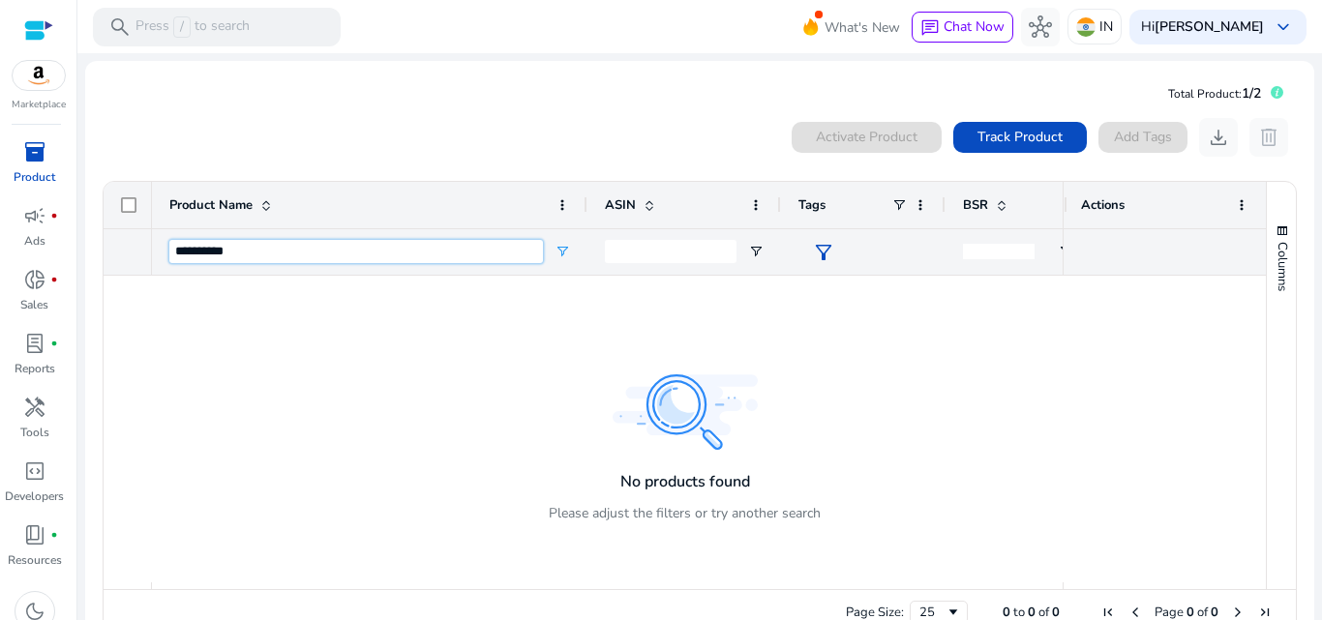
click at [269, 243] on input "**********" at bounding box center [356, 251] width 374 height 23
drag, startPoint x: 240, startPoint y: 245, endPoint x: 31, endPoint y: 245, distance: 209.0
click at [31, 245] on mat-sidenav-container "Marketplace inventory_2 Product campaign fiber_manual_record Ads donut_small fi…" at bounding box center [661, 310] width 1322 height 620
paste input "Product Name Filter Input"
type input "**********"
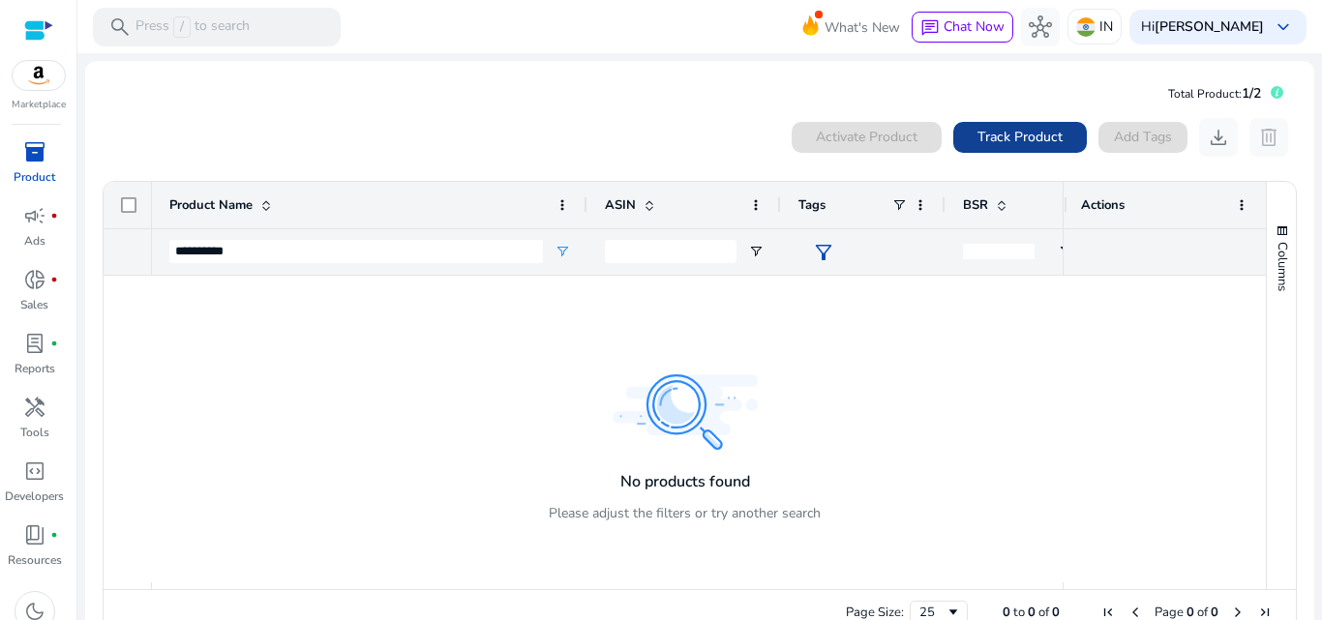
click at [1040, 127] on span "Track Product" at bounding box center [1019, 137] width 85 height 20
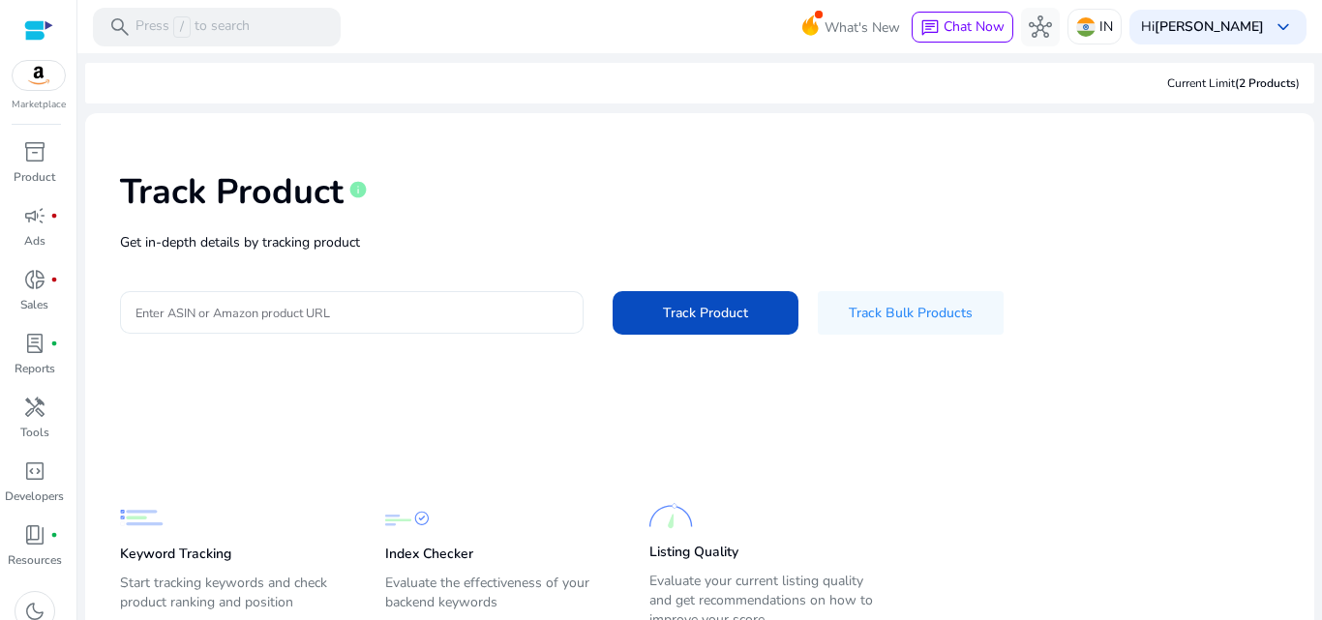
click at [273, 305] on input "Enter ASIN or Amazon product URL" at bounding box center [351, 312] width 433 height 21
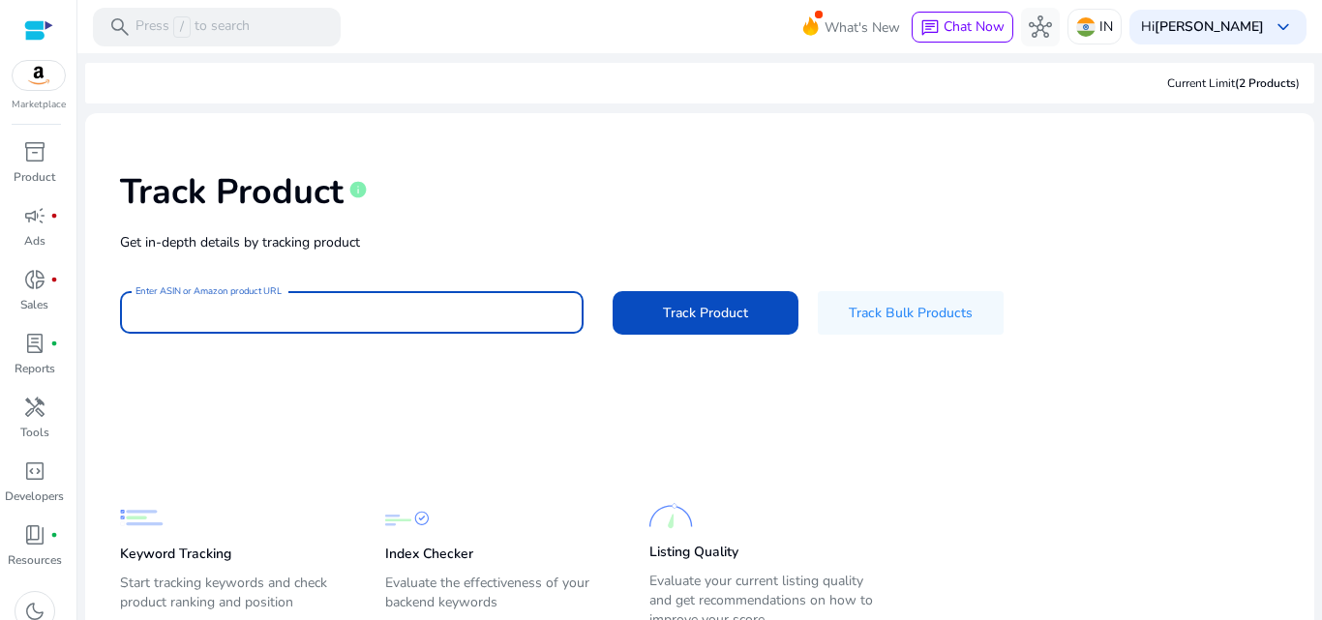
paste input "**********"
type input "**********"
click at [698, 320] on span "Track Product" at bounding box center [705, 313] width 85 height 20
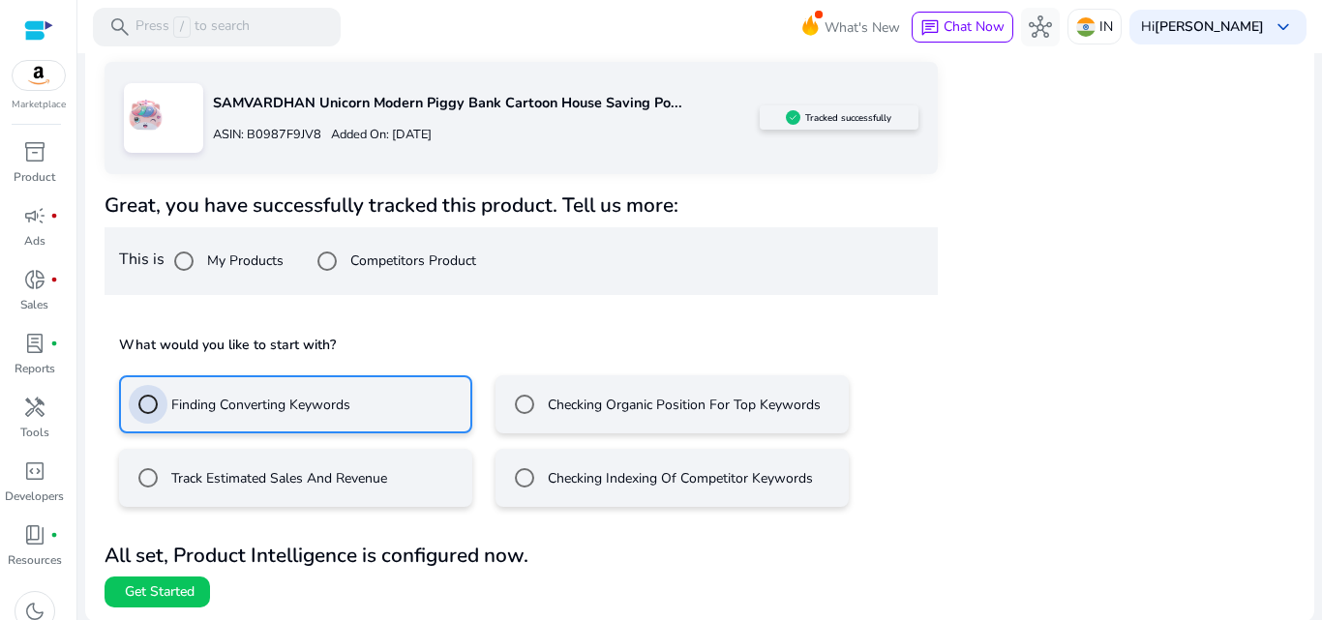
scroll to position [314, 0]
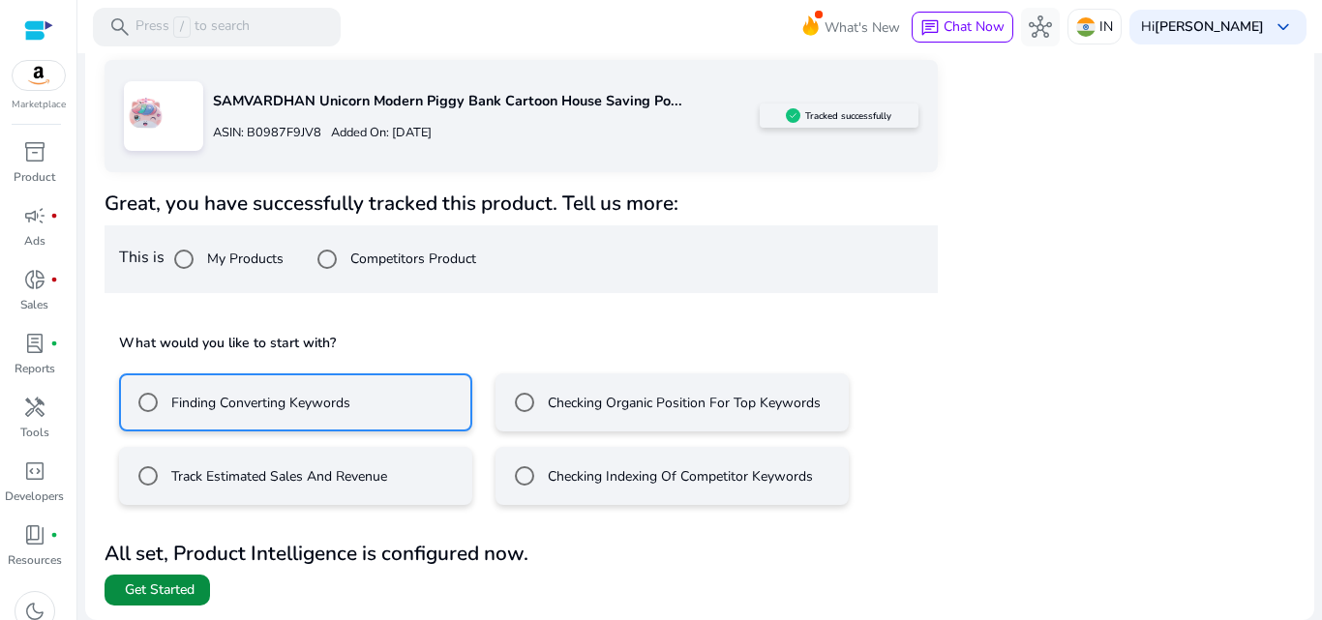
click at [163, 600] on span at bounding box center [157, 590] width 105 height 46
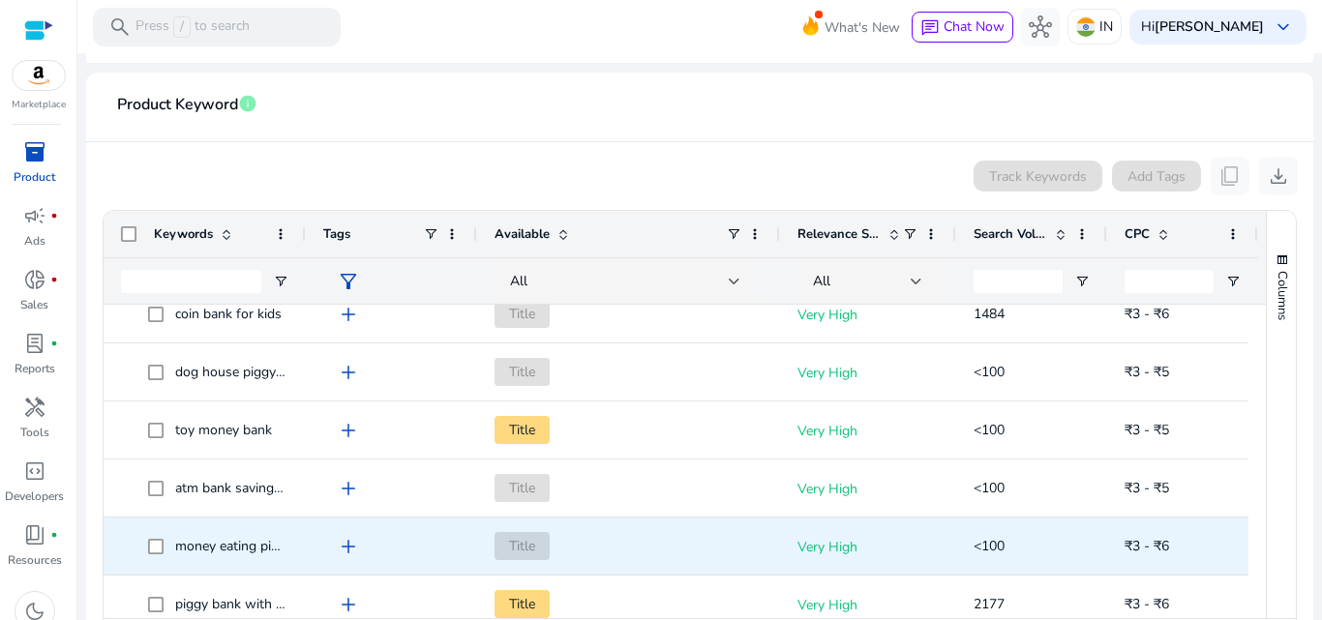
scroll to position [871, 0]
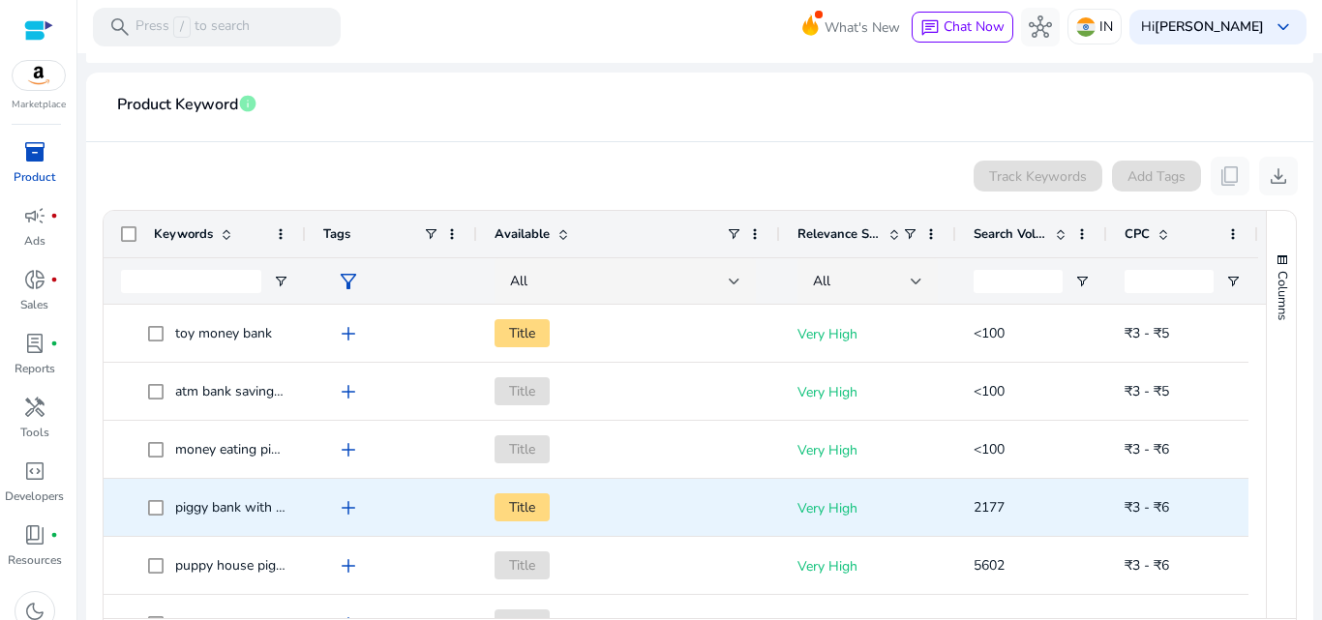
click at [247, 507] on span "piggy bank with lock" at bounding box center [237, 507] width 125 height 18
click at [243, 507] on span "piggy bank with lock" at bounding box center [237, 507] width 125 height 18
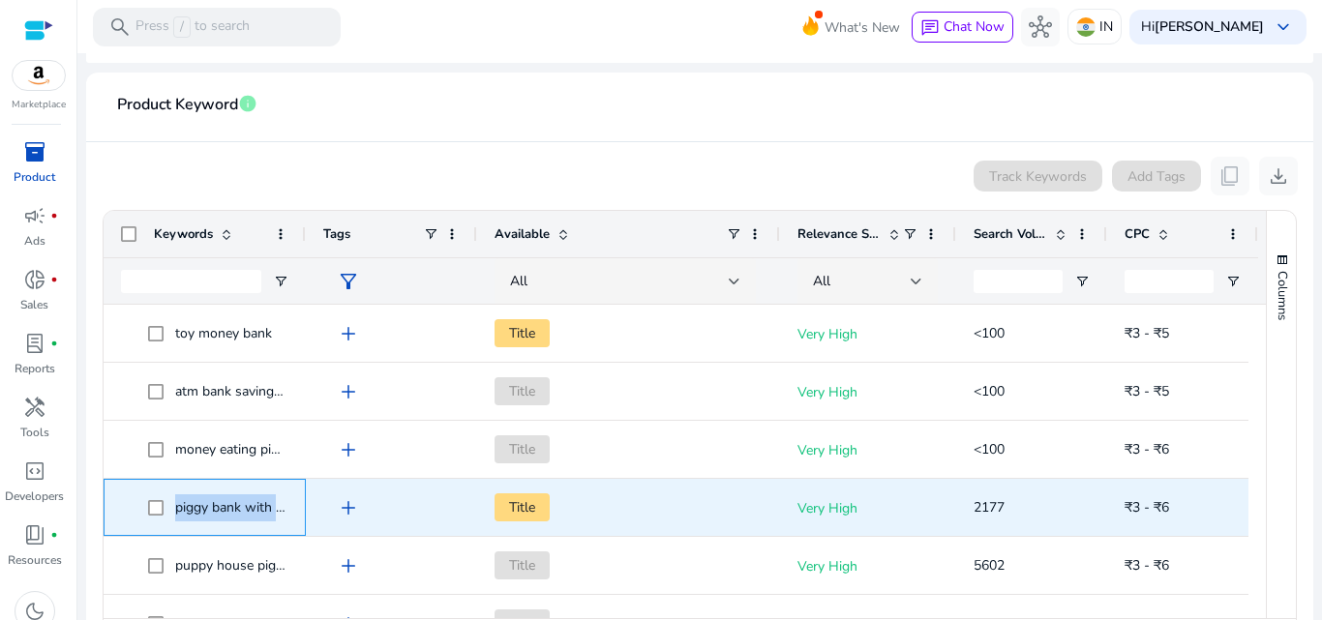
click at [243, 507] on span "piggy bank with lock" at bounding box center [237, 507] width 125 height 18
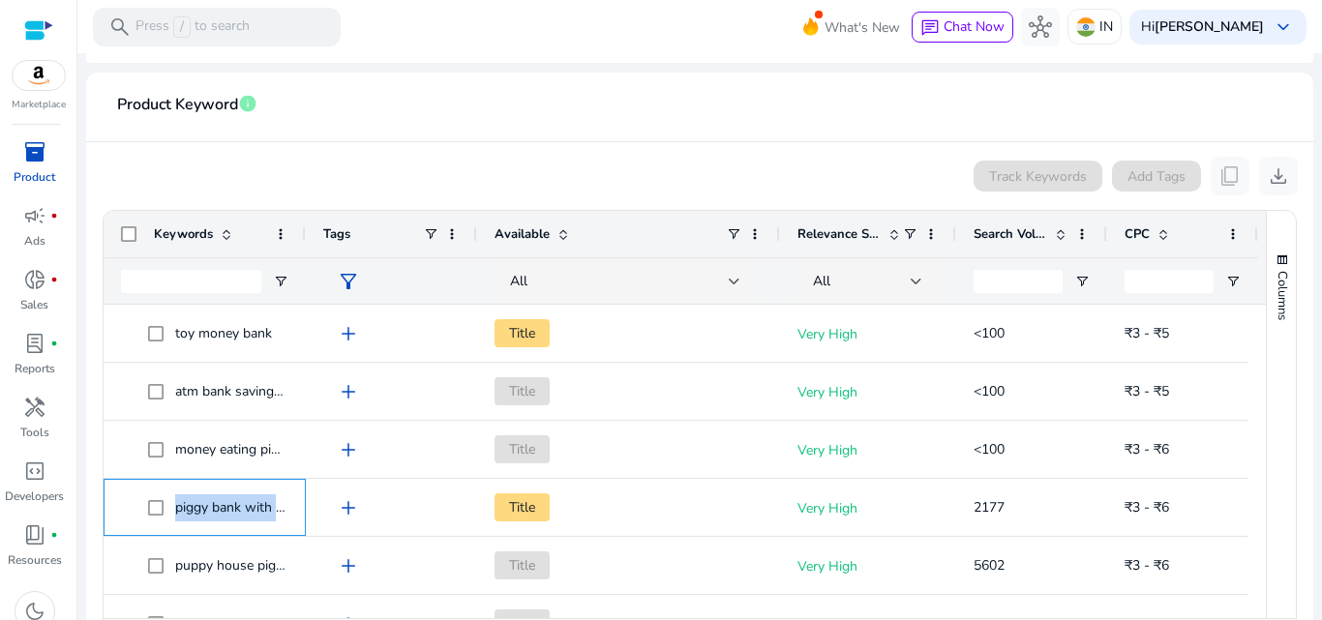
scroll to position [1258, 0]
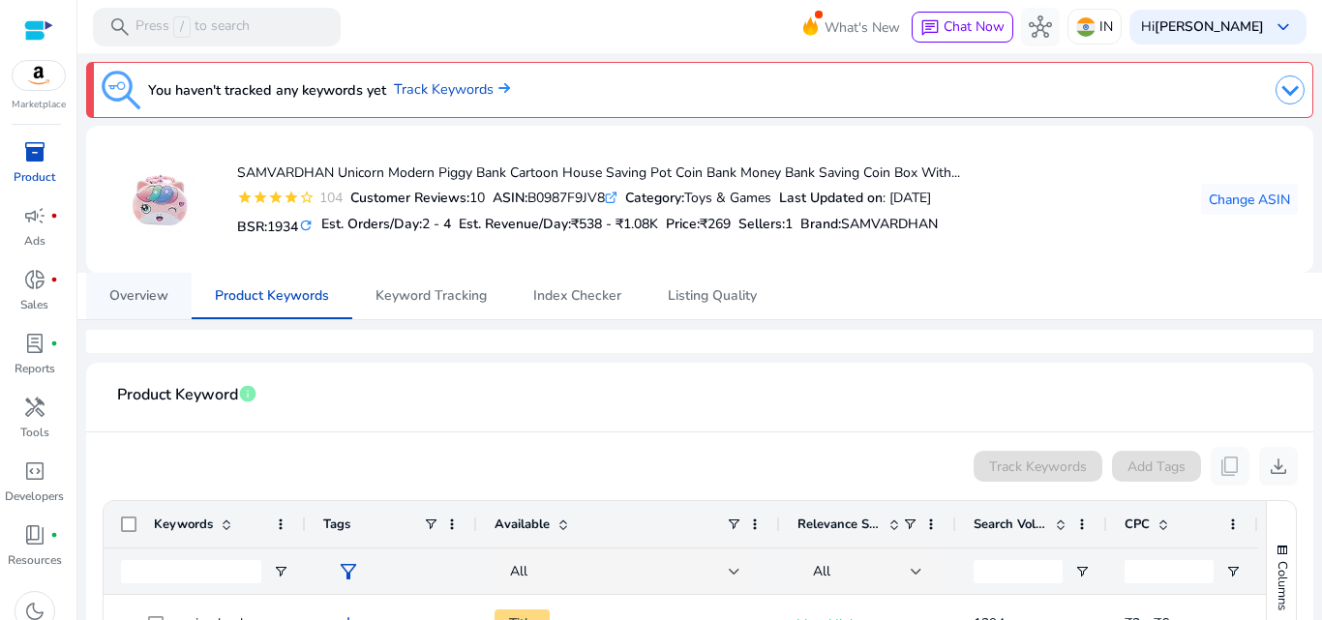
click at [145, 299] on span "Overview" at bounding box center [138, 296] width 59 height 14
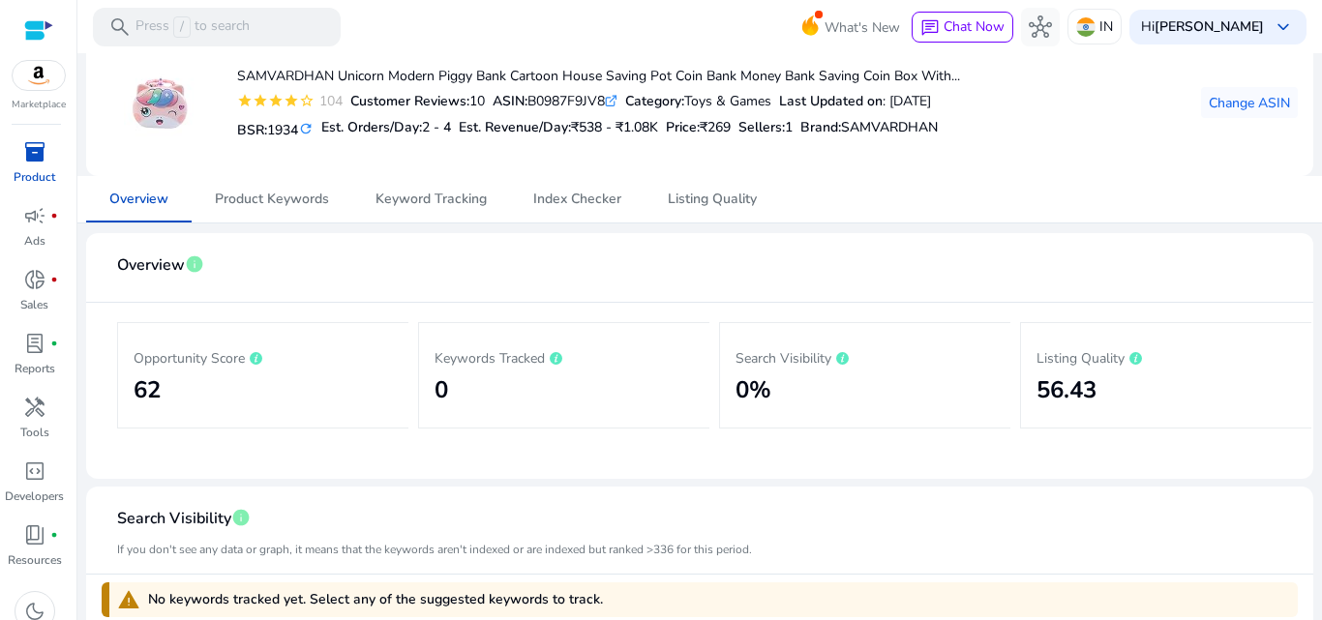
click at [198, 379] on h2 "62" at bounding box center [263, 390] width 259 height 28
click at [722, 204] on span "Listing Quality" at bounding box center [712, 200] width 89 height 14
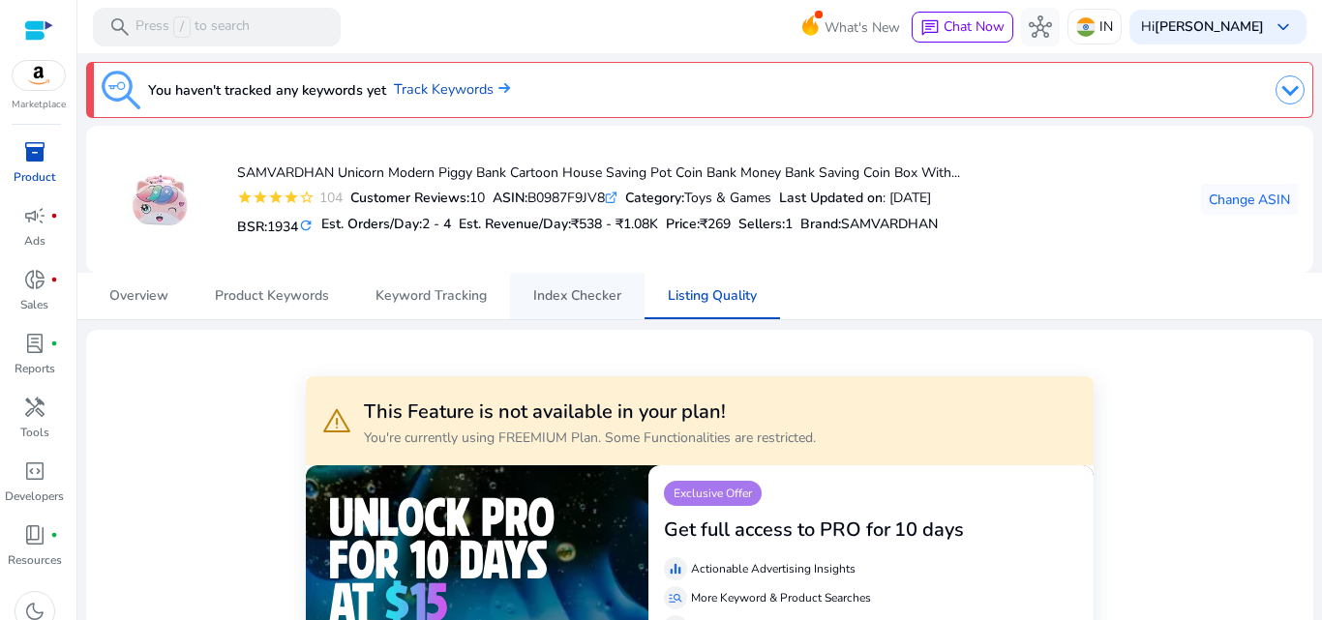
click at [592, 307] on span "Index Checker" at bounding box center [577, 296] width 88 height 46
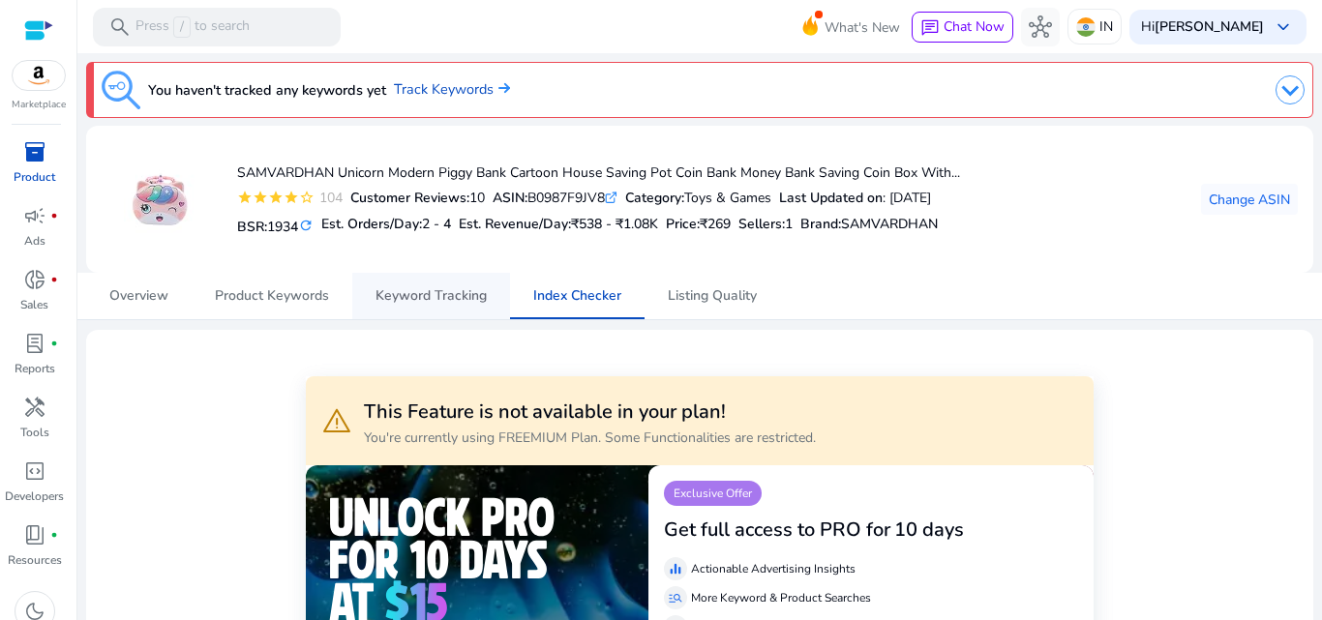
click at [430, 309] on span "Keyword Tracking" at bounding box center [430, 296] width 111 height 46
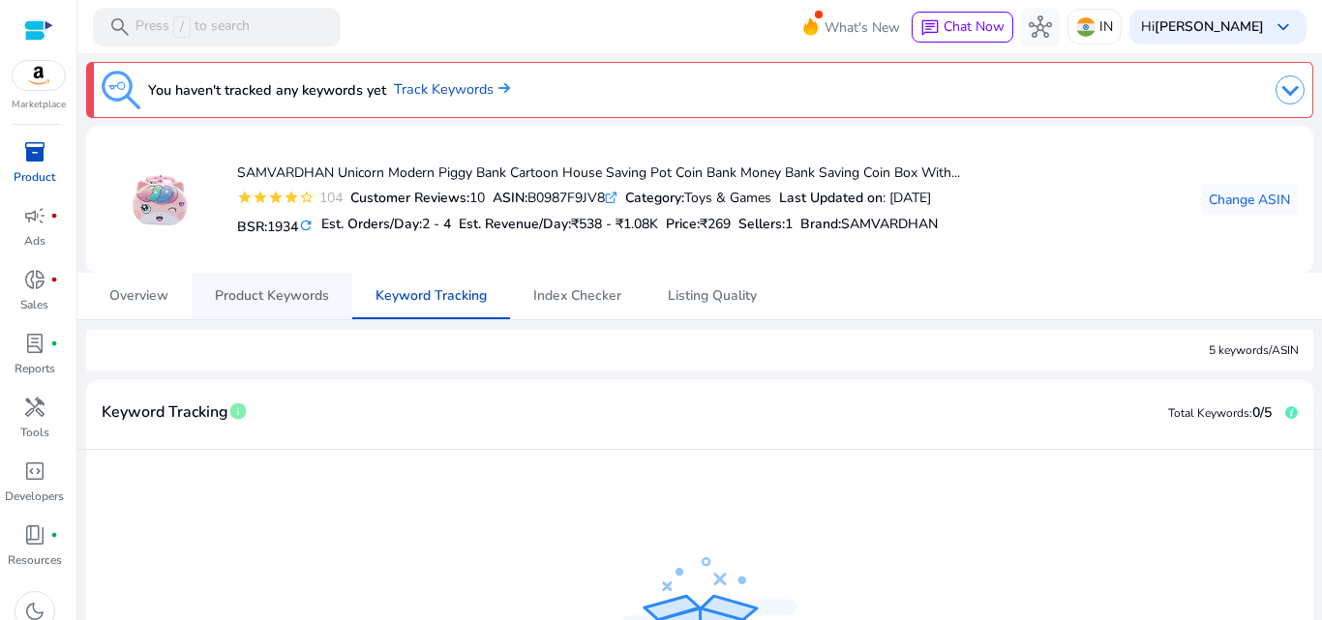
click at [281, 298] on span "Product Keywords" at bounding box center [272, 296] width 114 height 14
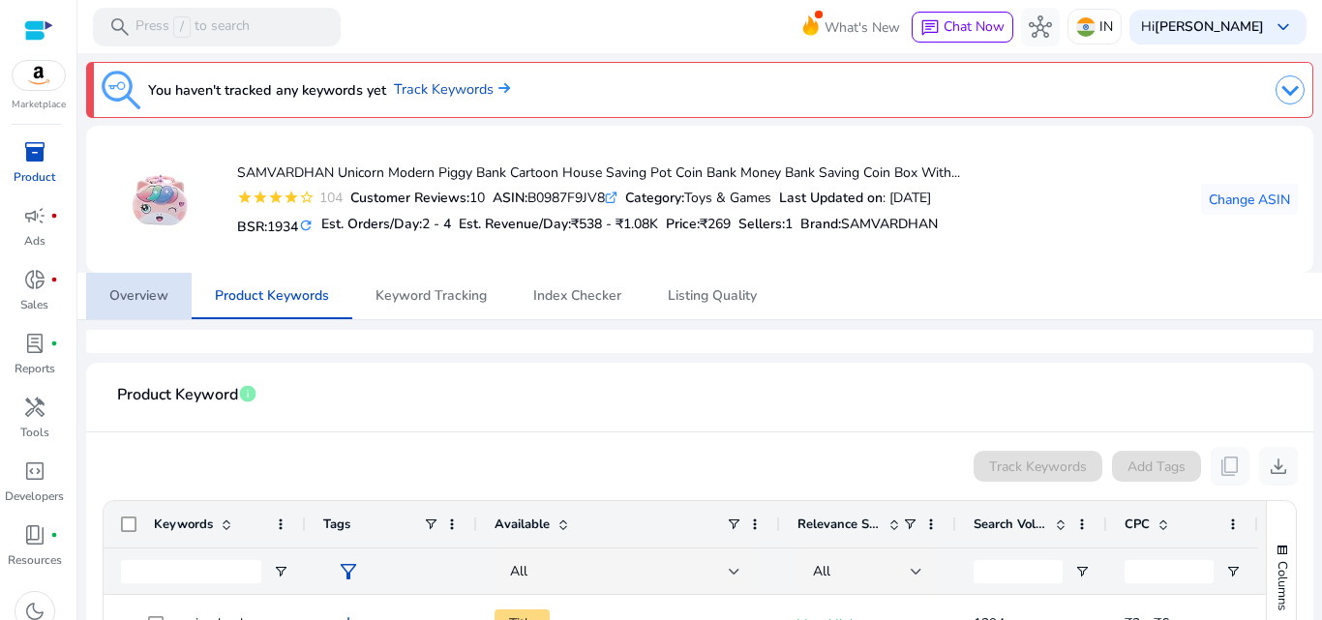
click at [114, 284] on span "Overview" at bounding box center [138, 296] width 59 height 46
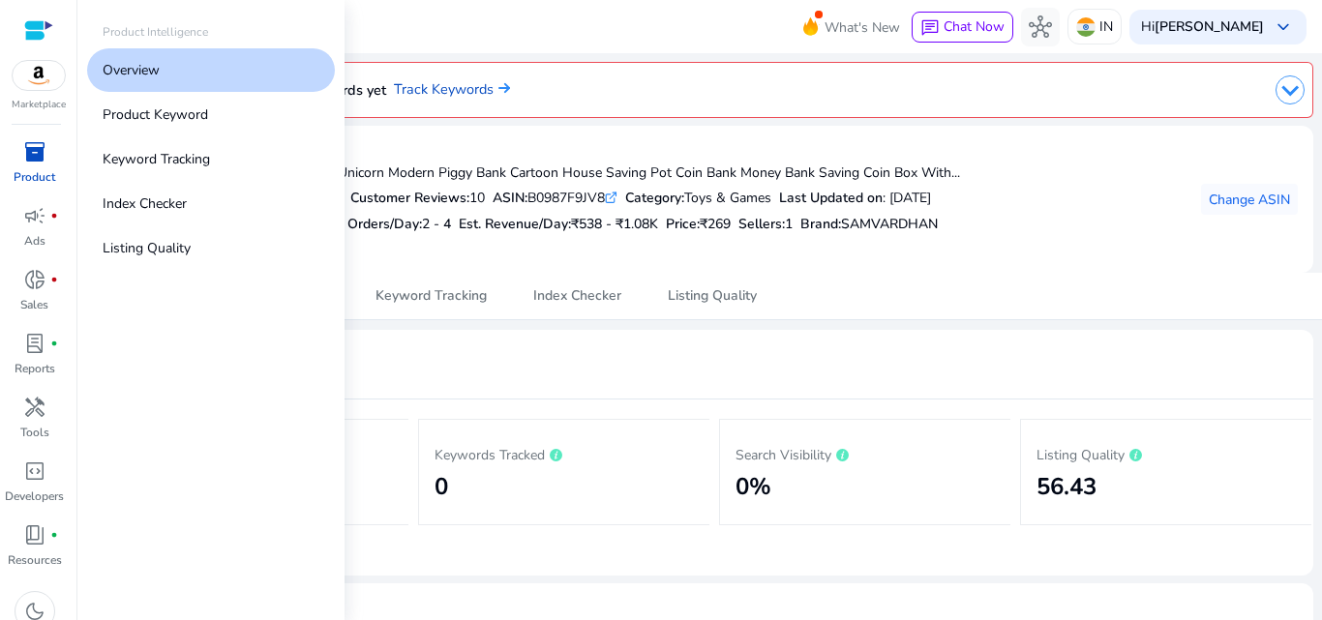
click at [169, 72] on link "Overview" at bounding box center [211, 70] width 248 height 44
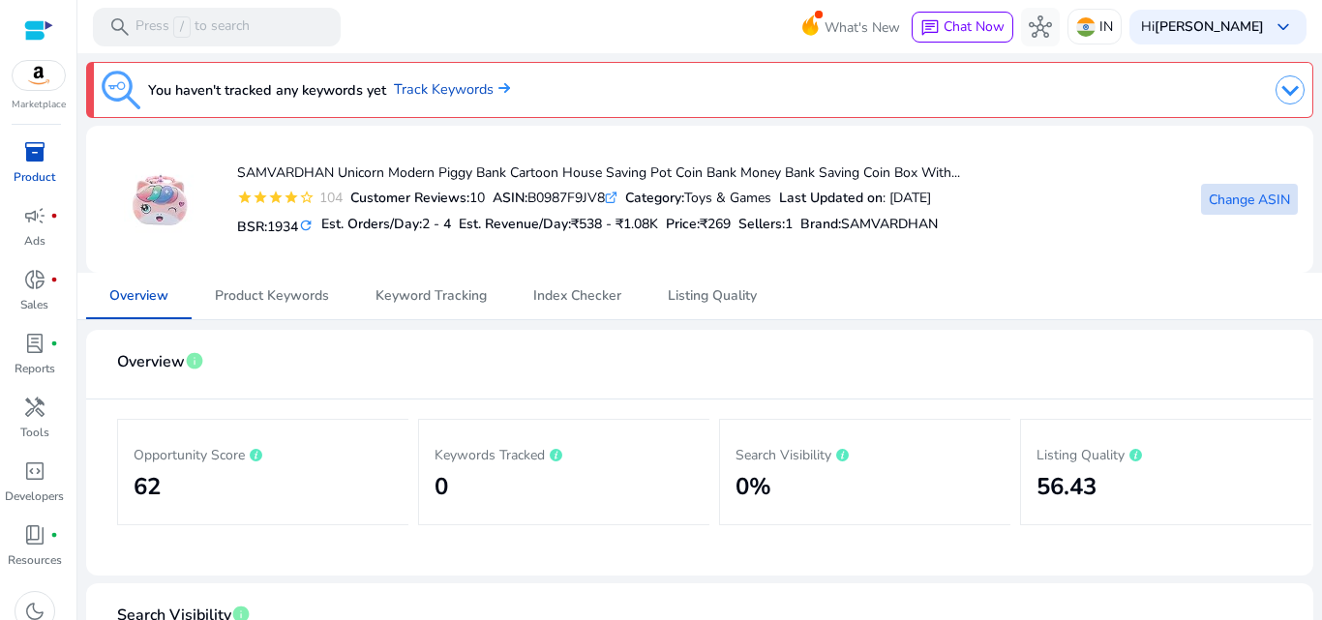
click at [1271, 202] on span "Change ASIN" at bounding box center [1249, 200] width 81 height 20
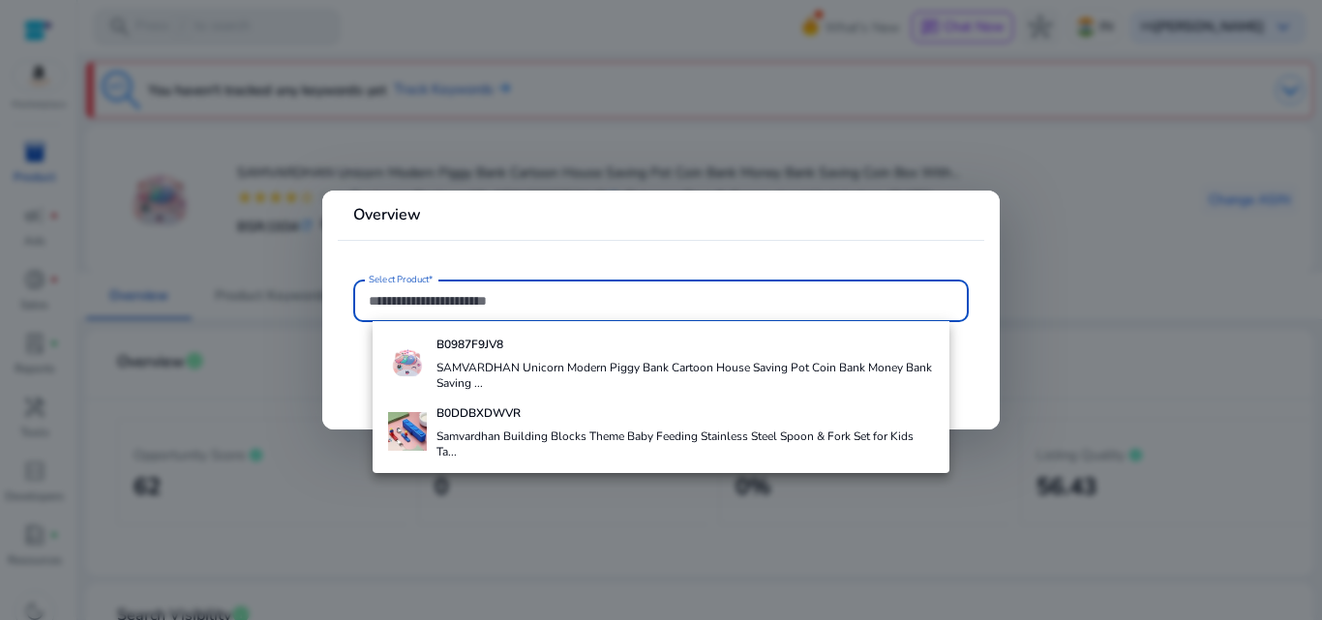
click at [757, 162] on div at bounding box center [661, 310] width 1322 height 620
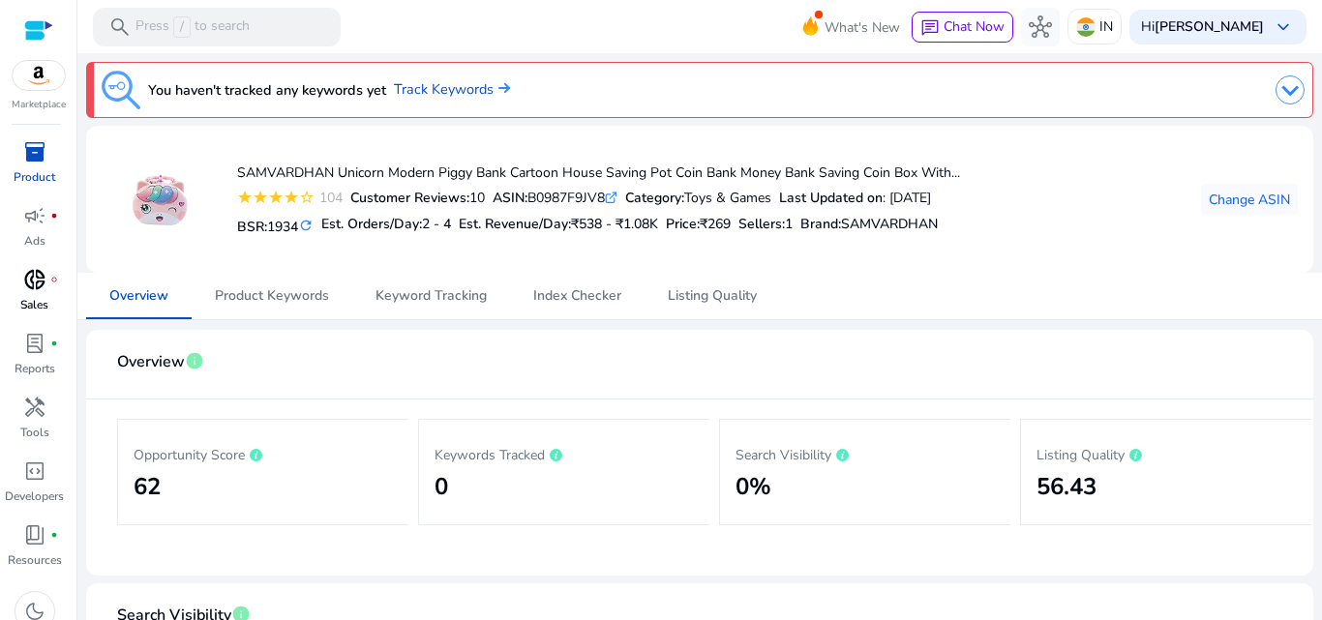
click at [38, 298] on p "Sales" at bounding box center [34, 304] width 28 height 17
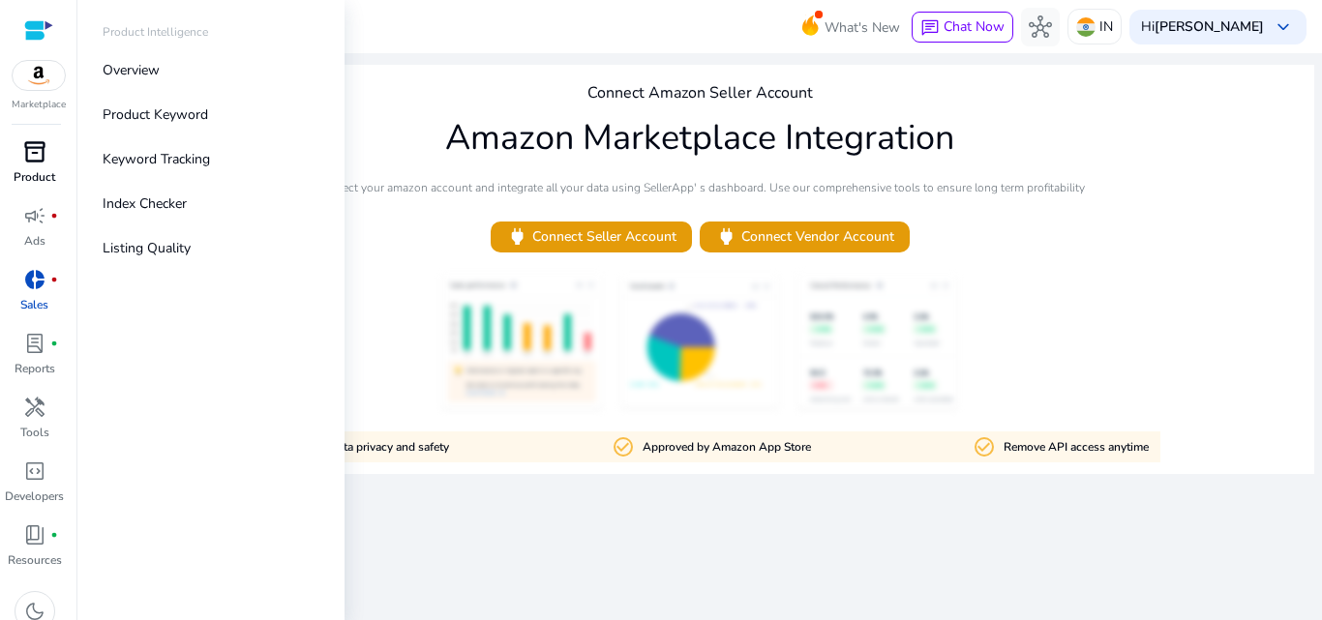
click at [30, 165] on div "inventory_2" at bounding box center [35, 151] width 54 height 31
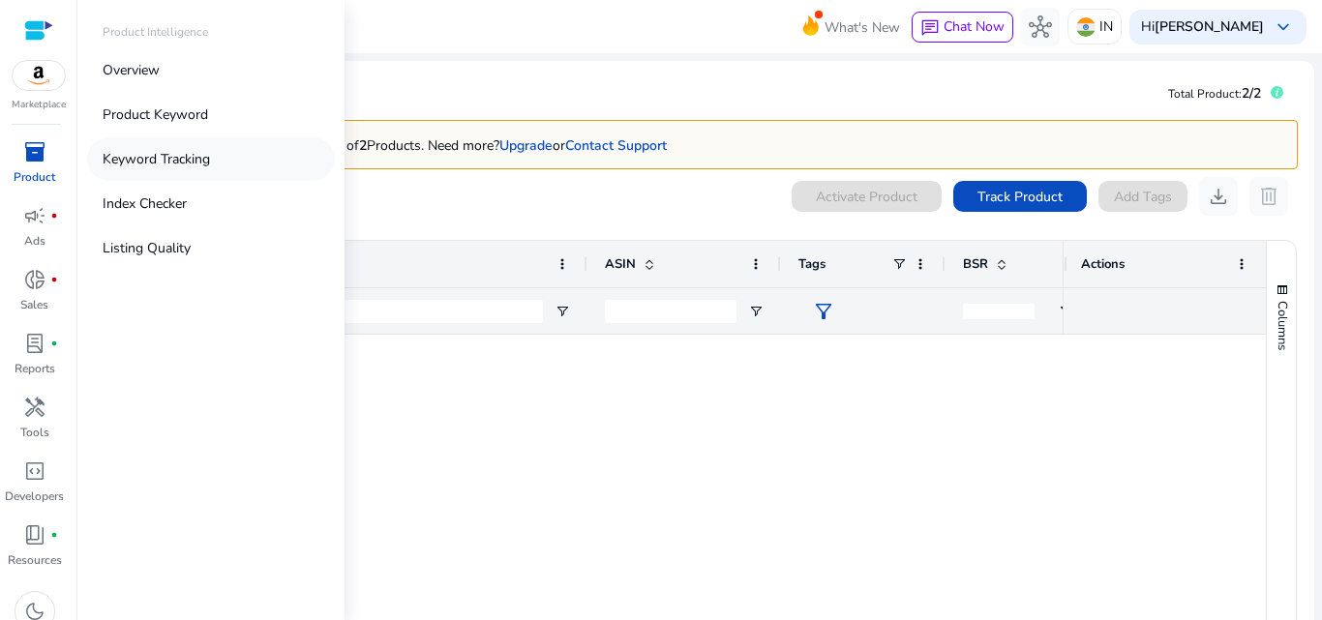
type input "**********"
click at [178, 175] on link "Keyword Tracking" at bounding box center [211, 159] width 248 height 44
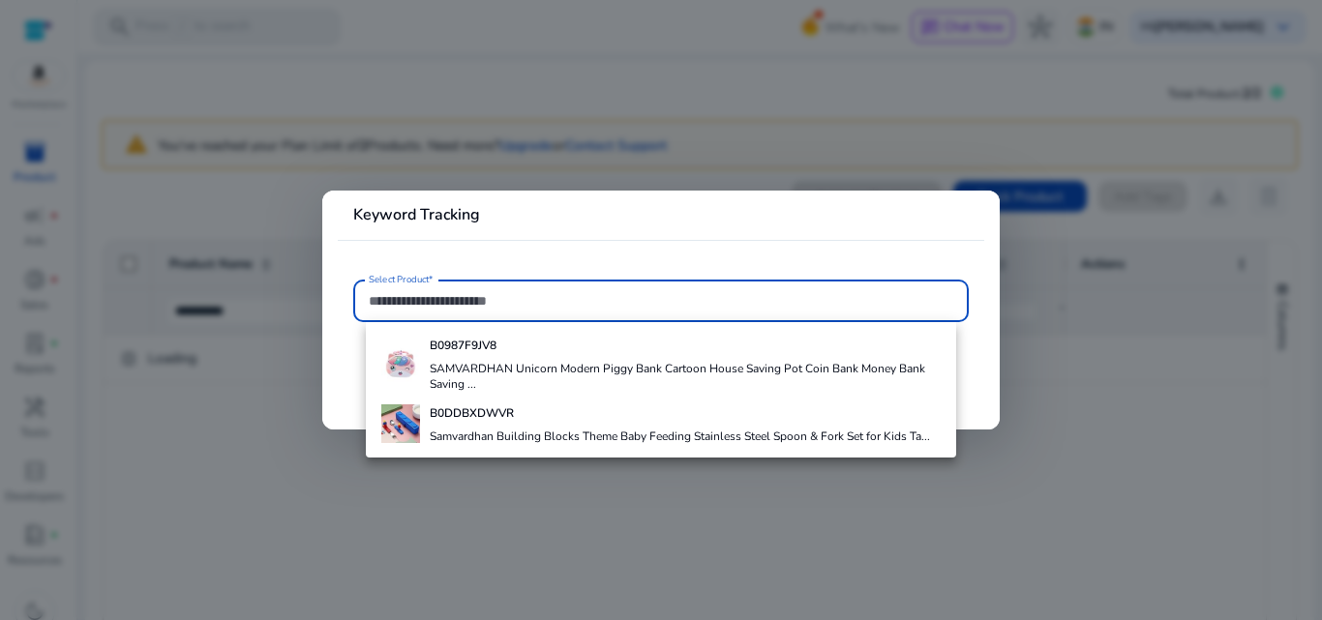
click at [503, 284] on div at bounding box center [661, 301] width 585 height 43
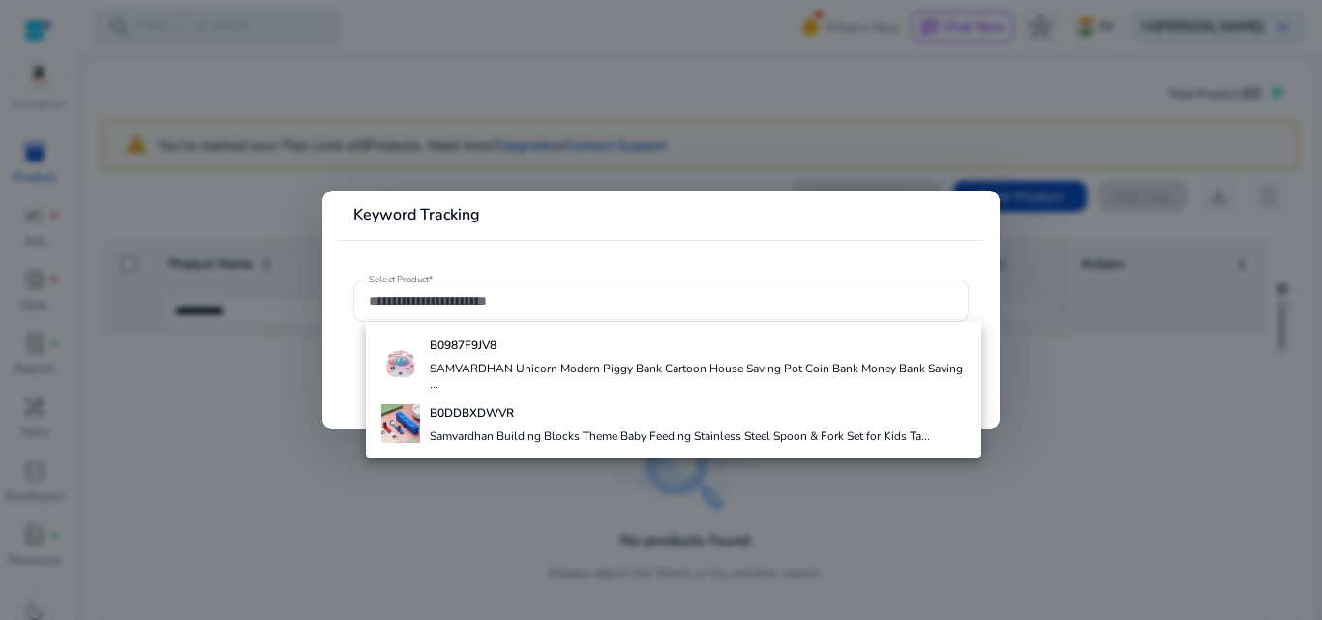
click at [1103, 174] on div at bounding box center [661, 310] width 1322 height 620
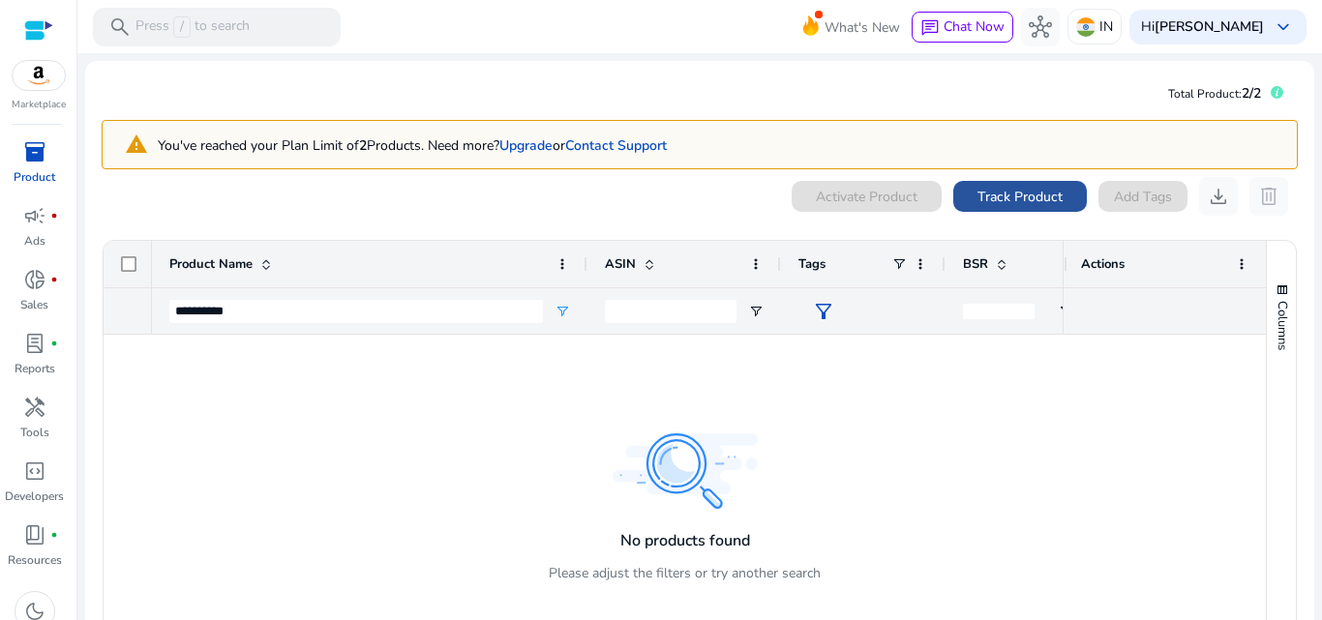
click at [1025, 184] on span at bounding box center [1020, 196] width 134 height 46
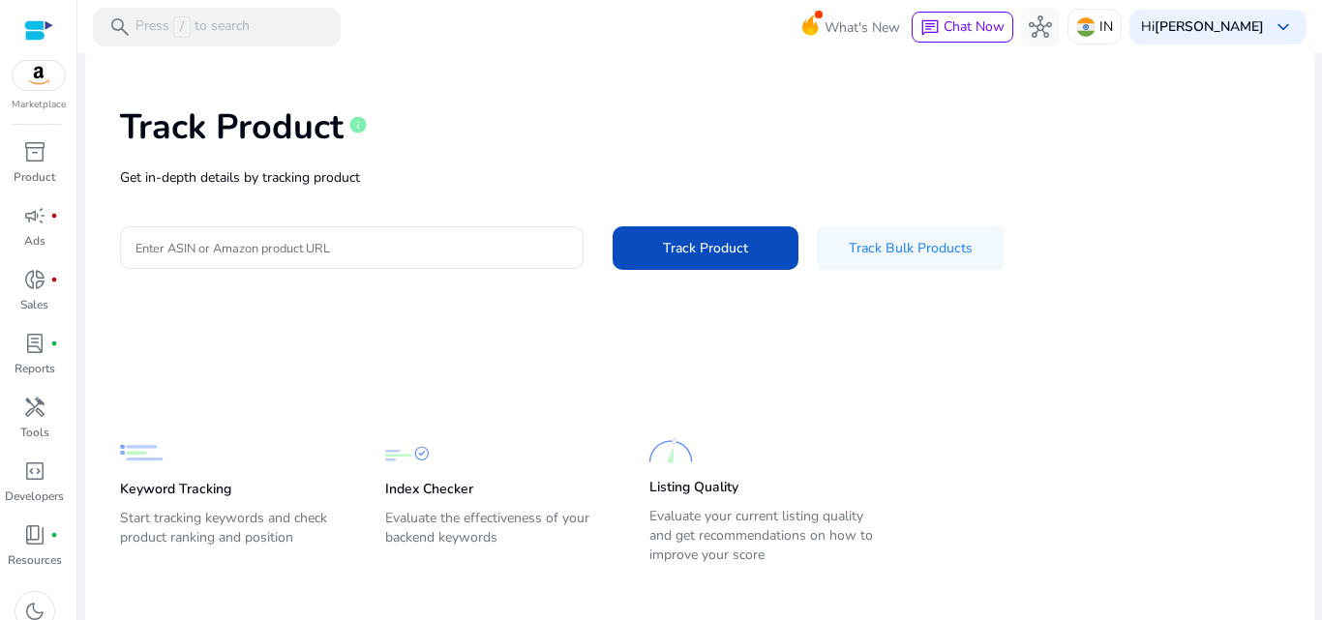
scroll to position [79, 0]
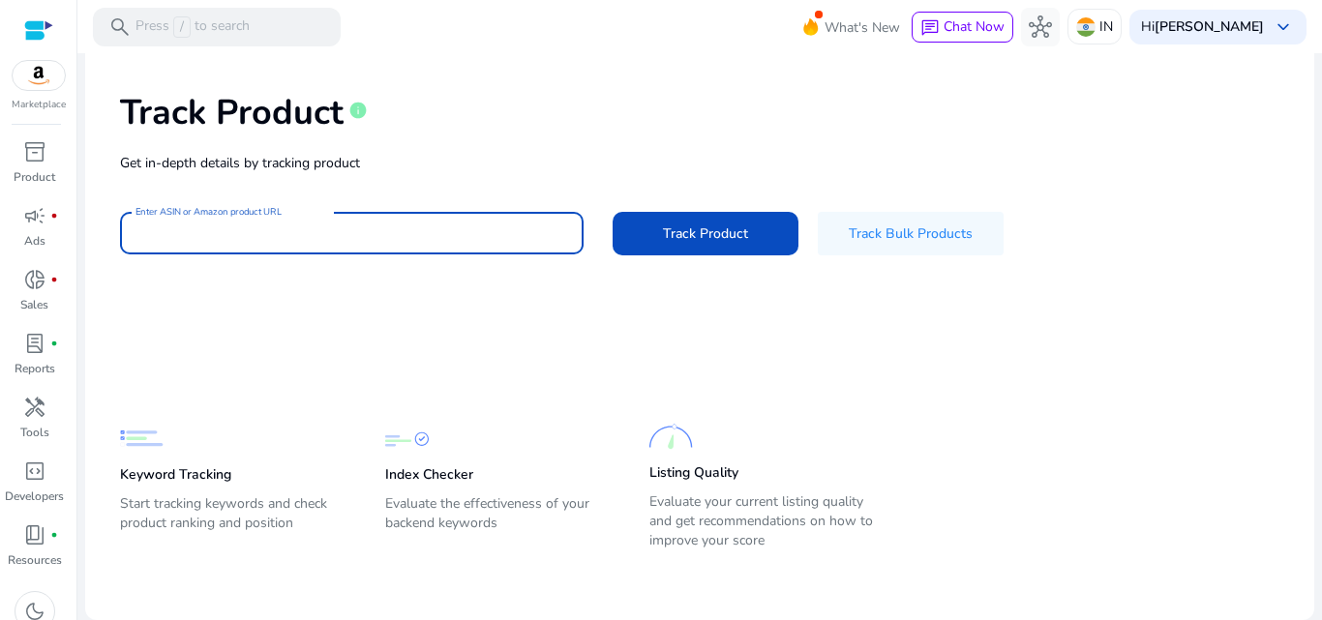
click at [440, 225] on input "Enter ASIN or Amazon product URL" at bounding box center [351, 233] width 433 height 21
paste input "**********"
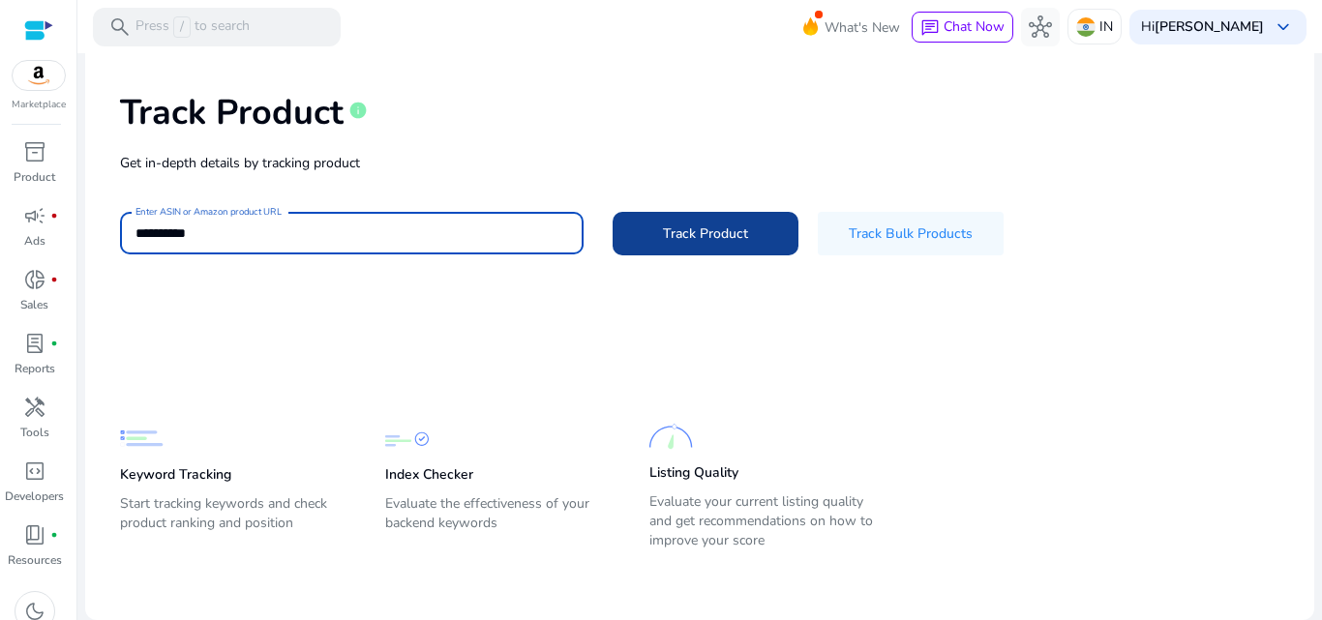
type input "**********"
click at [742, 222] on span at bounding box center [706, 233] width 186 height 46
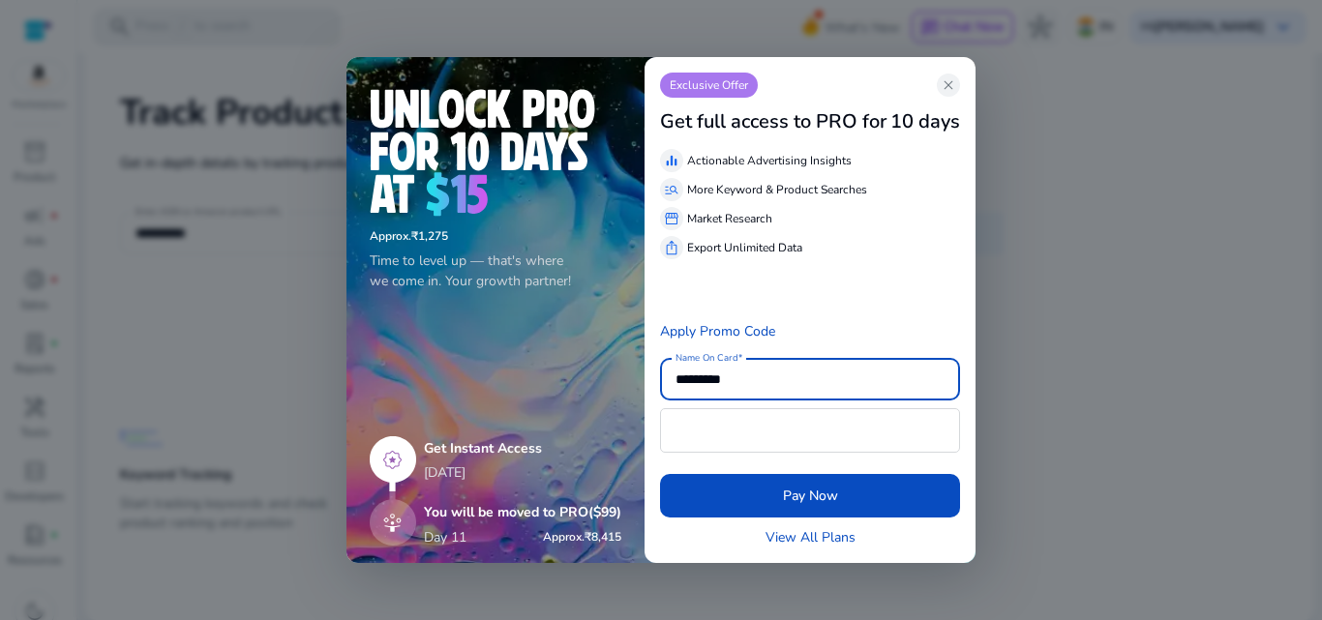
click at [960, 73] on div "Exclusive Offer close" at bounding box center [810, 85] width 300 height 25
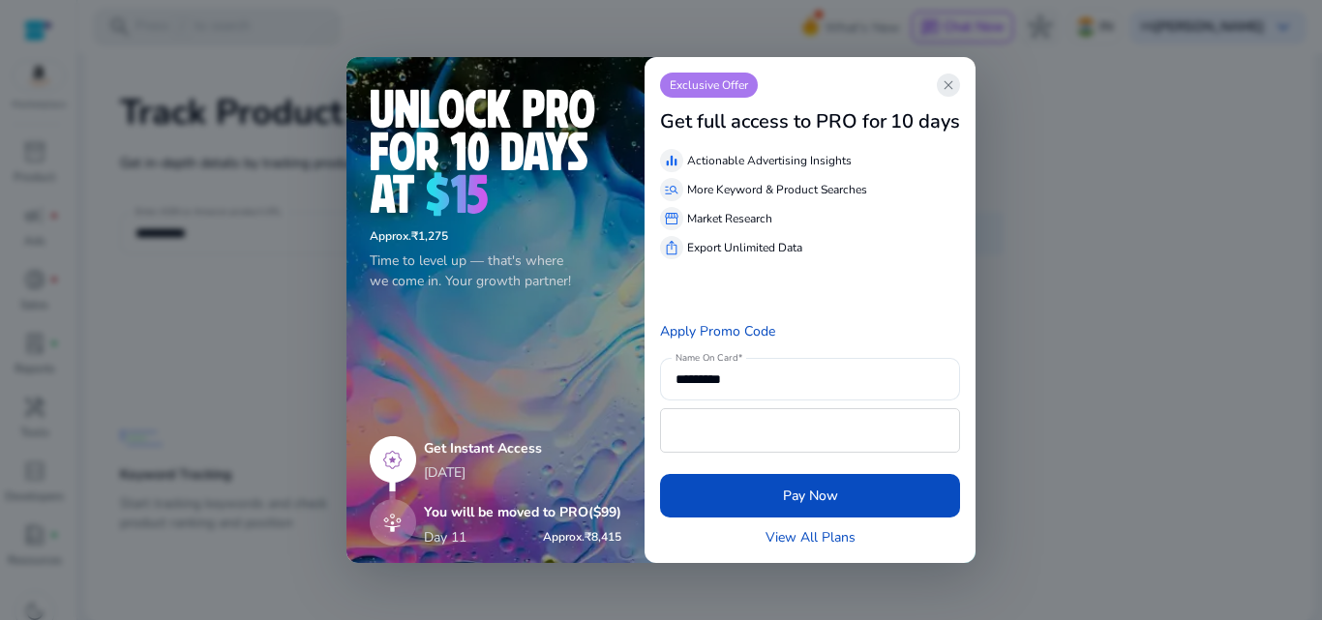
click at [953, 83] on span "close" at bounding box center [948, 84] width 15 height 15
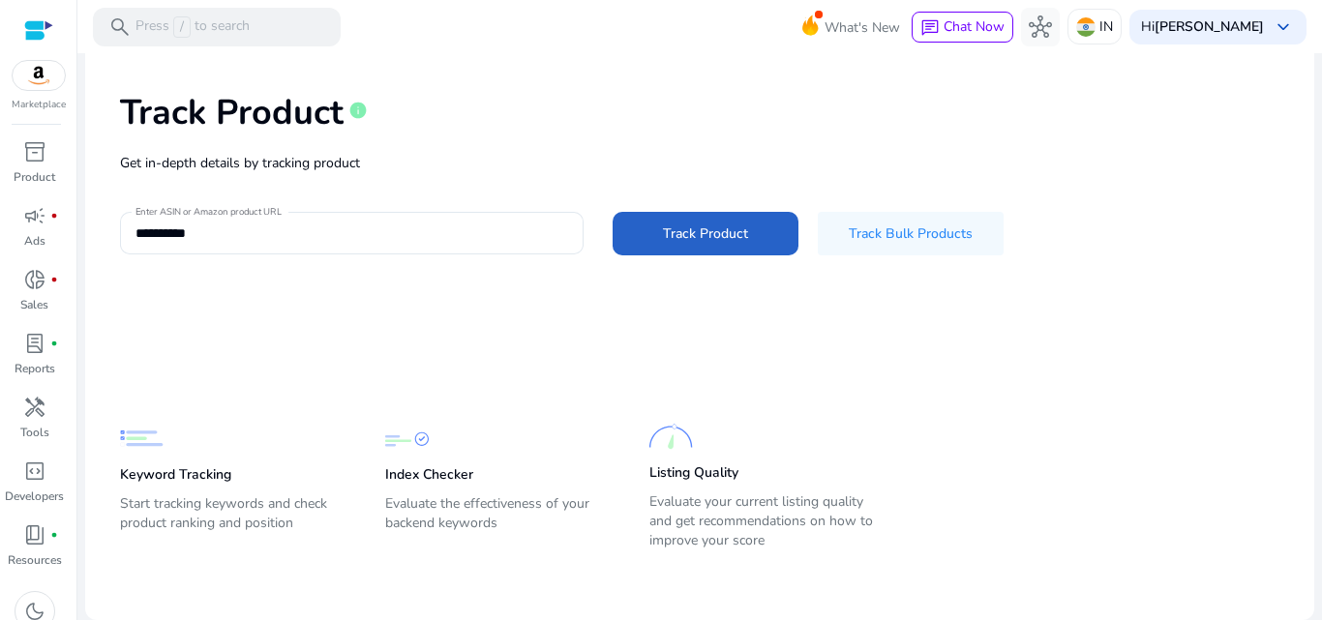
click at [463, 504] on p "Evaluate the effectiveness of your backend keywords" at bounding box center [498, 522] width 226 height 54
click at [868, 504] on p "Evaluate your current listing quality and get recommendations on how to improve…" at bounding box center [762, 522] width 226 height 58
click at [825, 504] on p "Evaluate your current listing quality and get recommendations on how to improve…" at bounding box center [762, 522] width 226 height 58
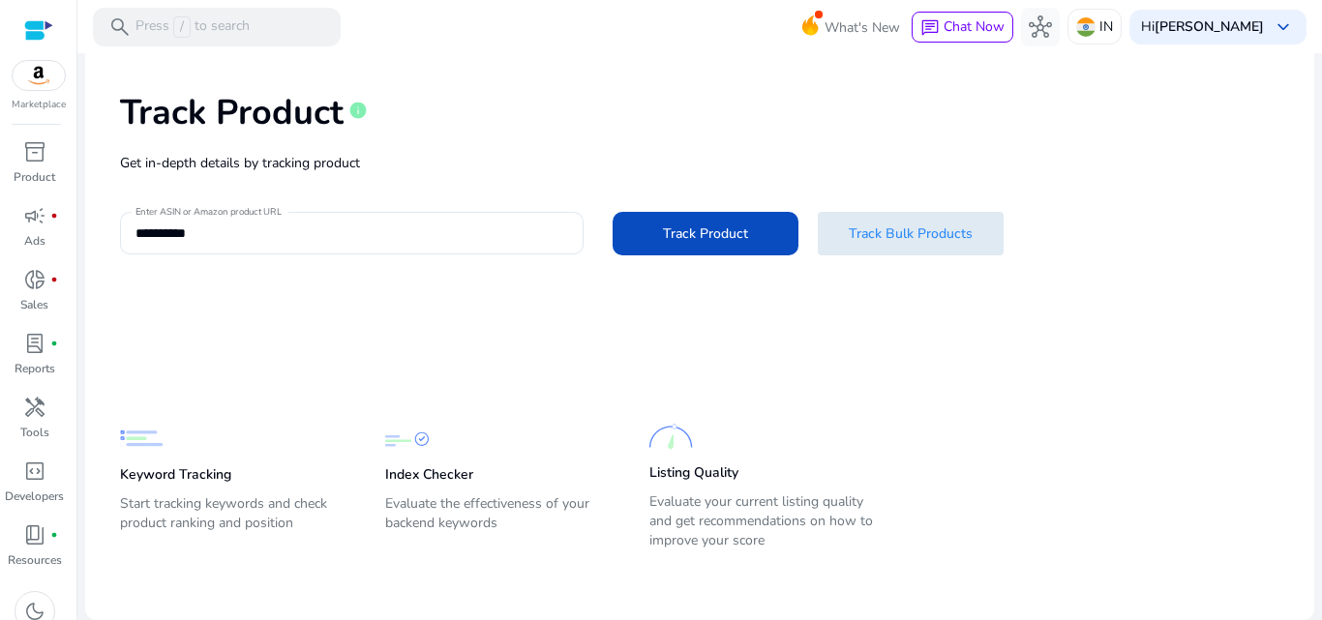
click at [910, 225] on span "Track Bulk Products" at bounding box center [911, 234] width 124 height 20
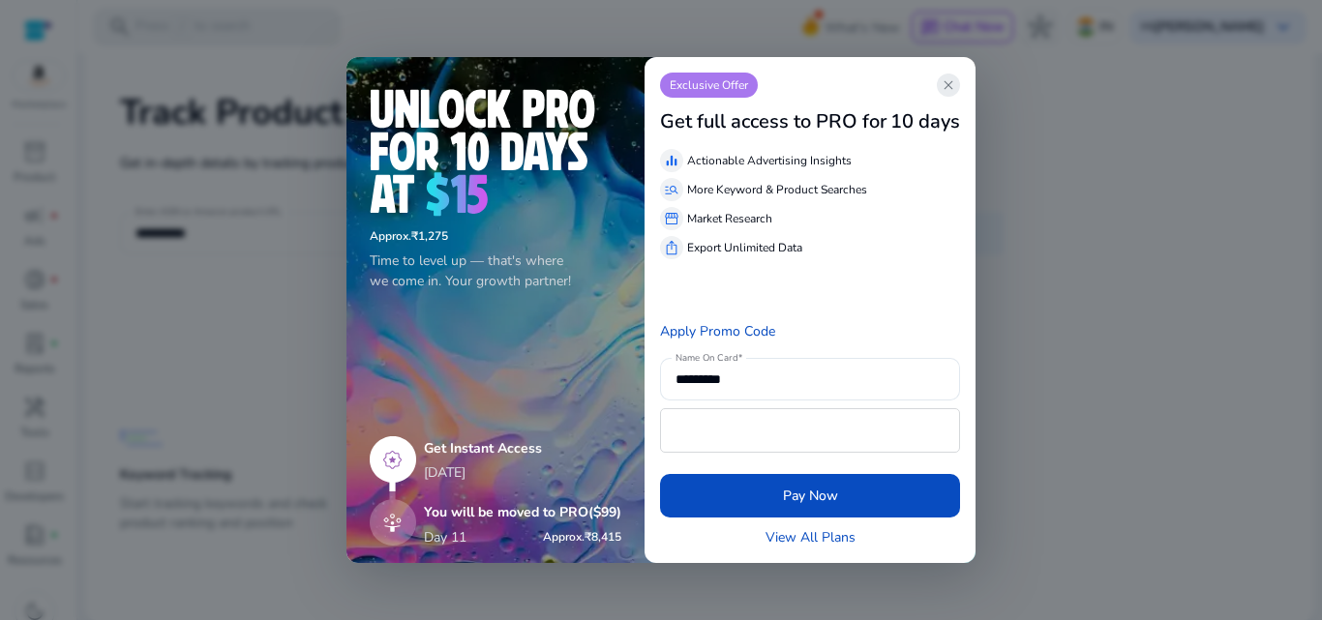
click at [960, 84] on app-icon "close" at bounding box center [948, 85] width 23 height 23
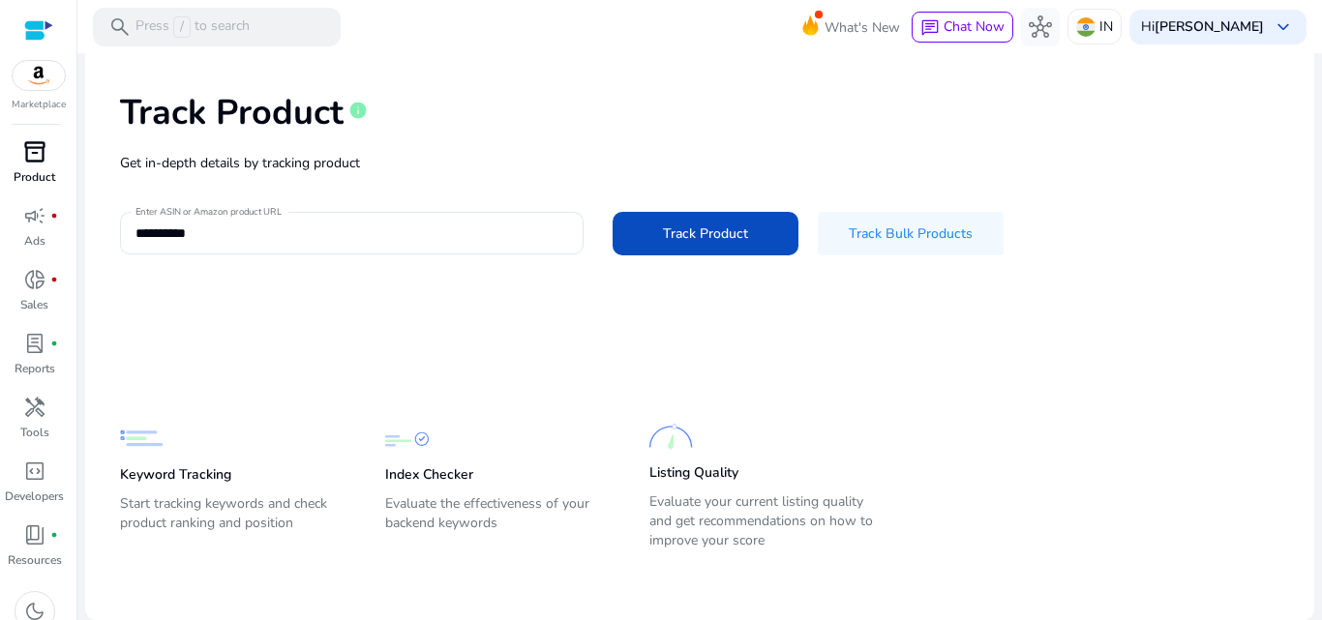
click at [34, 160] on span "inventory_2" at bounding box center [34, 151] width 23 height 23
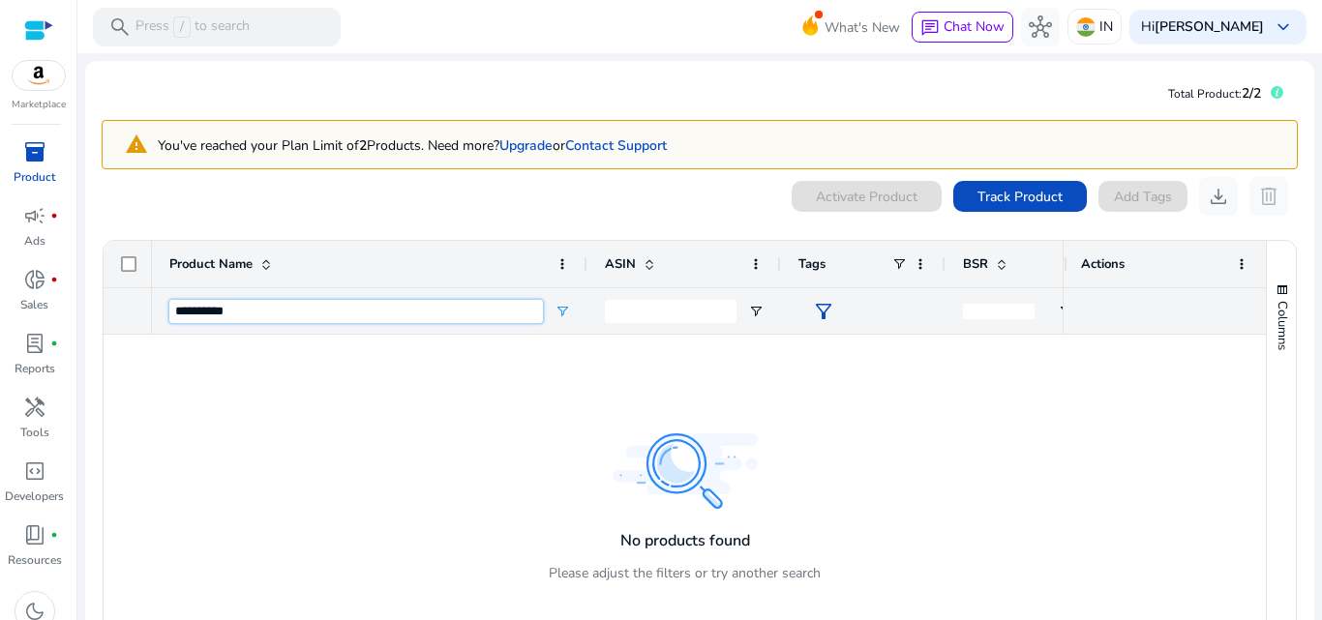
click at [230, 310] on input "**********" at bounding box center [356, 311] width 374 height 23
click at [977, 198] on span "Track Product" at bounding box center [1019, 197] width 85 height 20
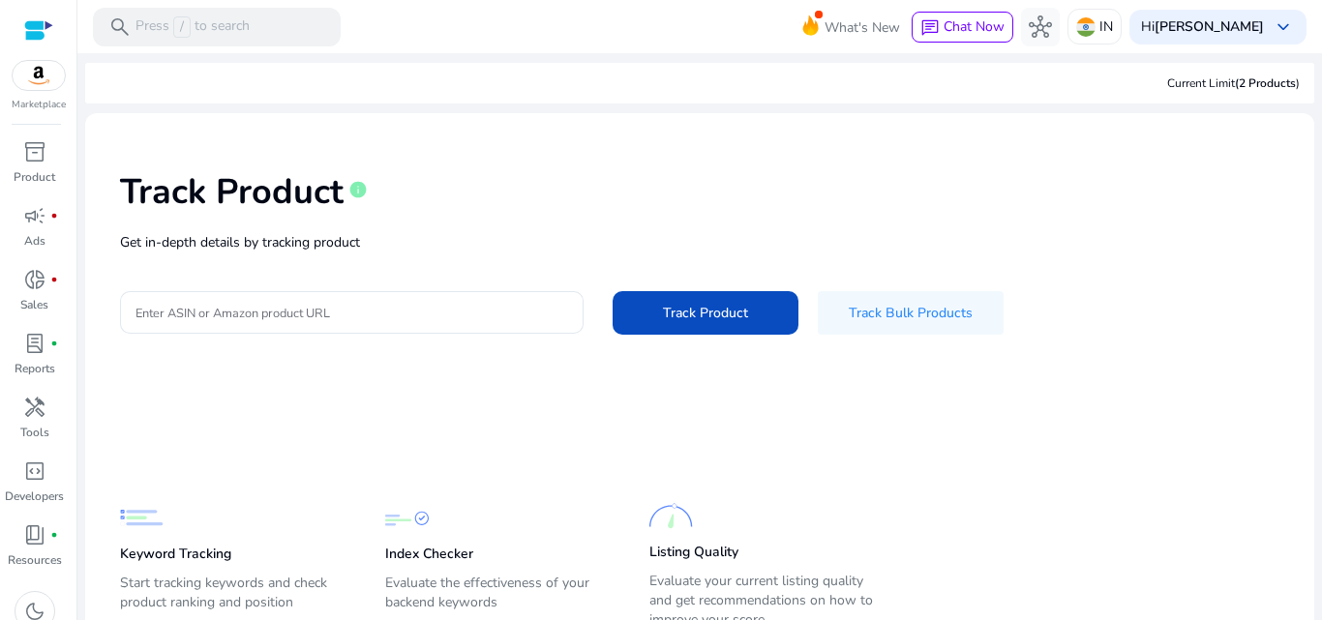
click at [320, 256] on div "Track Product info Get in-depth details by tracking product Enter ASIN or Amazo…" at bounding box center [700, 251] width 1198 height 245
click at [322, 315] on input "Enter ASIN or Amazon product URL" at bounding box center [351, 312] width 433 height 21
click at [490, 478] on div "Keyword Tracking Start tracking keywords and check product ranking and position…" at bounding box center [685, 552] width 1130 height 165
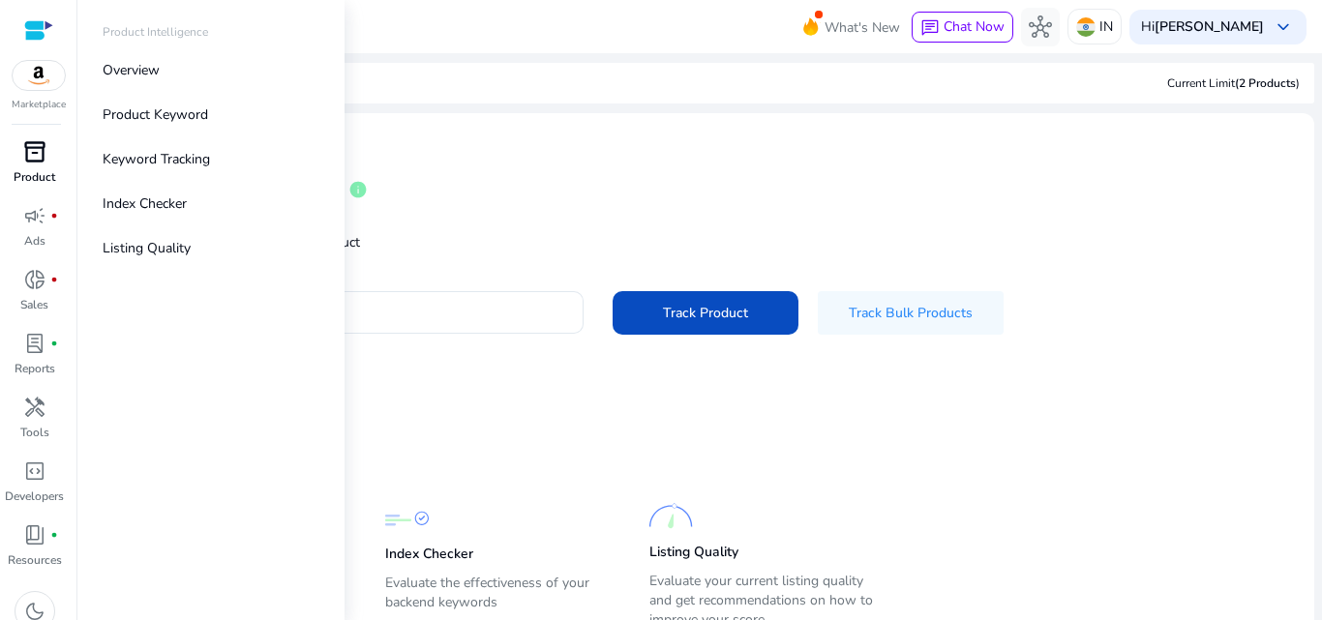
click at [42, 158] on span "inventory_2" at bounding box center [34, 151] width 23 height 23
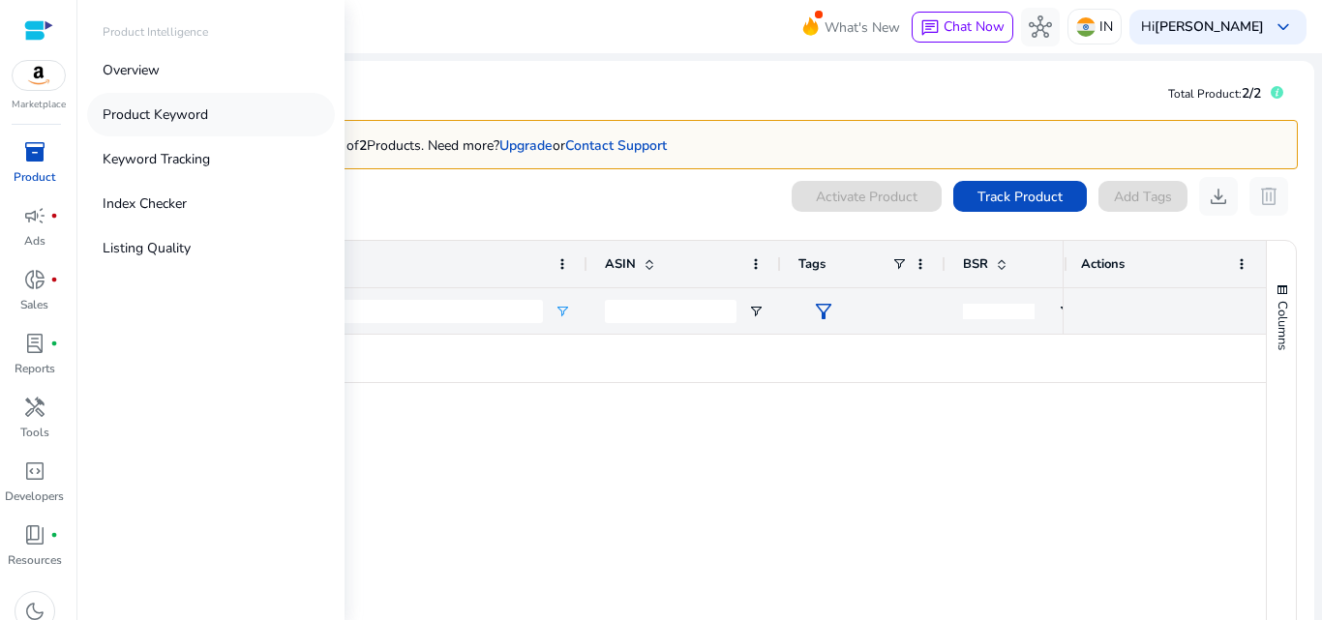
click at [130, 116] on p "Product Keyword" at bounding box center [155, 115] width 105 height 20
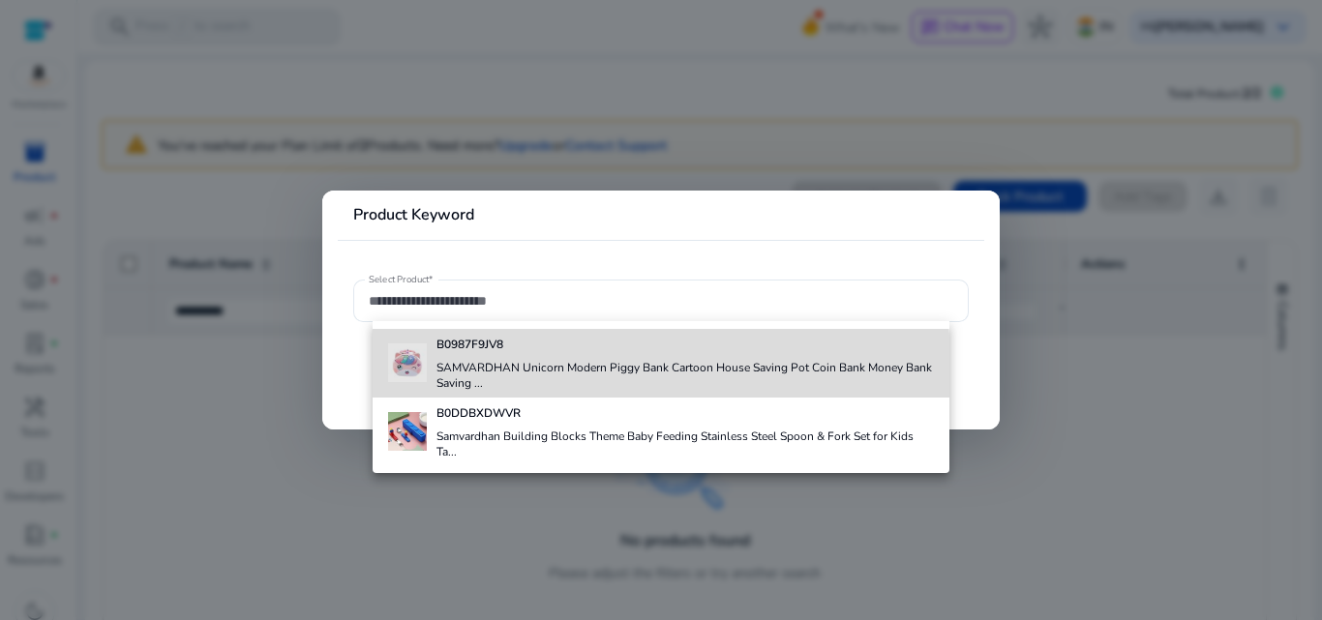
click at [567, 373] on h4 "SAMVARDHAN Unicorn Modern Piggy Bank Cartoon House Saving Pot Coin Bank Money B…" at bounding box center [684, 375] width 497 height 31
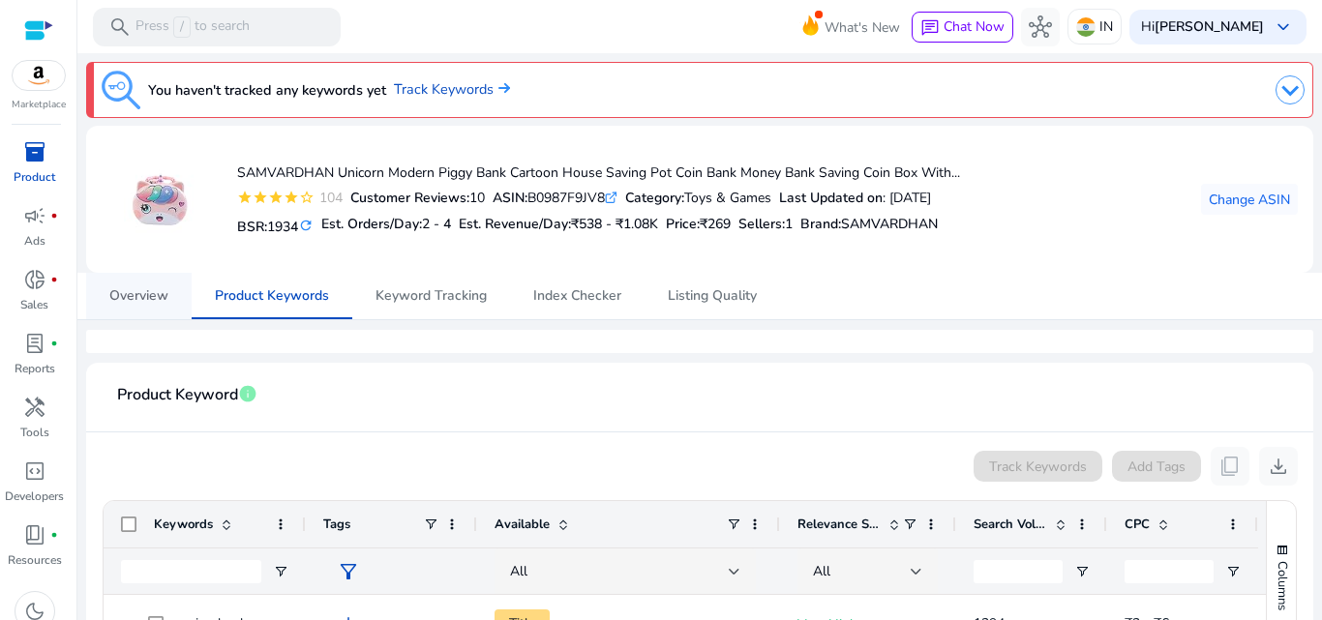
click at [160, 309] on span "Overview" at bounding box center [138, 296] width 59 height 46
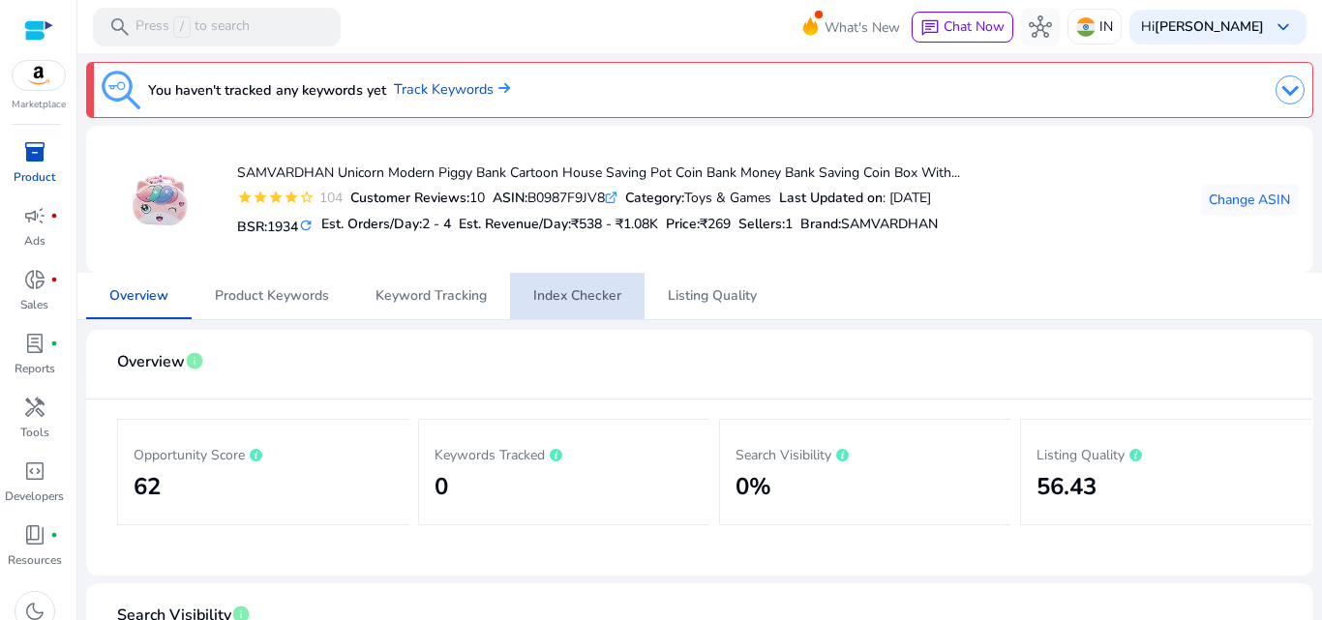
click at [605, 296] on span "Index Checker" at bounding box center [577, 296] width 88 height 14
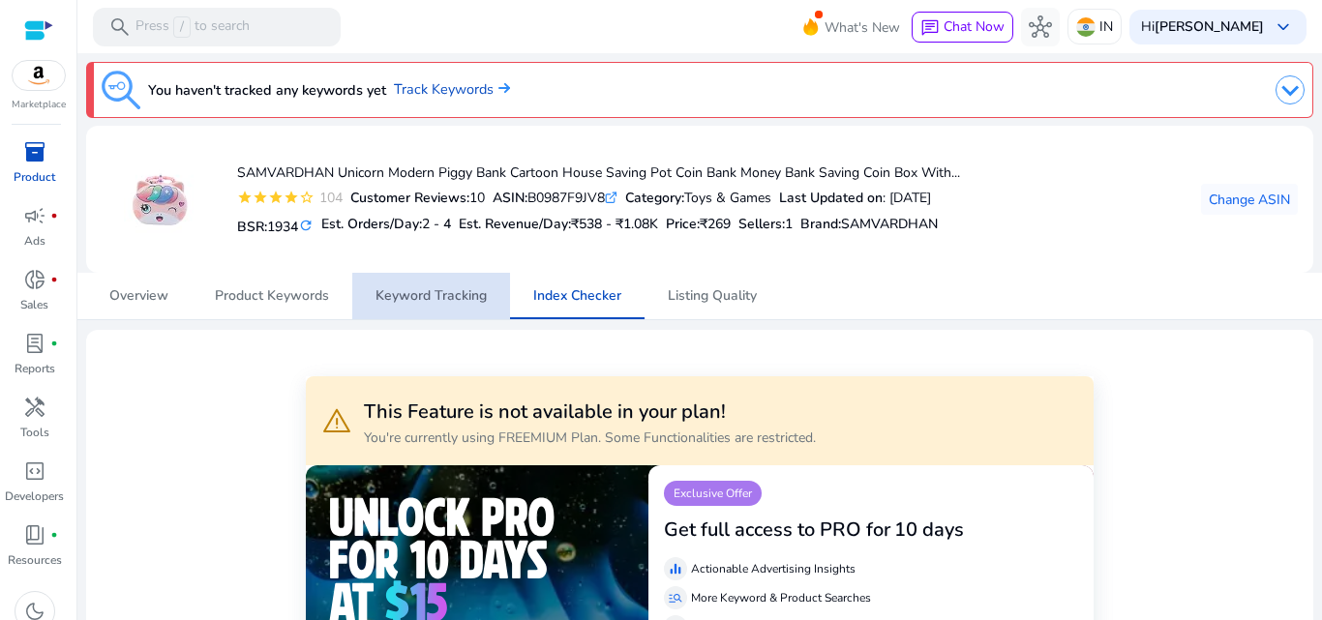
click at [476, 305] on span "Keyword Tracking" at bounding box center [430, 296] width 111 height 46
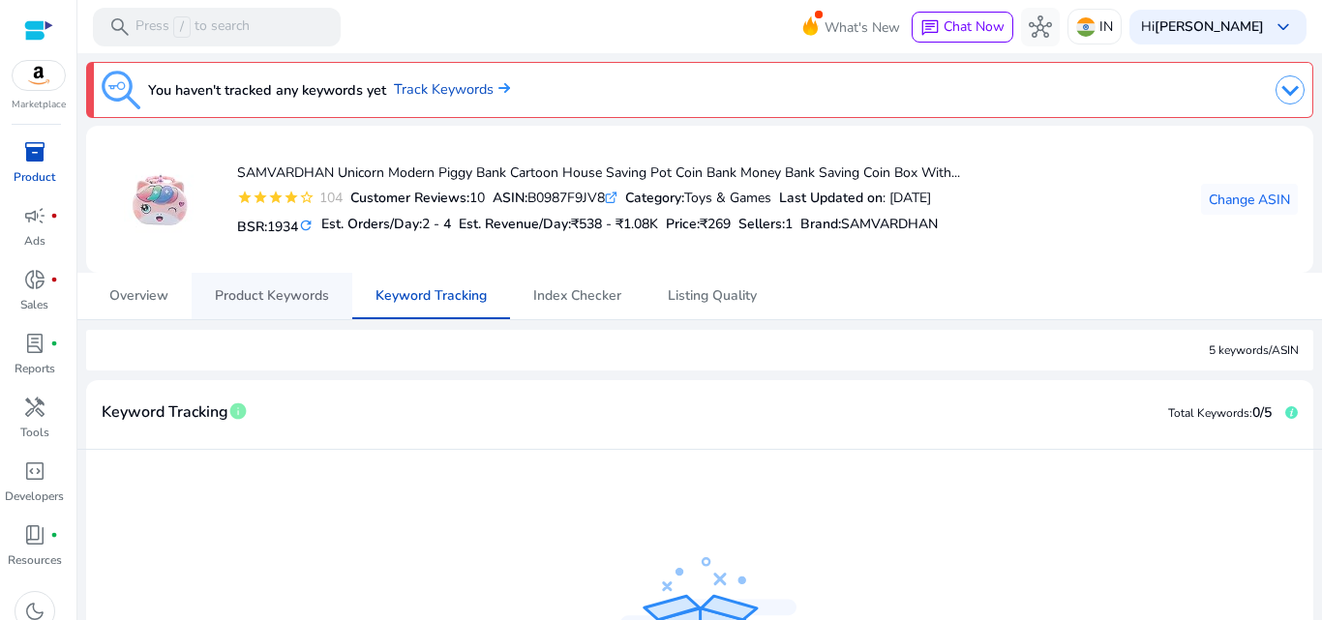
click at [225, 299] on span "Product Keywords" at bounding box center [272, 296] width 114 height 14
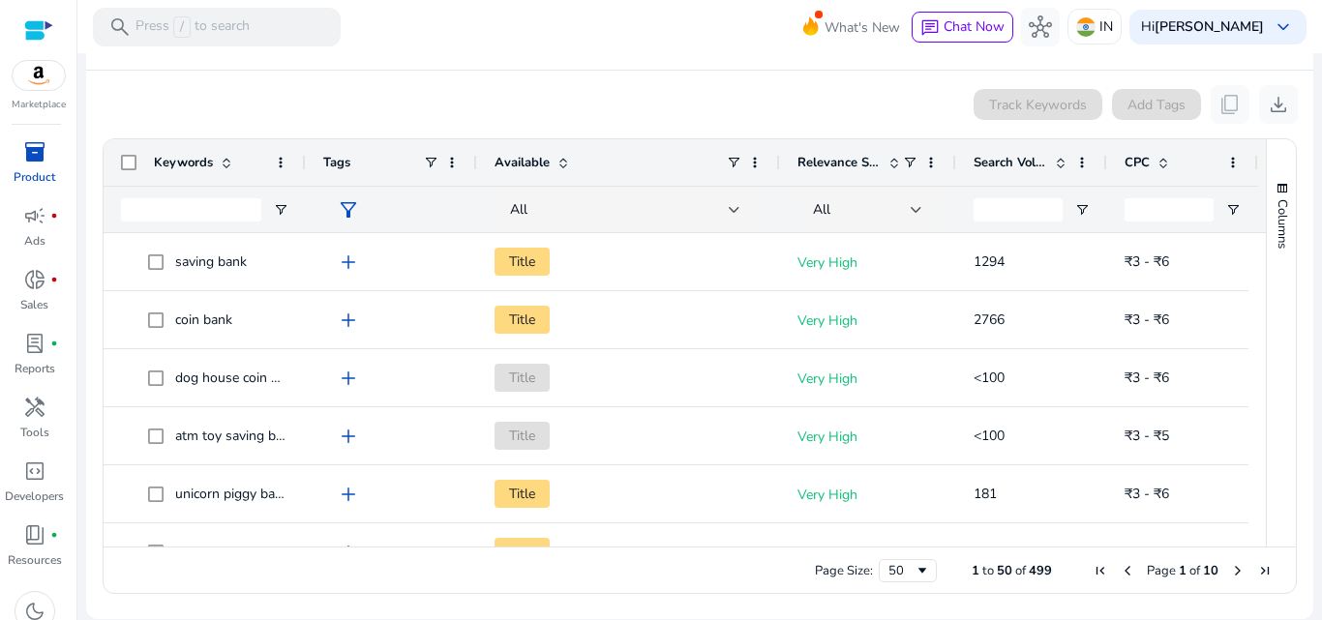
click at [141, 170] on div "Keywords" at bounding box center [205, 162] width 202 height 46
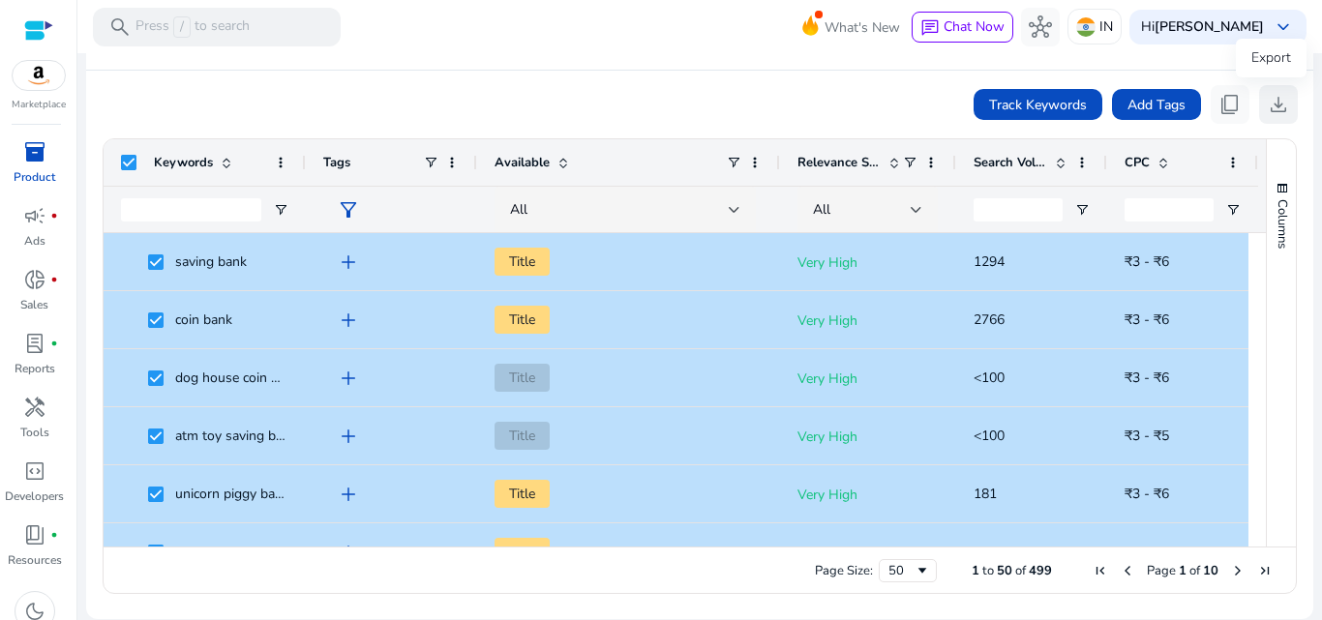
click at [1267, 107] on span "download" at bounding box center [1278, 104] width 23 height 23
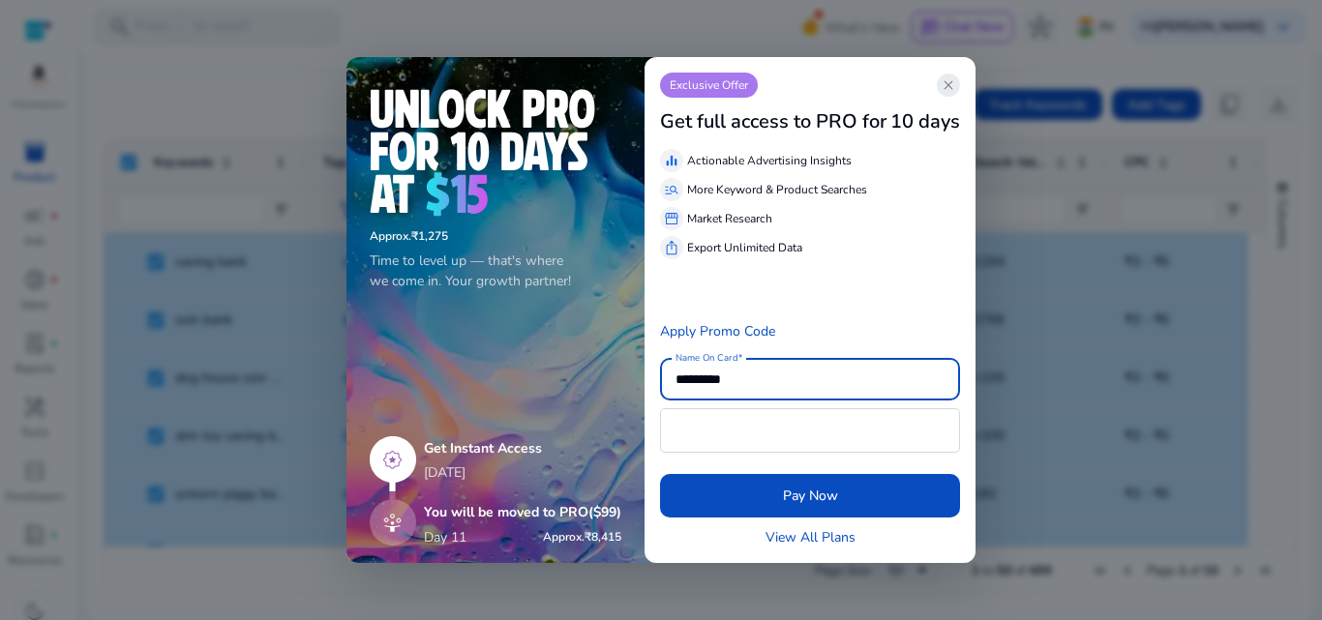
click at [950, 96] on app-icon "close" at bounding box center [948, 85] width 23 height 23
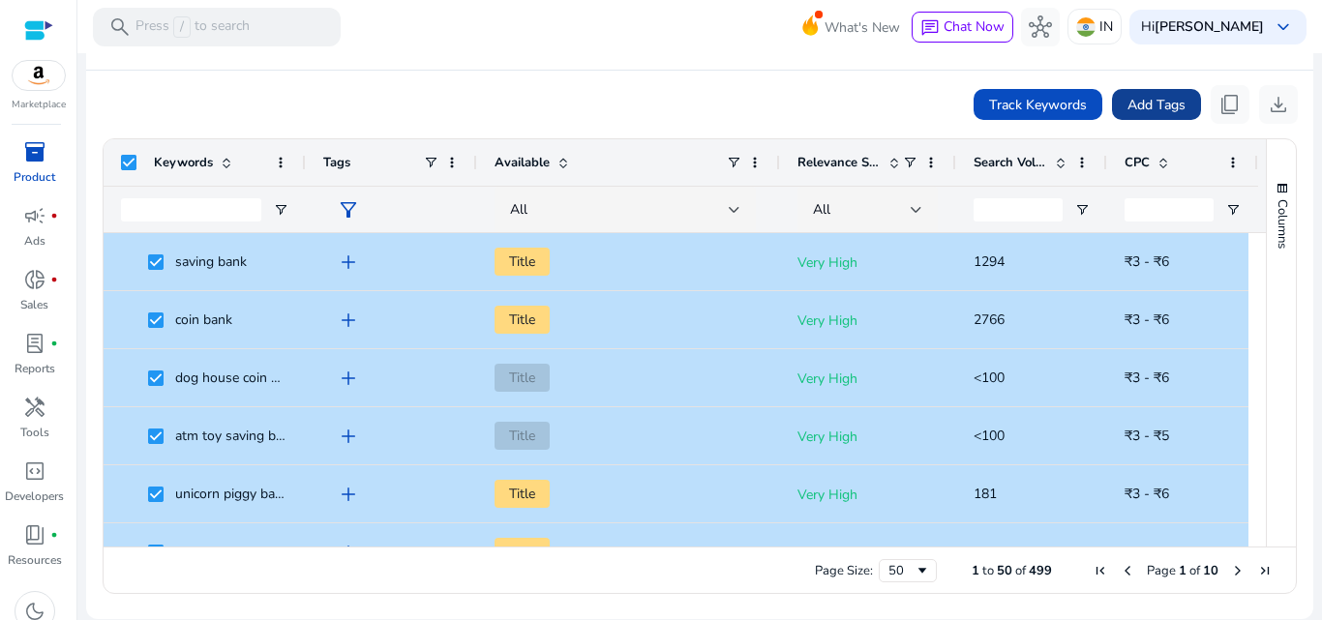
click at [1167, 105] on span "Add Tags" at bounding box center [1156, 105] width 58 height 20
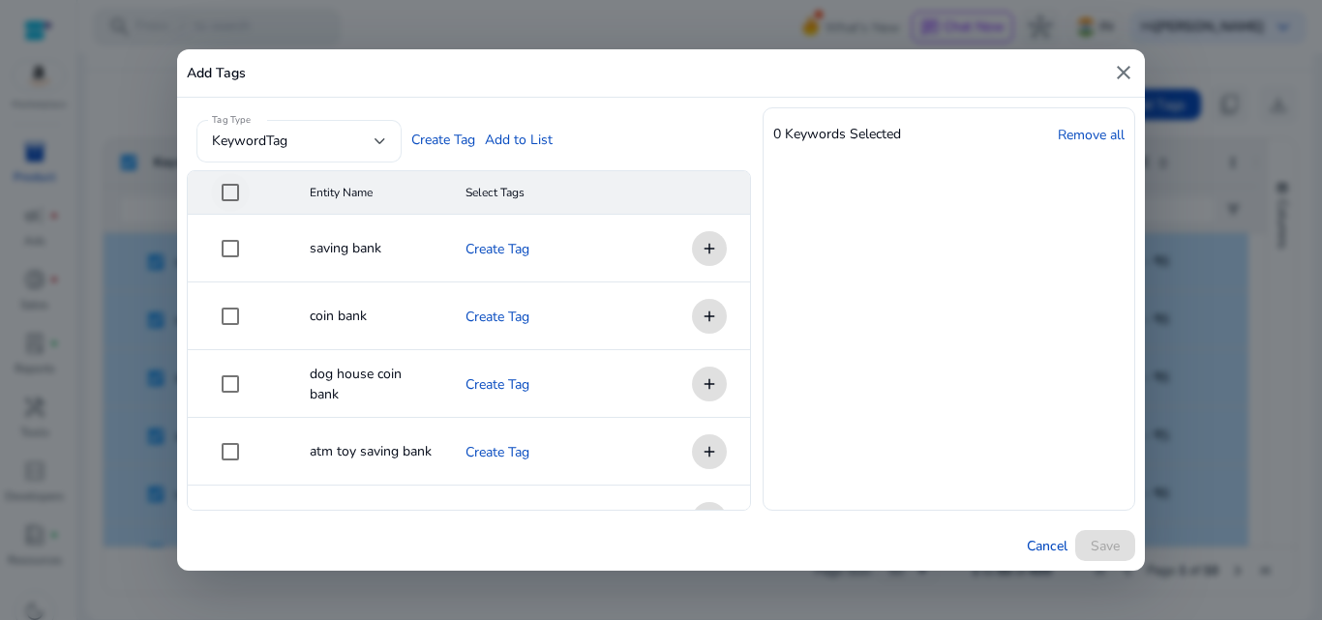
click at [228, 161] on div "keywordTag" at bounding box center [299, 141] width 174 height 43
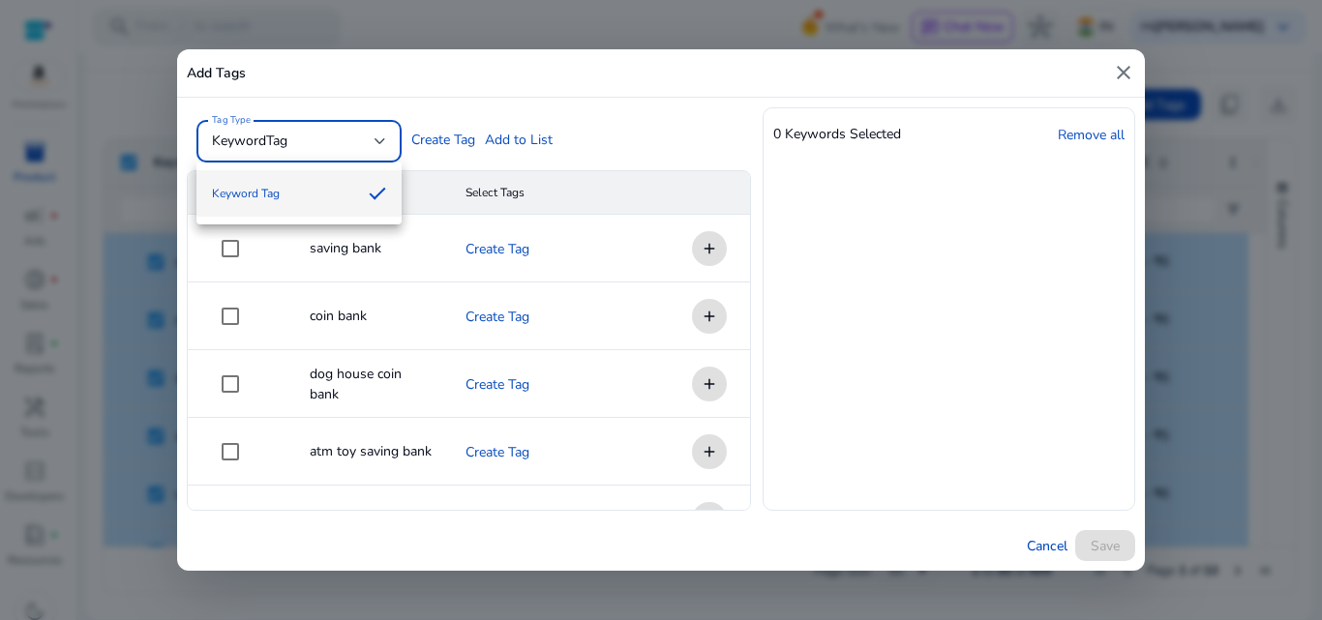
click at [237, 177] on mat-option "Keyword Tag" at bounding box center [298, 193] width 205 height 46
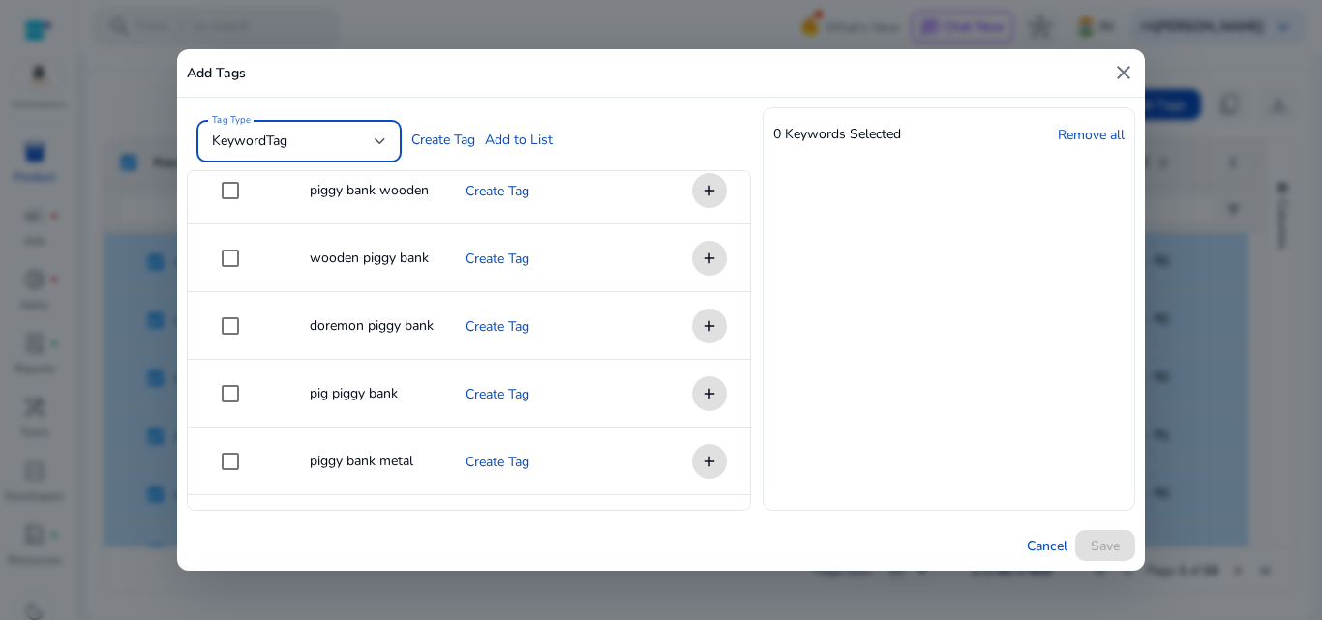
scroll to position [3484, 0]
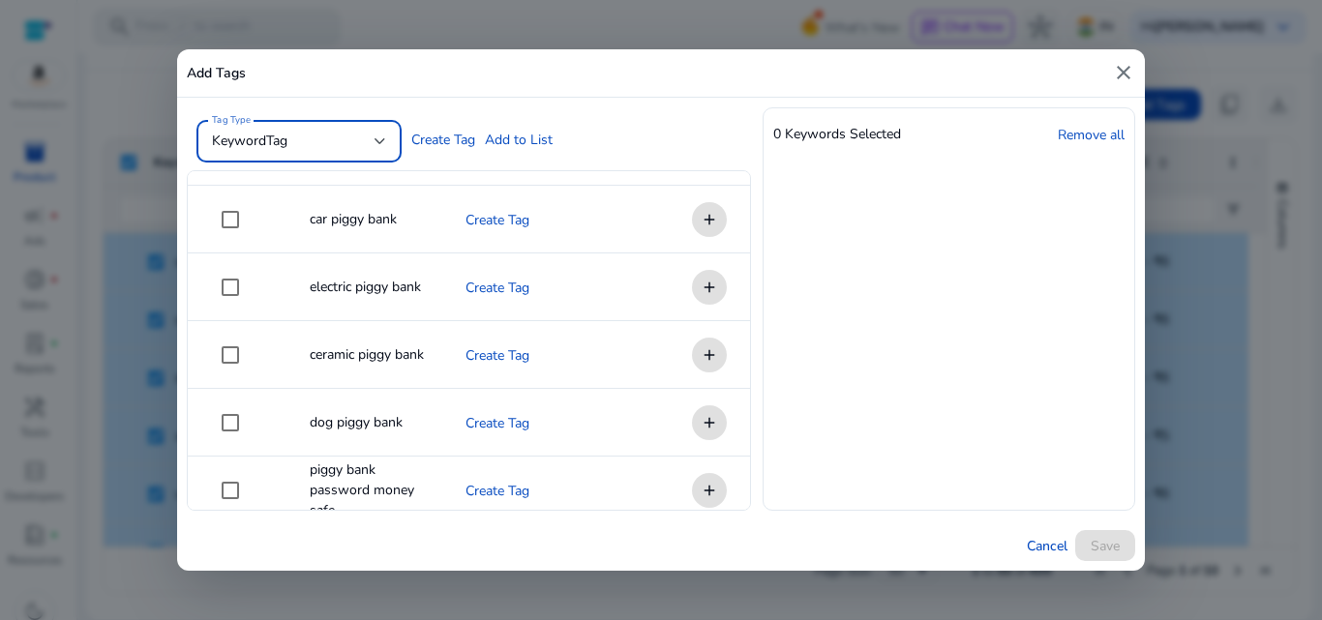
click at [1127, 72] on mat-icon "close" at bounding box center [1123, 72] width 23 height 23
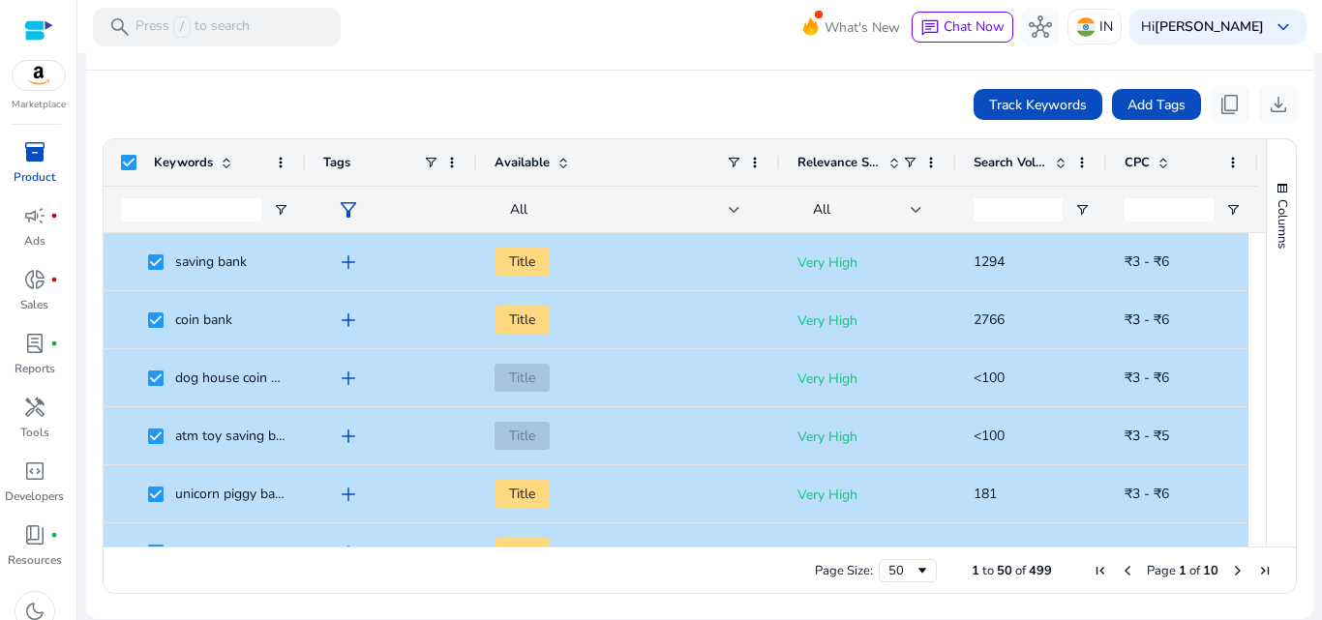
scroll to position [0, 0]
